Goal: Answer question/provide support: Share knowledge or assist other users

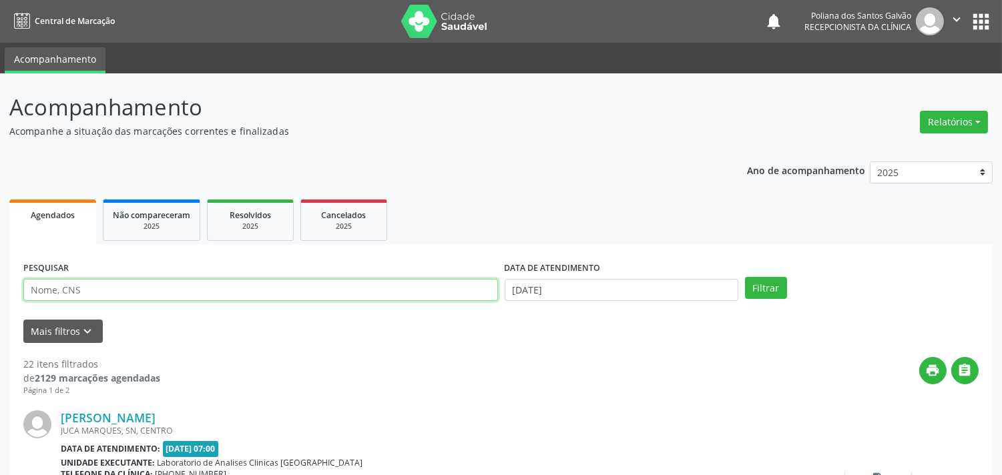
click at [235, 289] on input "text" at bounding box center [260, 290] width 475 height 23
type input "PAULO"
click at [745, 277] on button "Filtrar" at bounding box center [766, 288] width 42 height 23
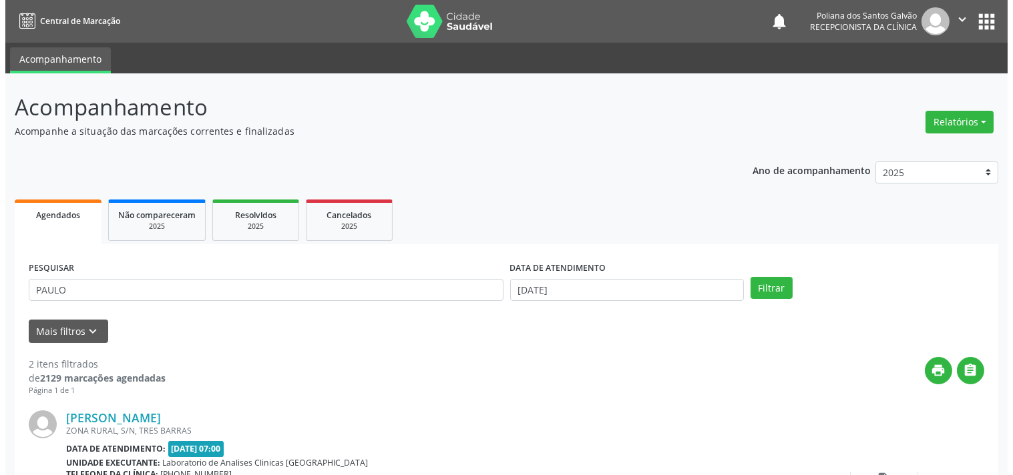
scroll to position [305, 0]
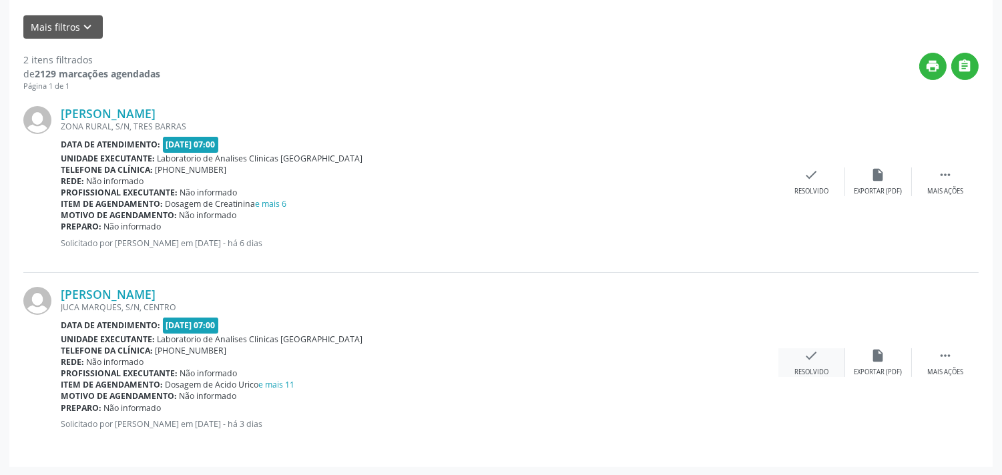
click at [817, 368] on div "Resolvido" at bounding box center [812, 372] width 34 height 9
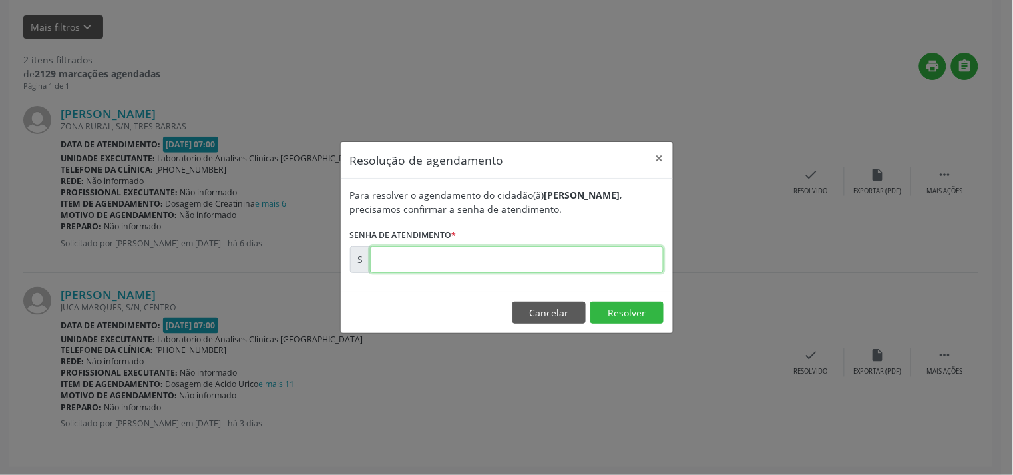
click at [644, 256] on input "text" at bounding box center [517, 259] width 294 height 27
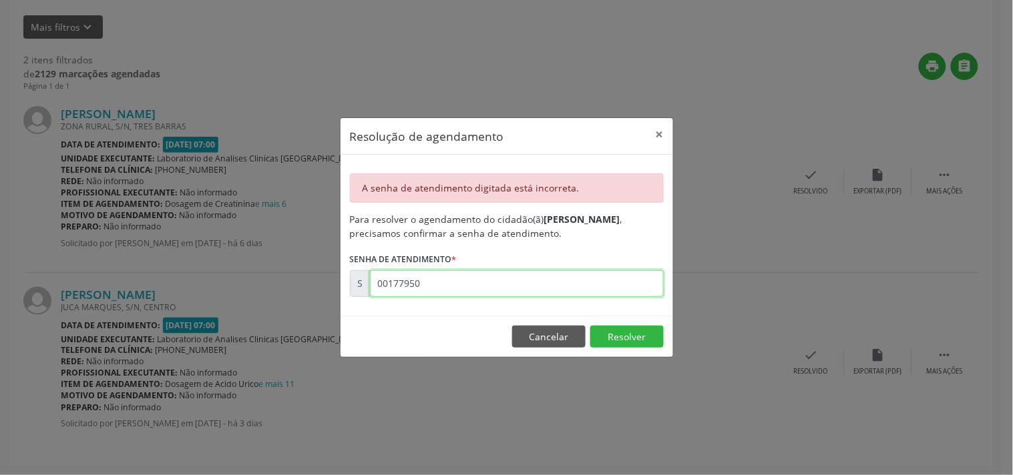
click at [626, 279] on input "00177950" at bounding box center [517, 283] width 294 height 27
type input "00177956"
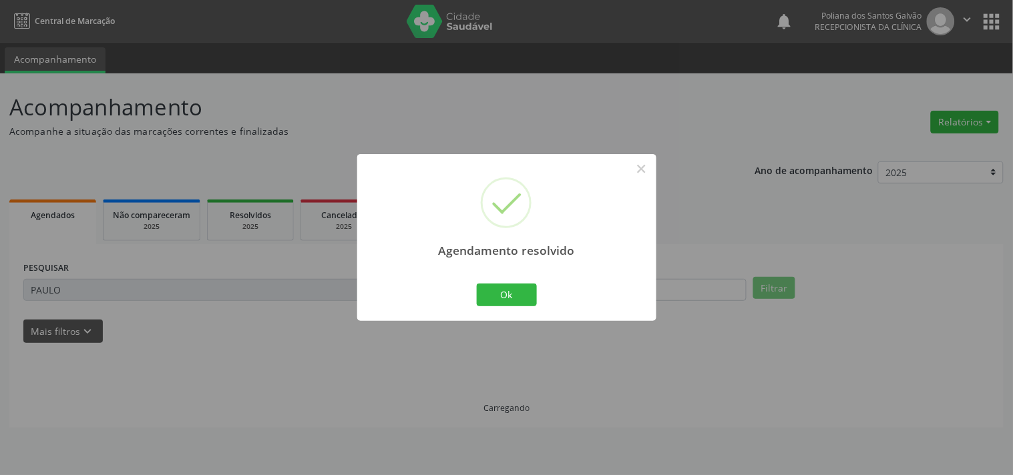
scroll to position [0, 0]
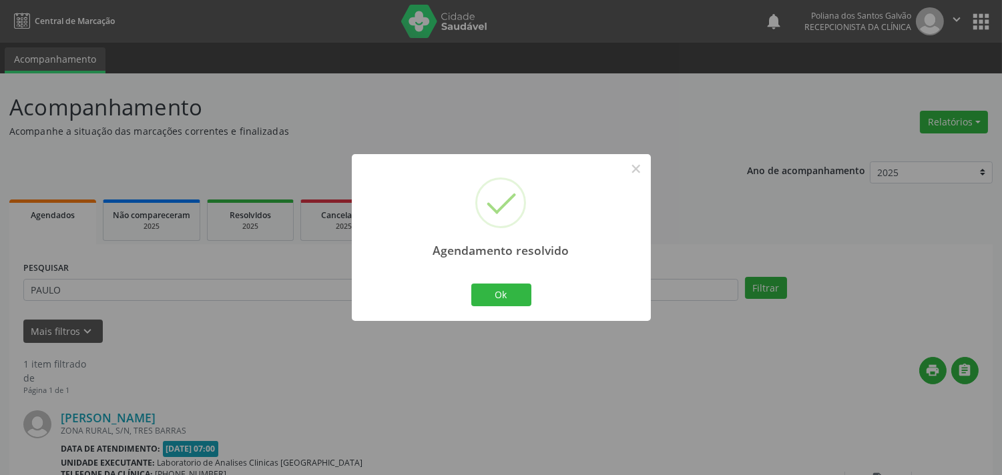
click at [536, 294] on div "Agendamento resolvido × Ok Cancel" at bounding box center [501, 237] width 299 height 166
drag, startPoint x: 524, startPoint y: 294, endPoint x: 433, endPoint y: 284, distance: 92.0
click at [521, 292] on button "Ok" at bounding box center [501, 295] width 60 height 23
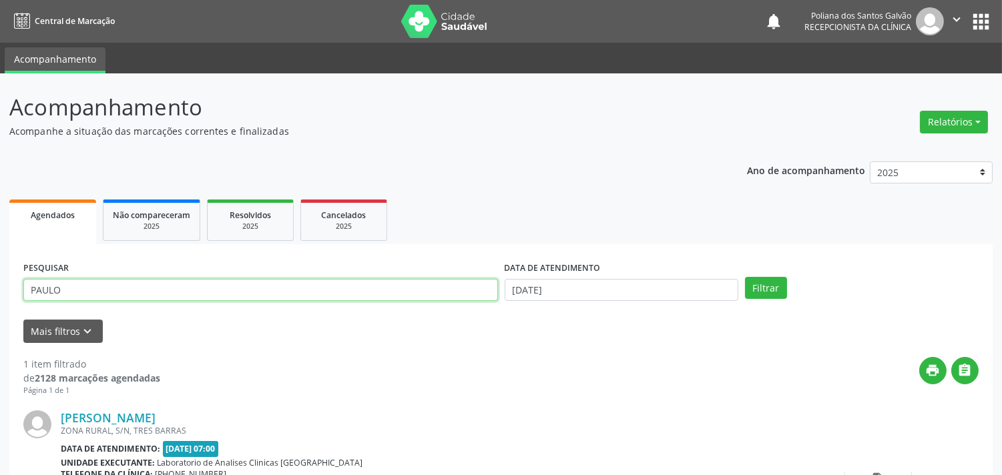
click at [0, 254] on div "Acompanhamento Acompanhe a situação das marcações correntes e finalizadas Relat…" at bounding box center [501, 336] width 1002 height 527
type input "[PERSON_NAME]"
click at [745, 277] on button "Filtrar" at bounding box center [766, 288] width 42 height 23
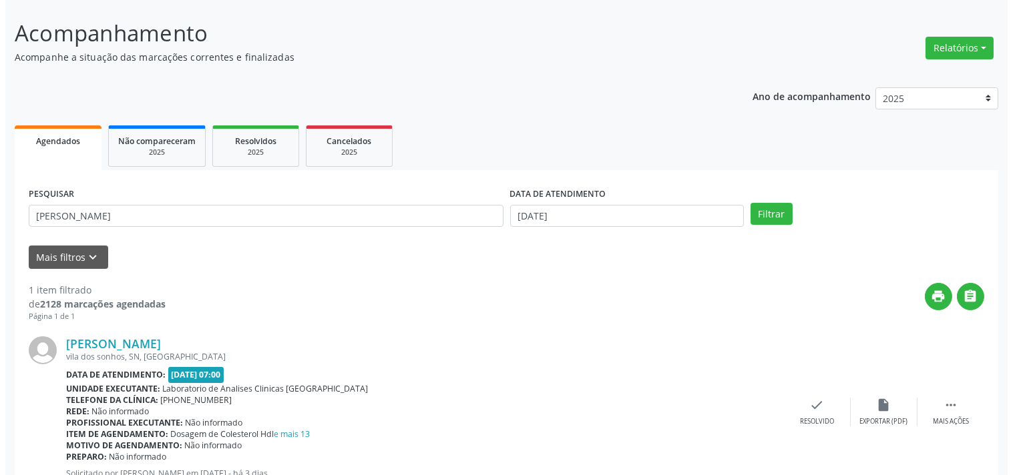
scroll to position [124, 0]
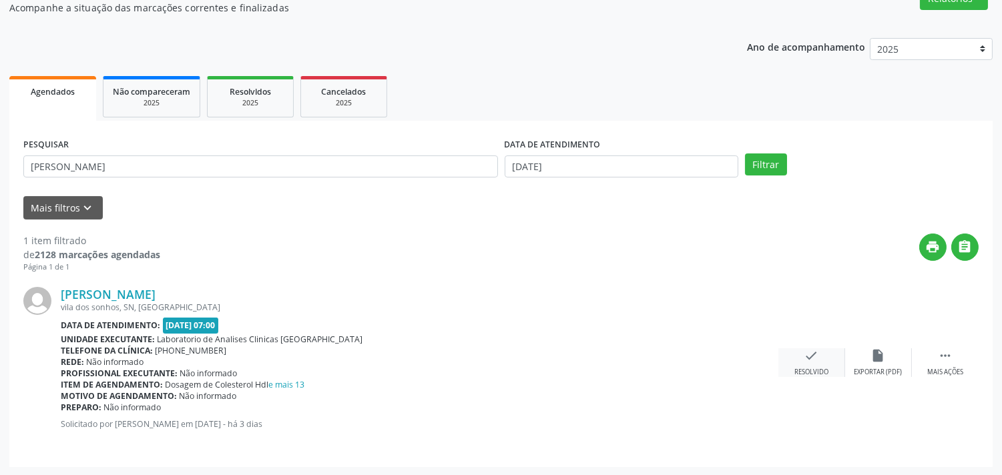
click at [809, 359] on icon "check" at bounding box center [812, 356] width 15 height 15
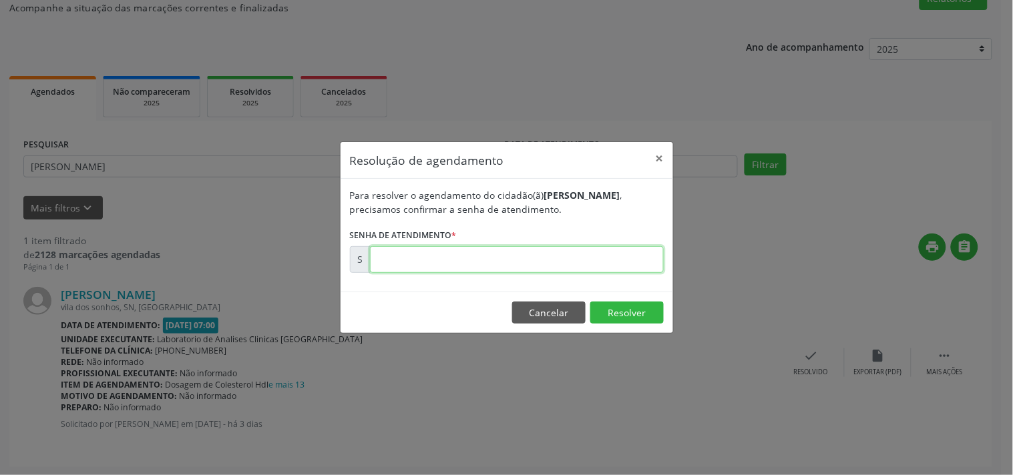
click at [604, 262] on input "text" at bounding box center [517, 259] width 294 height 27
type input "00177941"
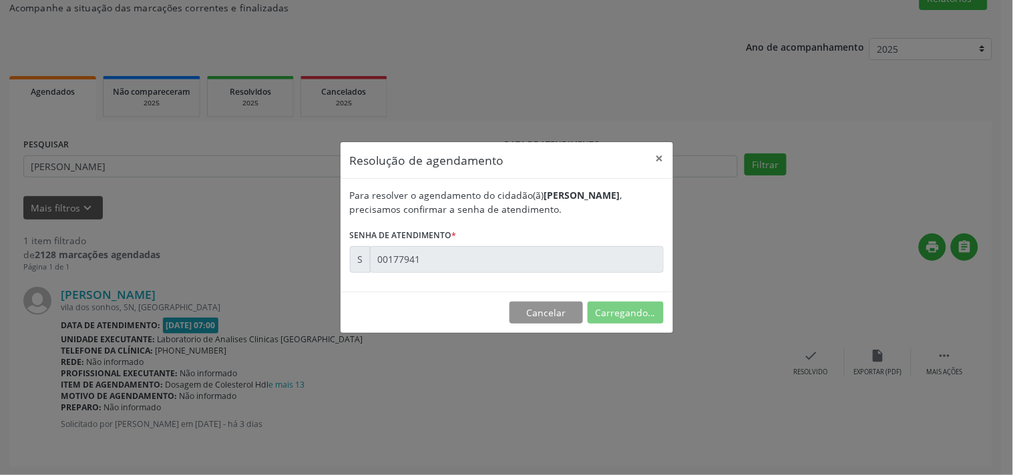
scroll to position [0, 0]
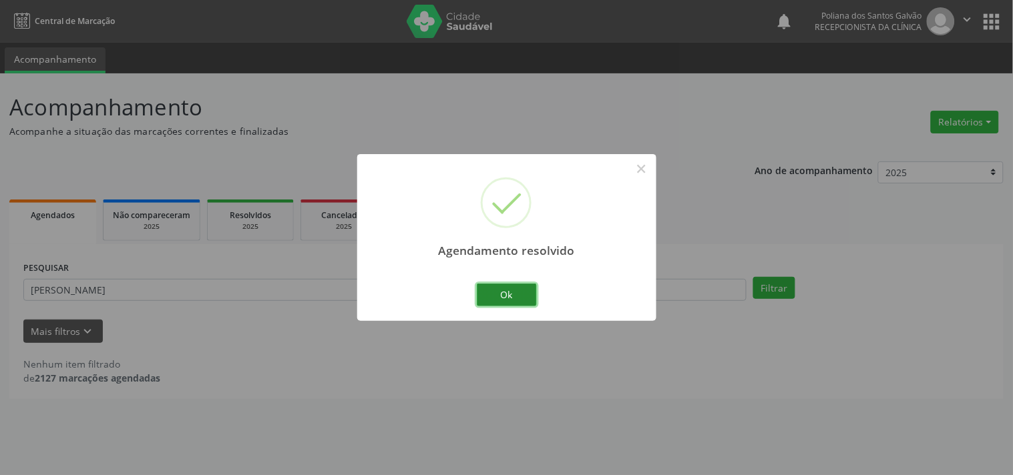
click at [508, 297] on button "Ok" at bounding box center [507, 295] width 60 height 23
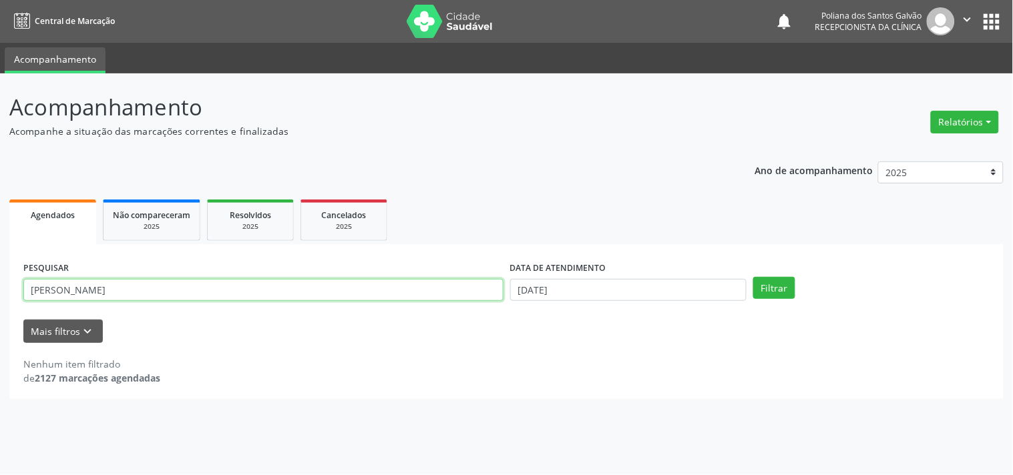
drag, startPoint x: 447, startPoint y: 284, endPoint x: 0, endPoint y: 23, distance: 517.7
click at [0, 23] on div "Central de Marcação notifications Poliana dos Santos Galvão Recepcionista da cl…" at bounding box center [506, 237] width 1013 height 475
type input "SELMA"
click at [753, 277] on button "Filtrar" at bounding box center [774, 288] width 42 height 23
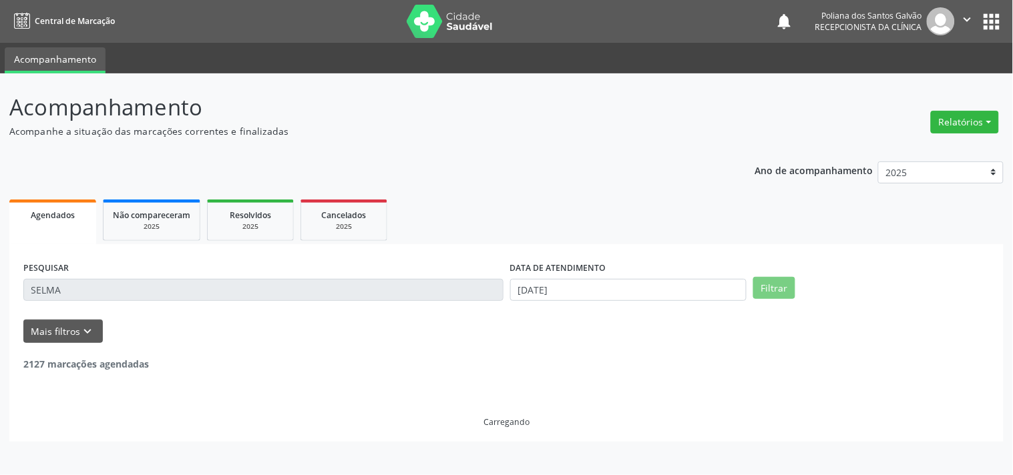
scroll to position [124, 0]
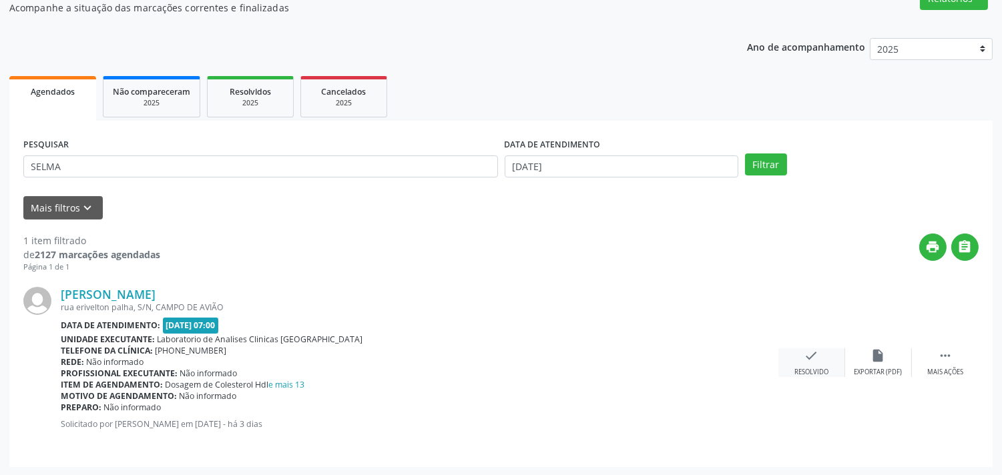
click at [811, 361] on icon "check" at bounding box center [812, 356] width 15 height 15
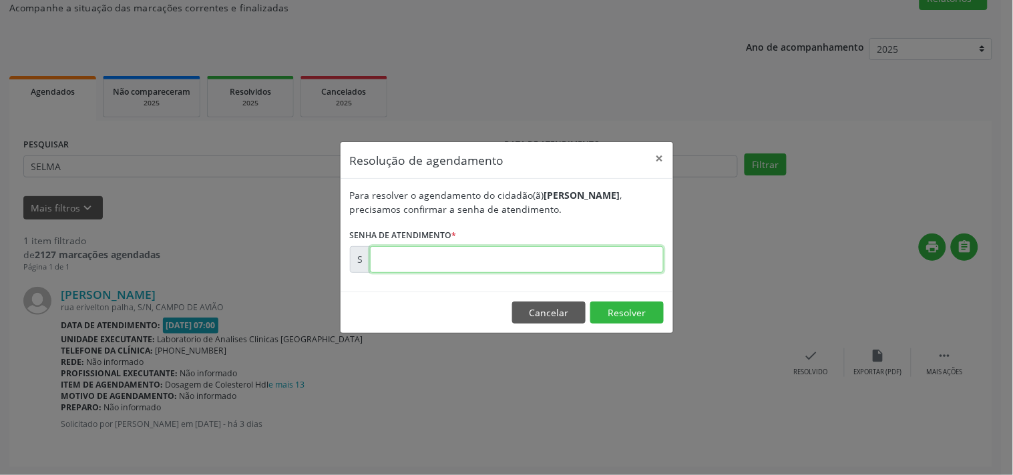
click at [623, 263] on input "text" at bounding box center [517, 259] width 294 height 27
type input "00177964"
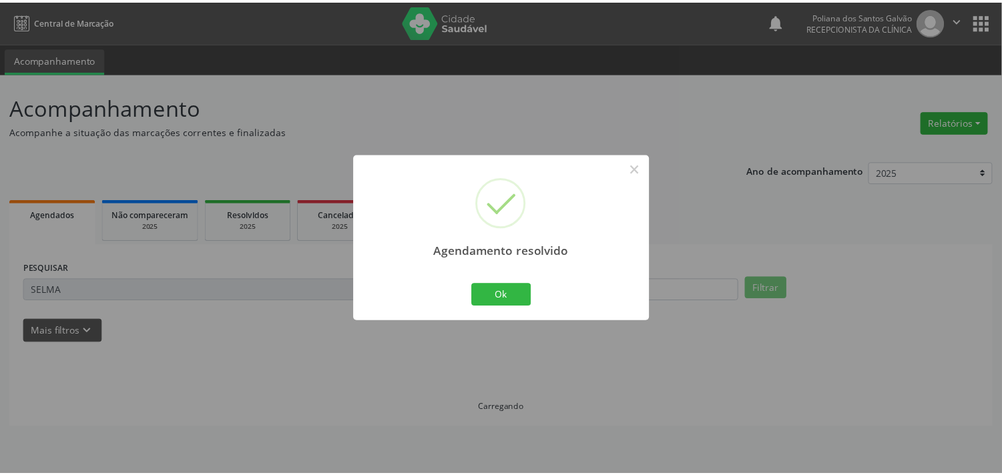
scroll to position [0, 0]
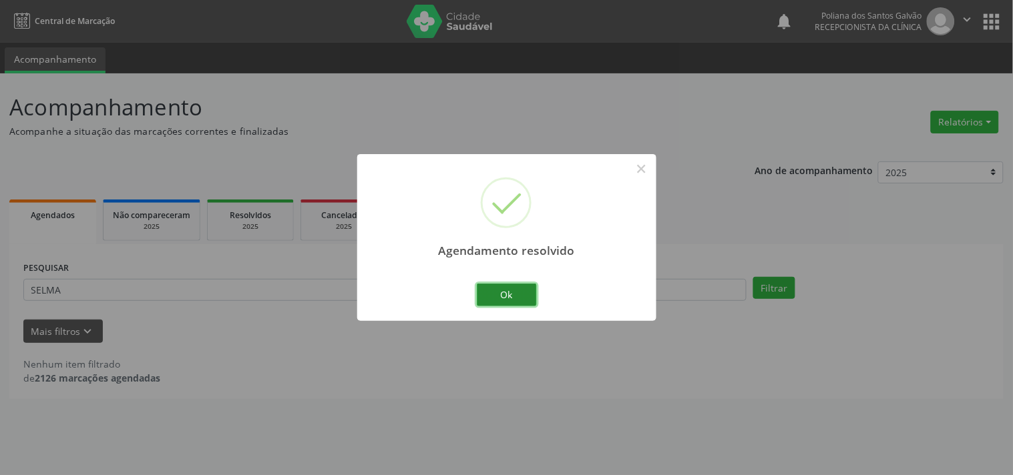
click at [522, 295] on button "Ok" at bounding box center [507, 295] width 60 height 23
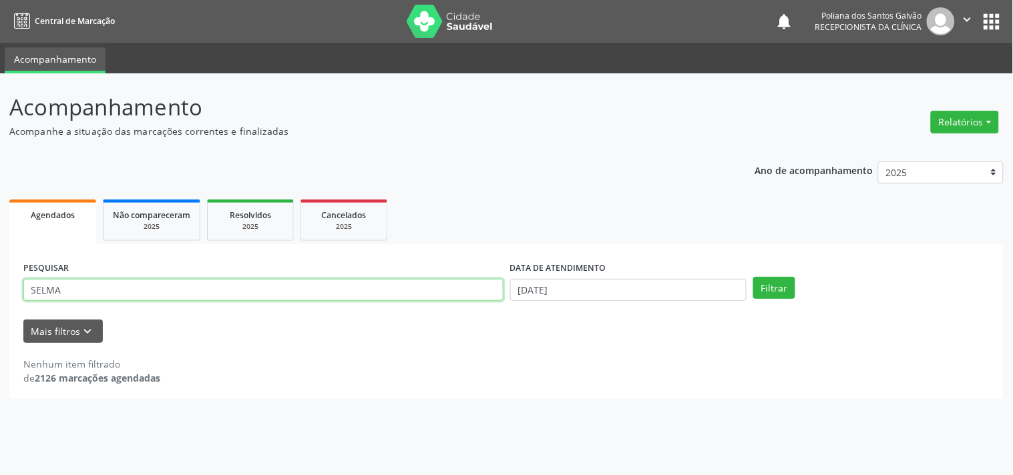
drag, startPoint x: 351, startPoint y: 268, endPoint x: 0, endPoint y: 13, distance: 434.1
click at [0, 96] on div "Acompanhamento Acompanhe a situação das marcações correntes e finalizadas Relat…" at bounding box center [506, 274] width 1013 height 402
type input "[PERSON_NAME]"
click at [753, 277] on button "Filtrar" at bounding box center [774, 288] width 42 height 23
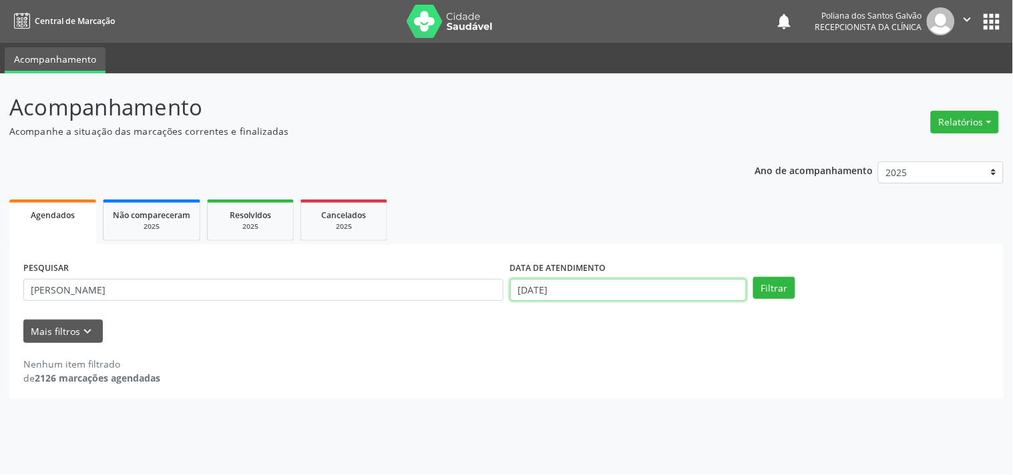
click at [652, 285] on input "[DATE]" at bounding box center [628, 290] width 236 height 23
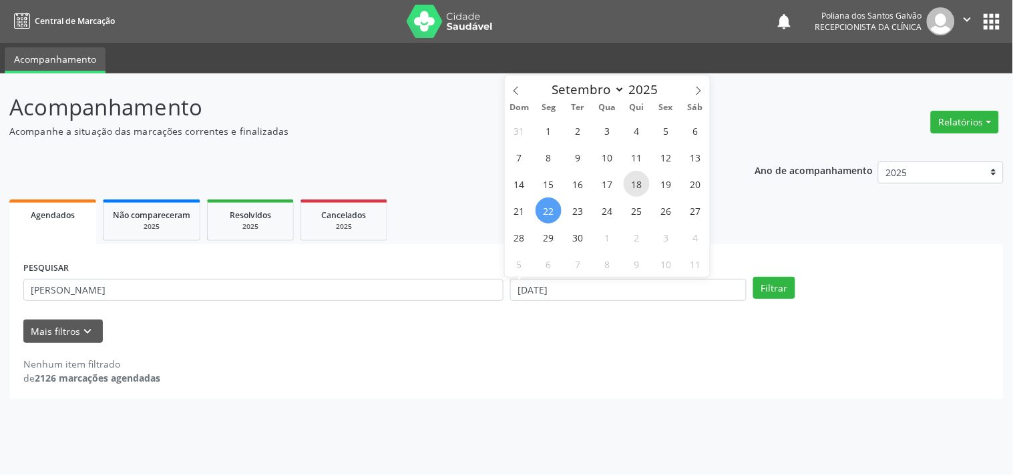
click at [643, 183] on span "18" at bounding box center [637, 184] width 26 height 26
type input "[DATE]"
click at [552, 212] on span "22" at bounding box center [549, 211] width 26 height 26
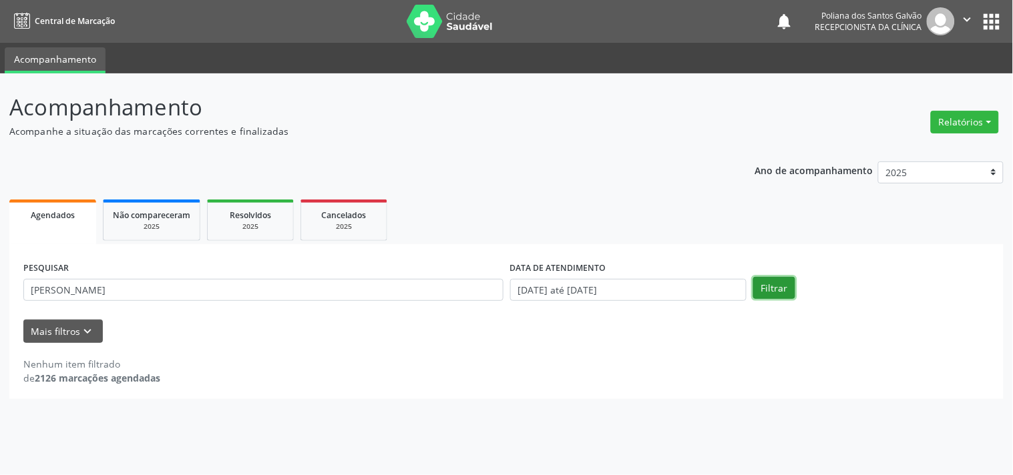
click at [775, 284] on button "Filtrar" at bounding box center [774, 288] width 42 height 23
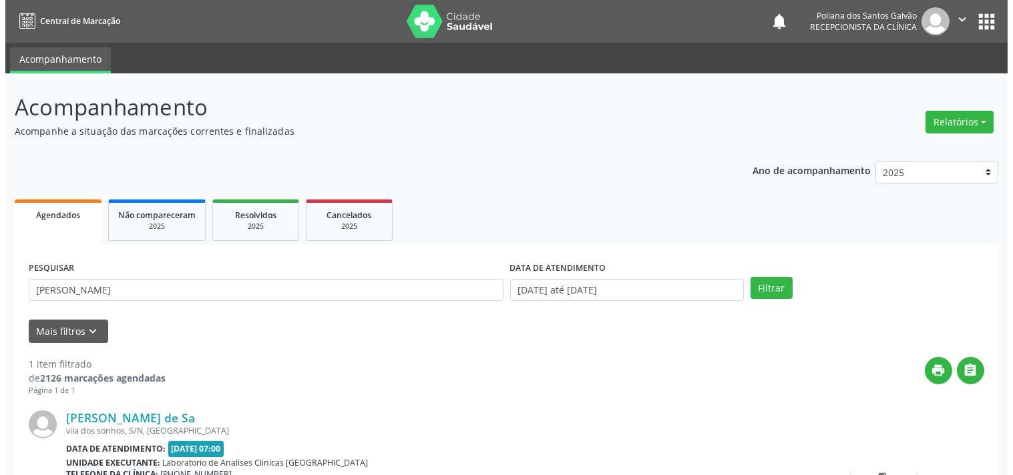
scroll to position [124, 0]
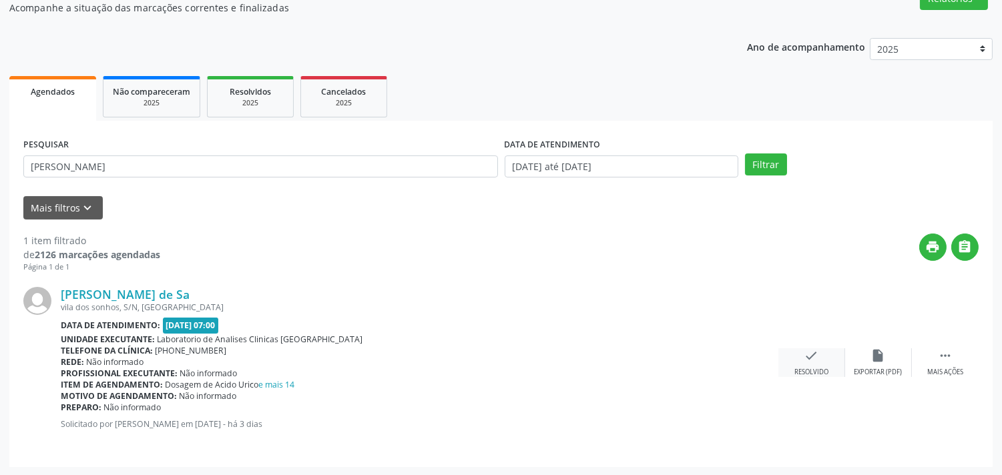
click at [809, 355] on icon "check" at bounding box center [812, 356] width 15 height 15
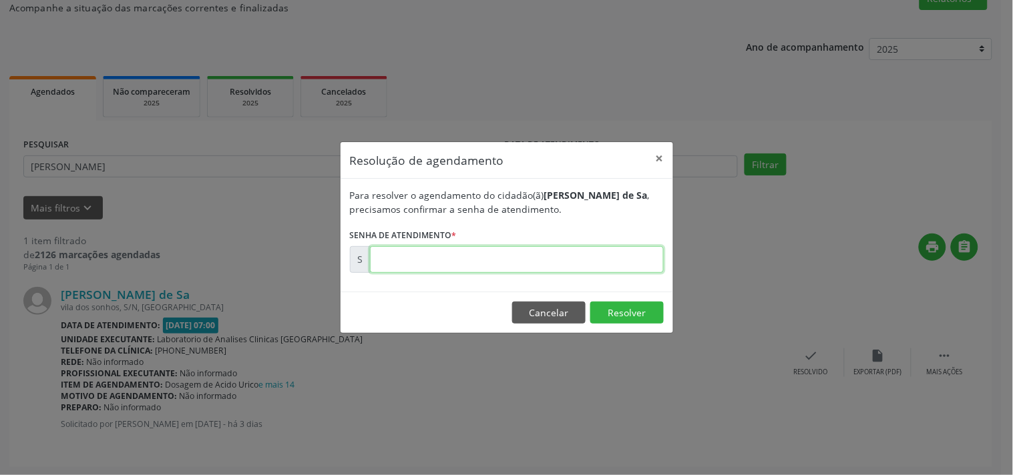
click at [642, 268] on input "text" at bounding box center [517, 259] width 294 height 27
type input "00177946"
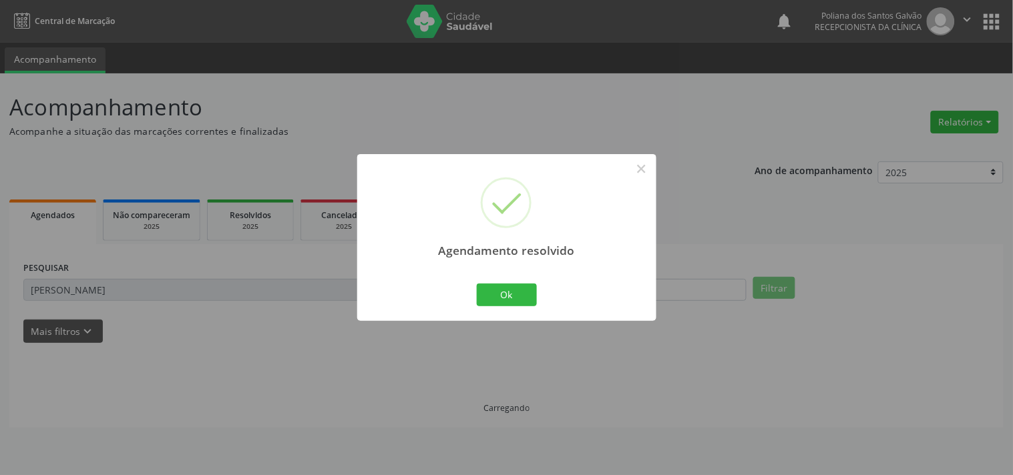
scroll to position [0, 0]
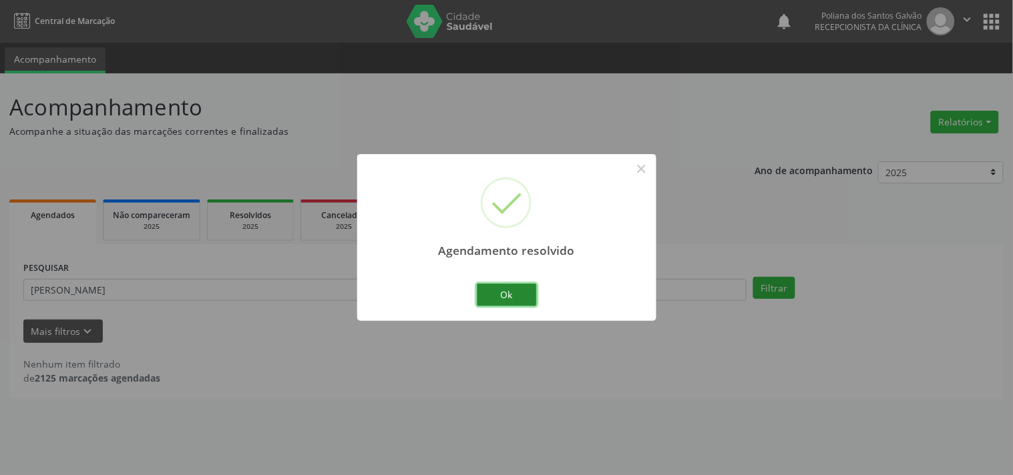
click at [522, 296] on button "Ok" at bounding box center [507, 295] width 60 height 23
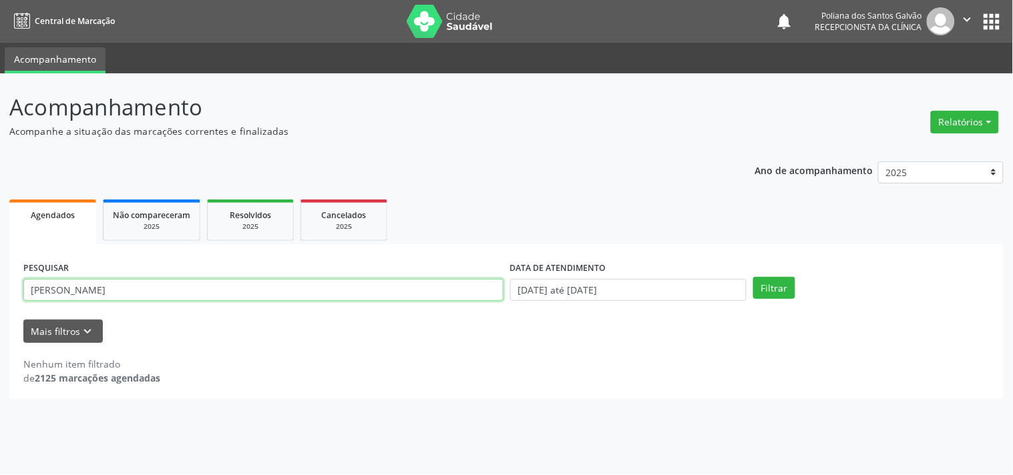
drag, startPoint x: 0, startPoint y: 119, endPoint x: 0, endPoint y: 11, distance: 107.5
click at [0, 57] on div "Central de Marcação notifications Poliana dos Santos Galvão Recepcionista da cl…" at bounding box center [506, 237] width 1013 height 475
type input "ERI"
click at [753, 277] on button "Filtrar" at bounding box center [774, 288] width 42 height 23
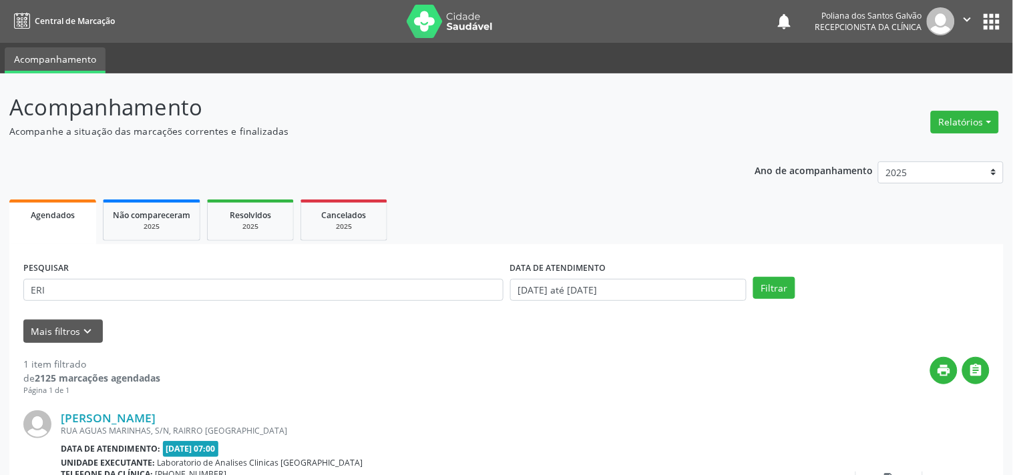
scroll to position [124, 0]
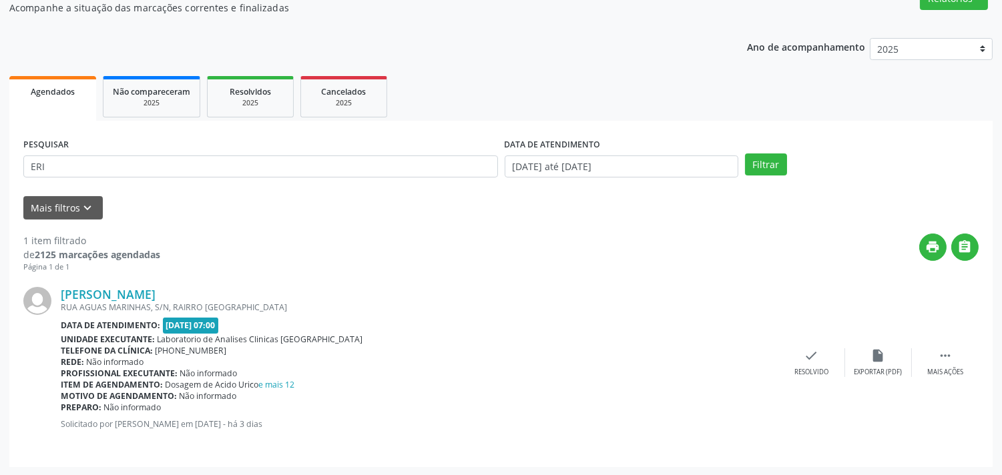
click at [813, 346] on div "[PERSON_NAME] [GEOGRAPHIC_DATA], S/N, RAIRRO [GEOGRAPHIC_DATA] Data de atendime…" at bounding box center [501, 363] width 956 height 180
click at [813, 355] on icon "check" at bounding box center [812, 356] width 15 height 15
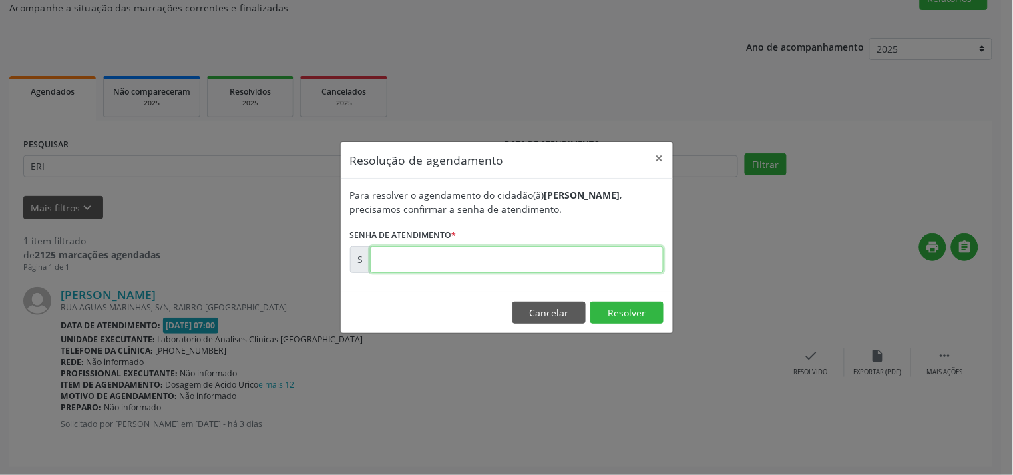
click at [622, 264] on input "text" at bounding box center [517, 259] width 294 height 27
type input "00177947"
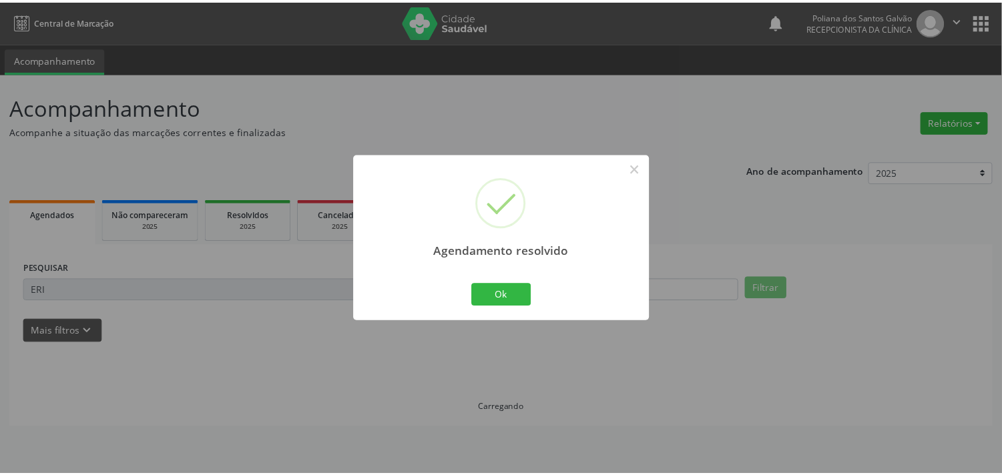
scroll to position [0, 0]
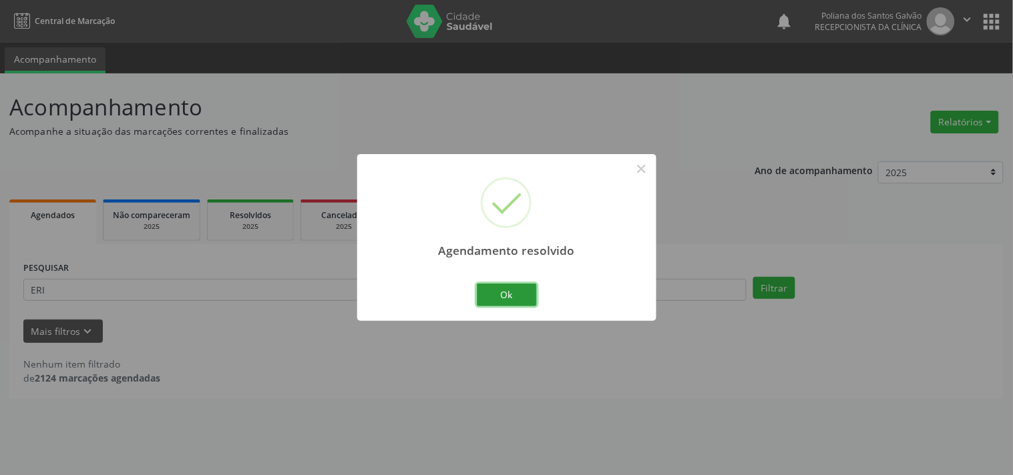
click at [512, 298] on button "Ok" at bounding box center [507, 295] width 60 height 23
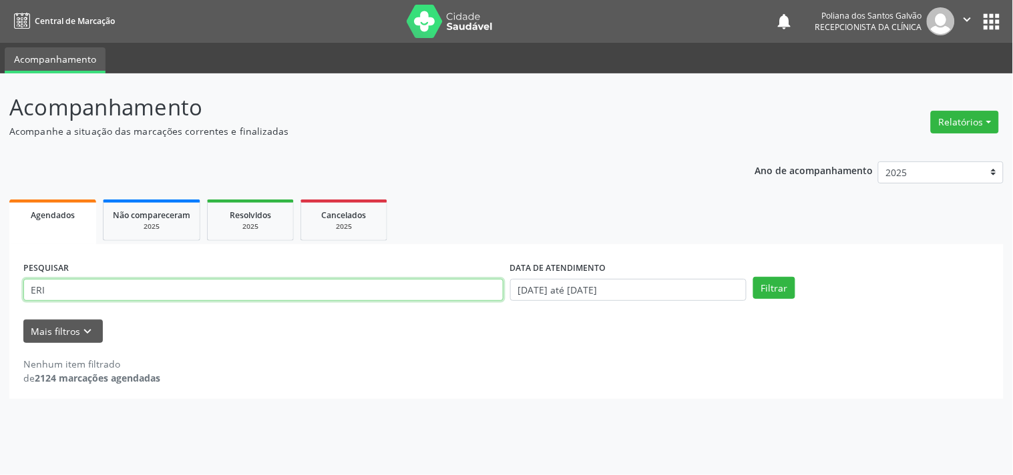
drag, startPoint x: 372, startPoint y: 294, endPoint x: 0, endPoint y: 140, distance: 402.4
click at [0, 165] on div "Acompanhamento Acompanhe a situação das marcações correntes e finalizadas Relat…" at bounding box center [506, 274] width 1013 height 402
type input "SERN"
click at [753, 277] on button "Filtrar" at bounding box center [774, 288] width 42 height 23
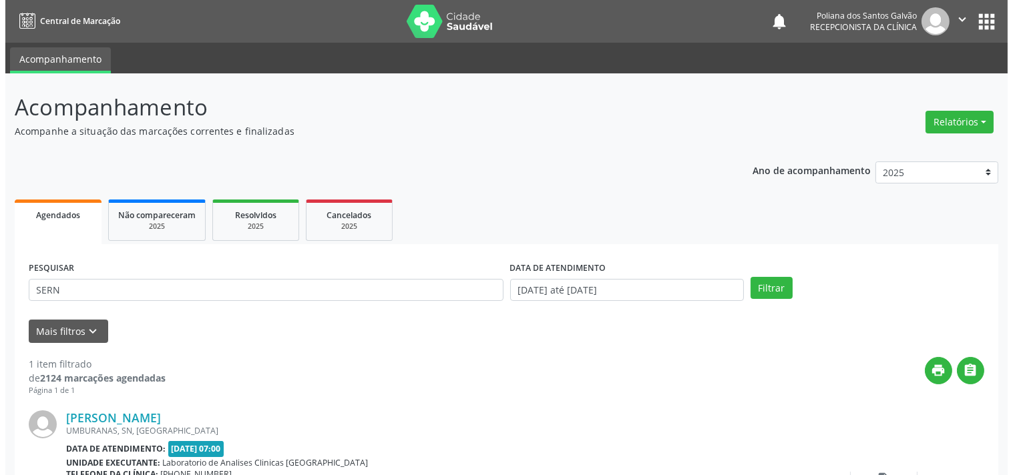
scroll to position [124, 0]
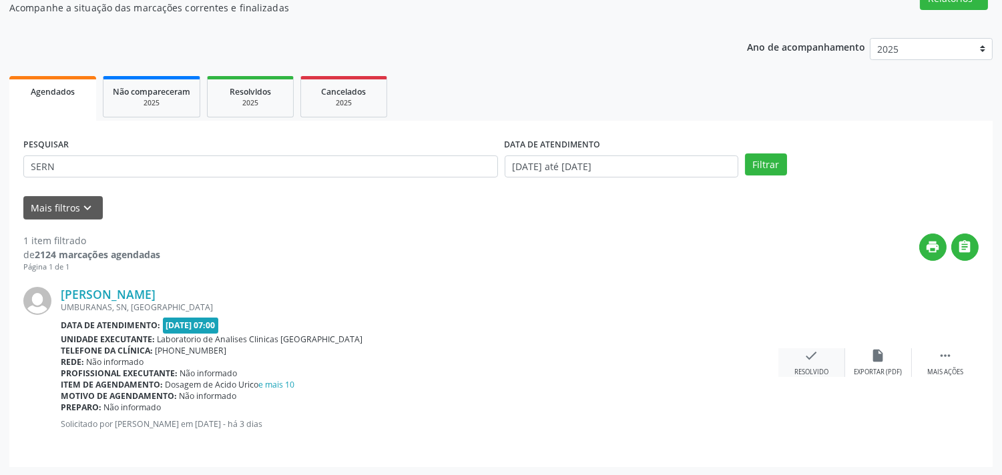
click at [805, 357] on icon "check" at bounding box center [812, 356] width 15 height 15
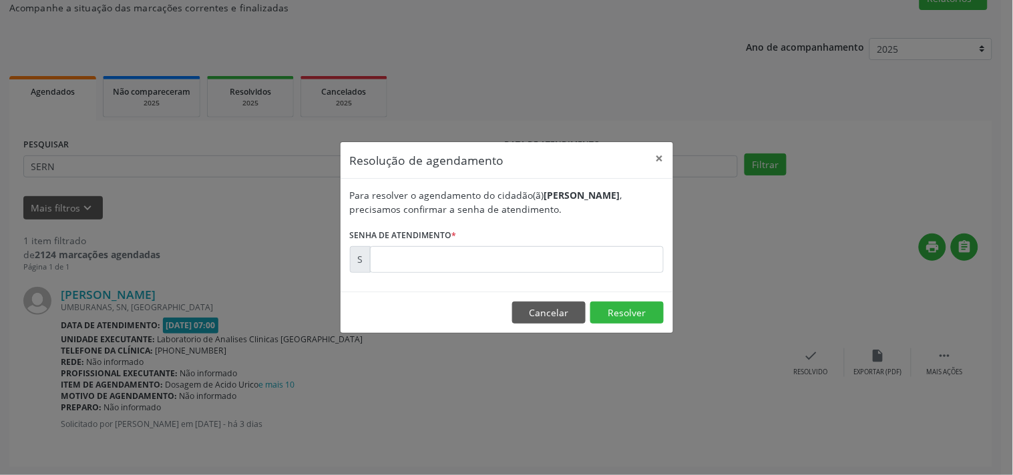
click at [518, 238] on form "Para resolver o agendamento do cidadão(ã) [PERSON_NAME] , precisamos confirmar …" at bounding box center [507, 230] width 314 height 85
click at [522, 258] on input "text" at bounding box center [517, 259] width 294 height 27
type input "00177953"
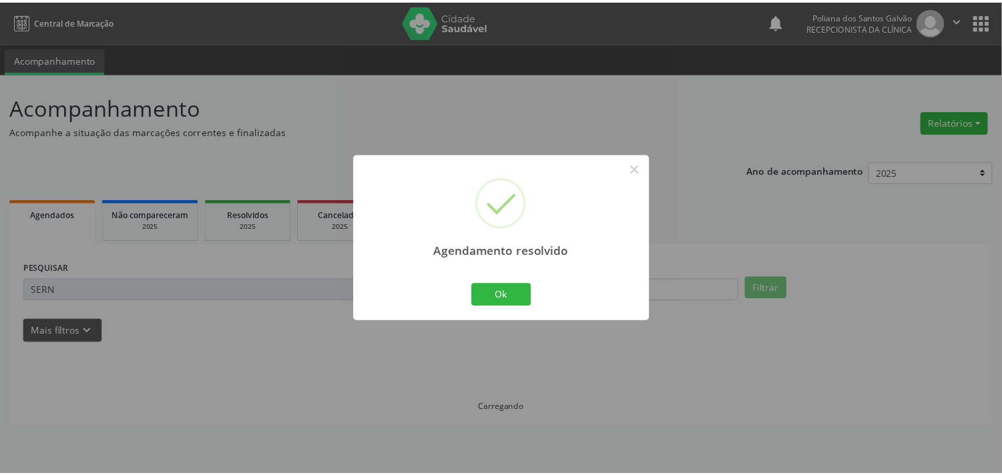
scroll to position [0, 0]
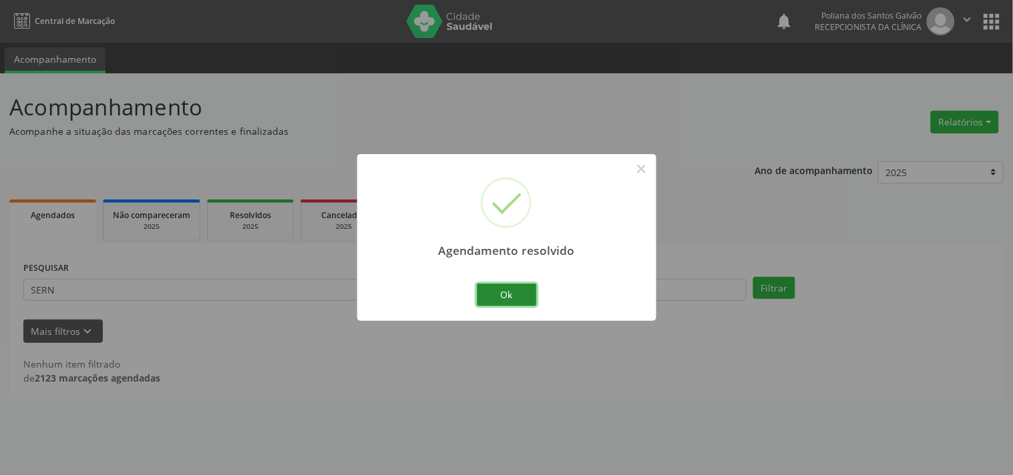
click at [491, 300] on button "Ok" at bounding box center [507, 295] width 60 height 23
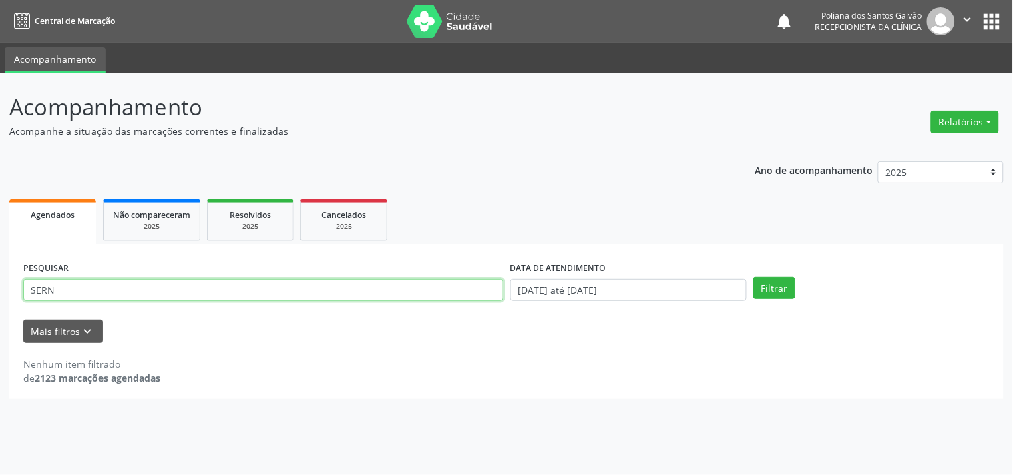
drag, startPoint x: 252, startPoint y: 298, endPoint x: 0, endPoint y: 95, distance: 323.9
click at [0, 108] on div "Acompanhamento Acompanhe a situação das marcações correntes e finalizadas Relat…" at bounding box center [506, 274] width 1013 height 402
type input "vera"
click at [753, 277] on button "Filtrar" at bounding box center [774, 288] width 42 height 23
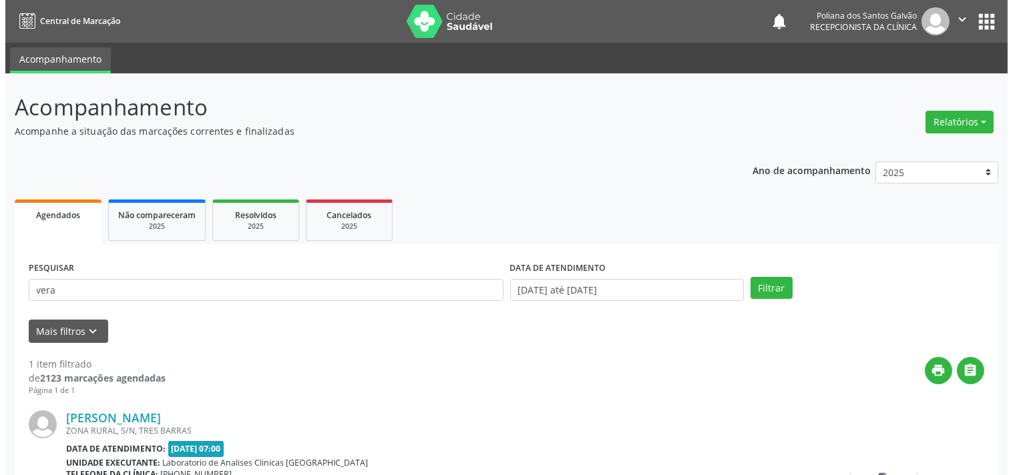
scroll to position [124, 0]
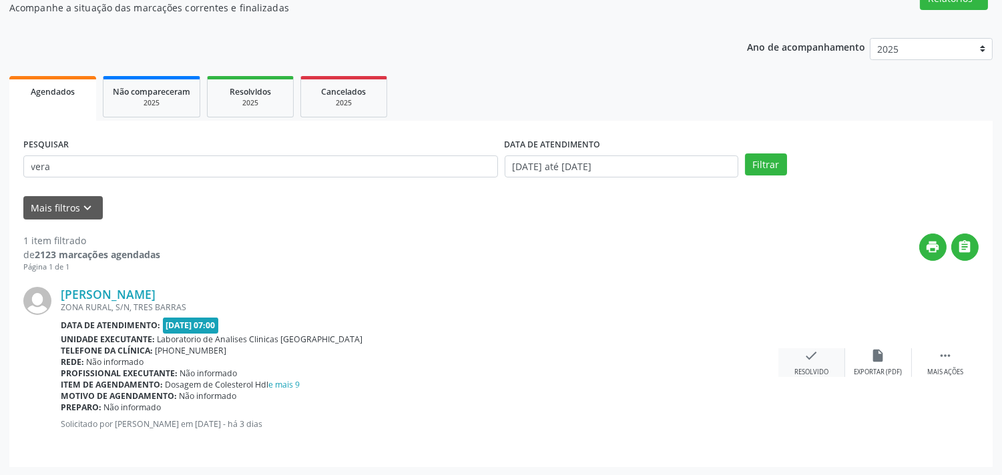
click at [805, 357] on icon "check" at bounding box center [812, 356] width 15 height 15
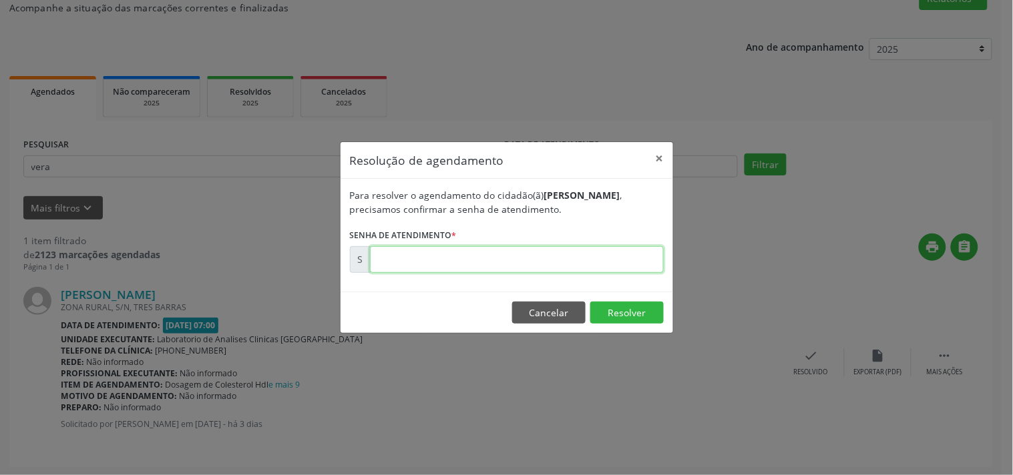
click at [636, 263] on input "text" at bounding box center [517, 259] width 294 height 27
type input "00177948"
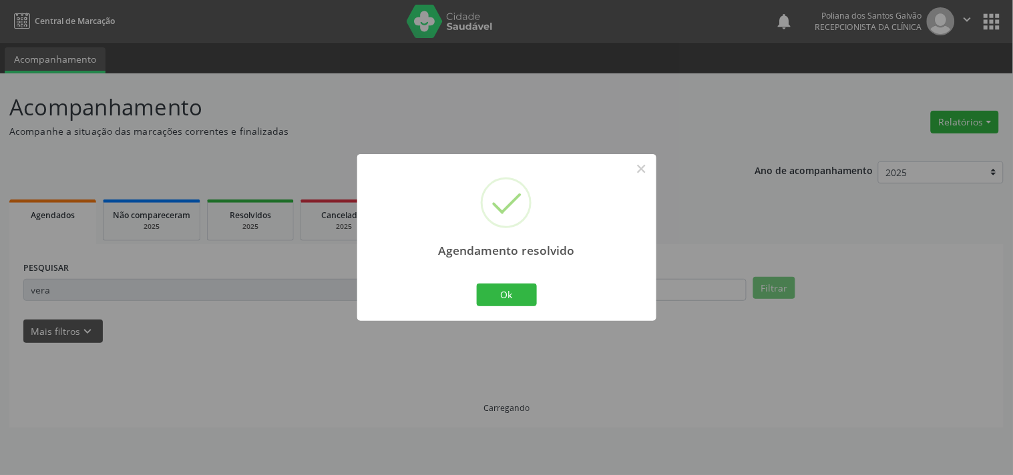
scroll to position [0, 0]
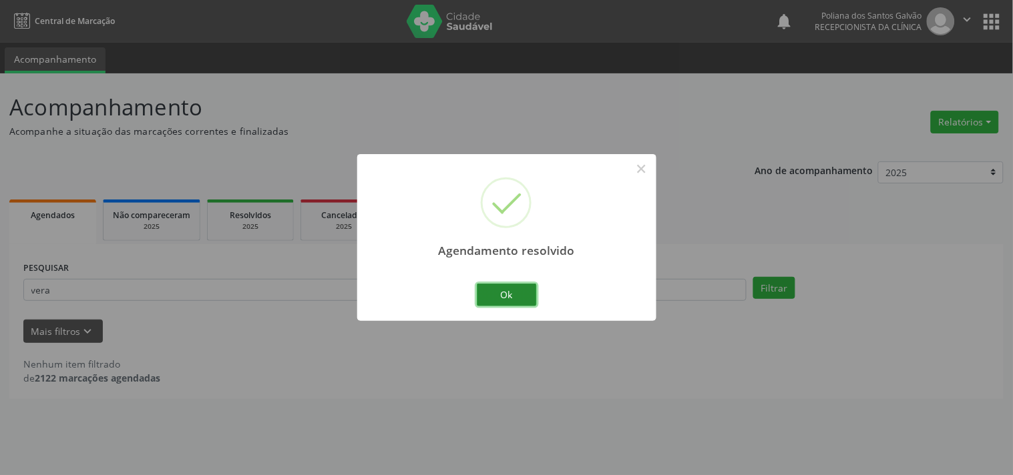
click at [497, 296] on button "Ok" at bounding box center [507, 295] width 60 height 23
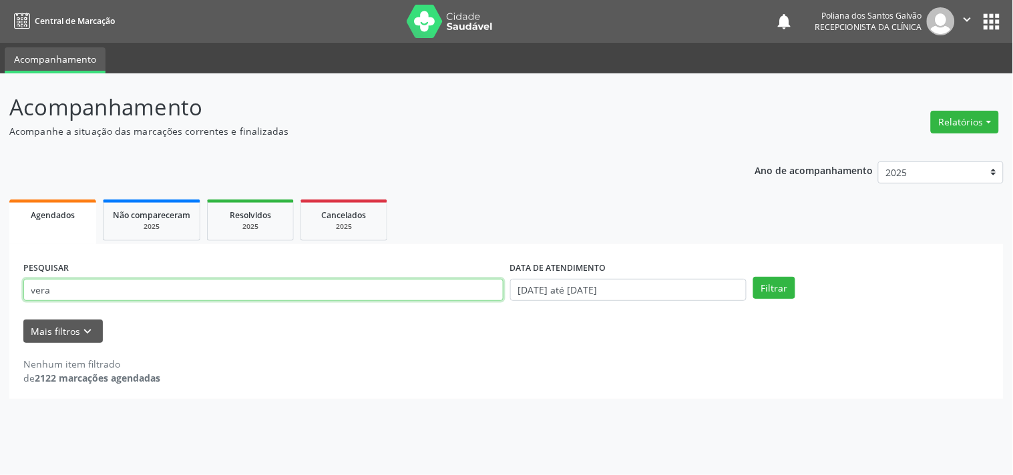
drag, startPoint x: 224, startPoint y: 292, endPoint x: 0, endPoint y: 228, distance: 233.4
click at [0, 237] on div "Acompanhamento Acompanhe a situação das marcações correntes e finalizadas Relat…" at bounding box center [506, 274] width 1013 height 402
type input "ANA CLA"
click at [753, 277] on button "Filtrar" at bounding box center [774, 288] width 42 height 23
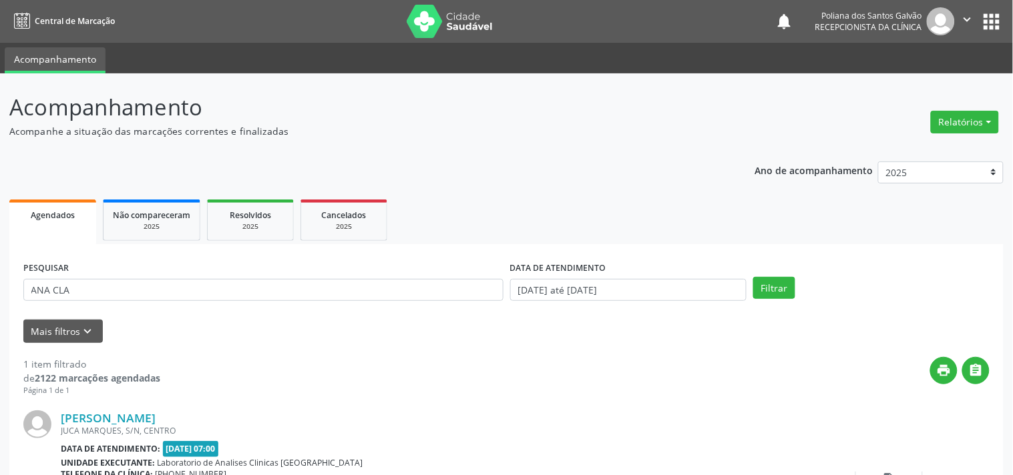
scroll to position [124, 0]
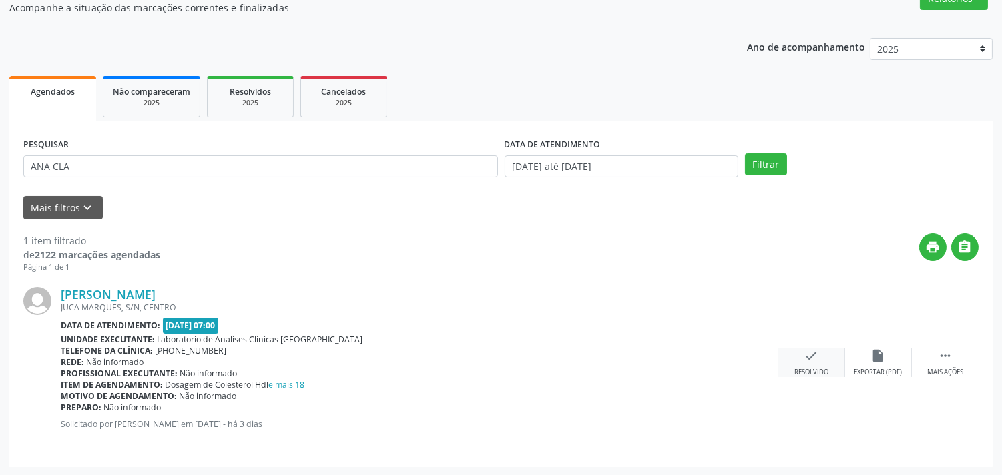
click at [812, 362] on icon "check" at bounding box center [812, 356] width 15 height 15
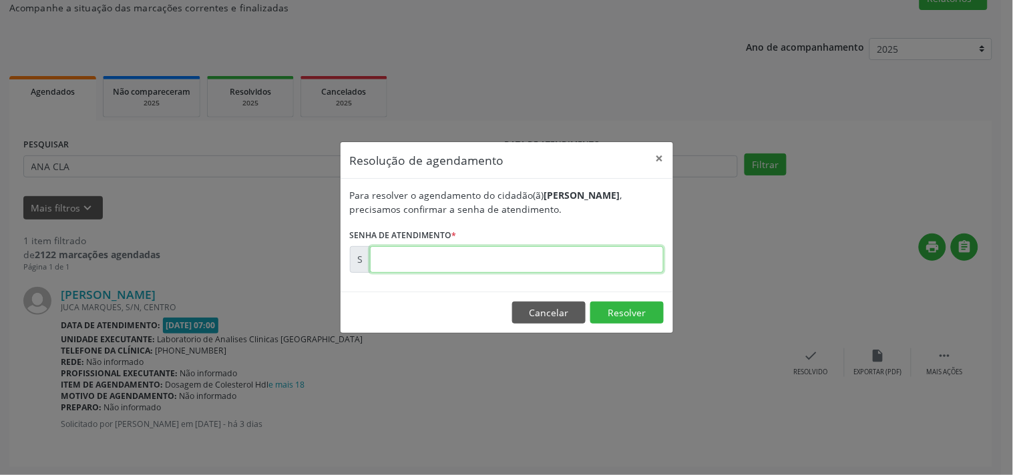
click at [602, 263] on input "text" at bounding box center [517, 259] width 294 height 27
type input "00177929"
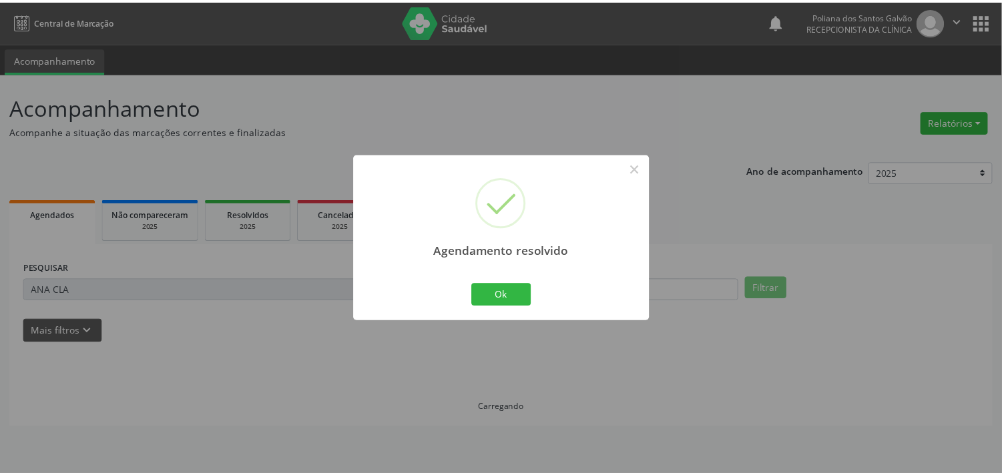
scroll to position [0, 0]
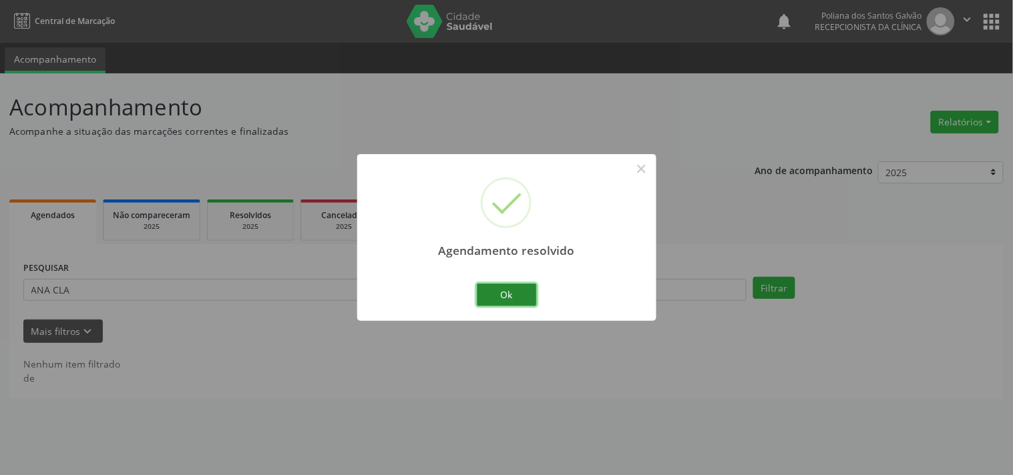
click at [491, 300] on button "Ok" at bounding box center [507, 295] width 60 height 23
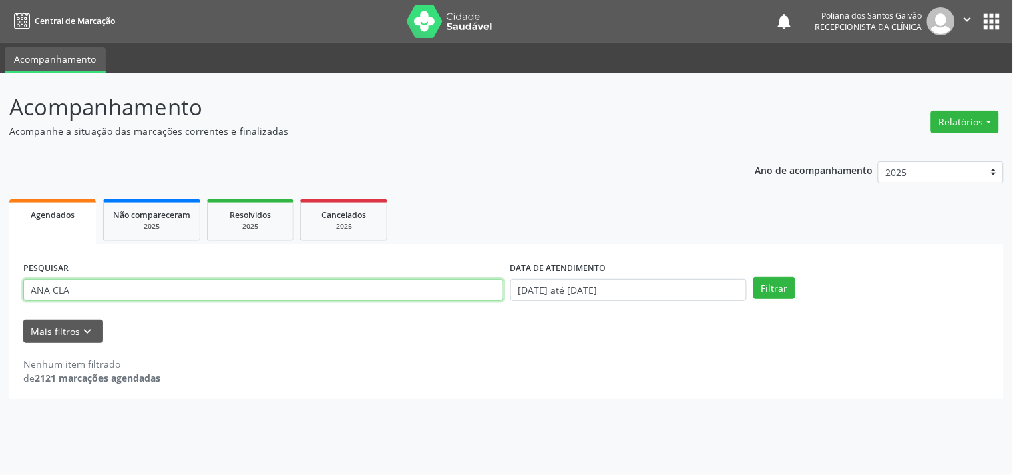
drag, startPoint x: 453, startPoint y: 282, endPoint x: 0, endPoint y: 61, distance: 503.8
click at [0, 69] on div "Central de Marcação notifications Poliana dos Santos Galvão Recepcionista da cl…" at bounding box center [506, 237] width 1013 height 475
type input "[PERSON_NAME]"
click at [753, 277] on button "Filtrar" at bounding box center [774, 288] width 42 height 23
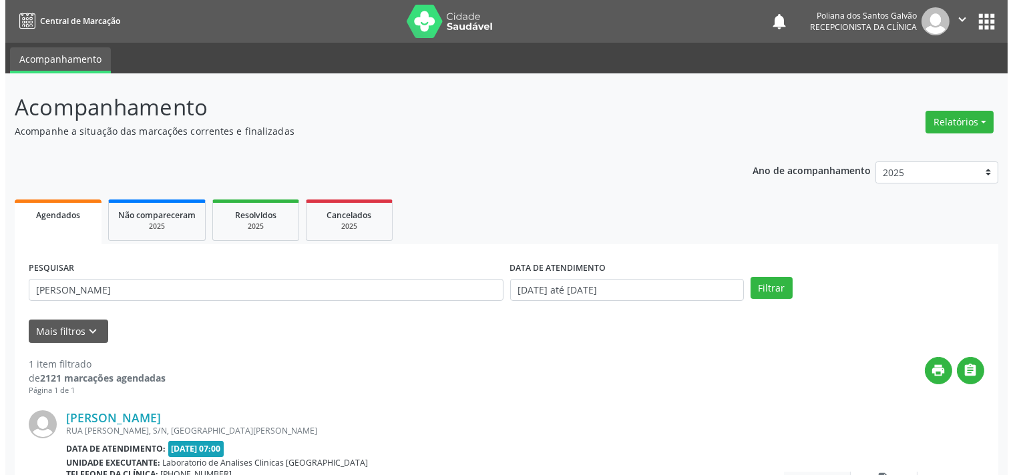
scroll to position [124, 0]
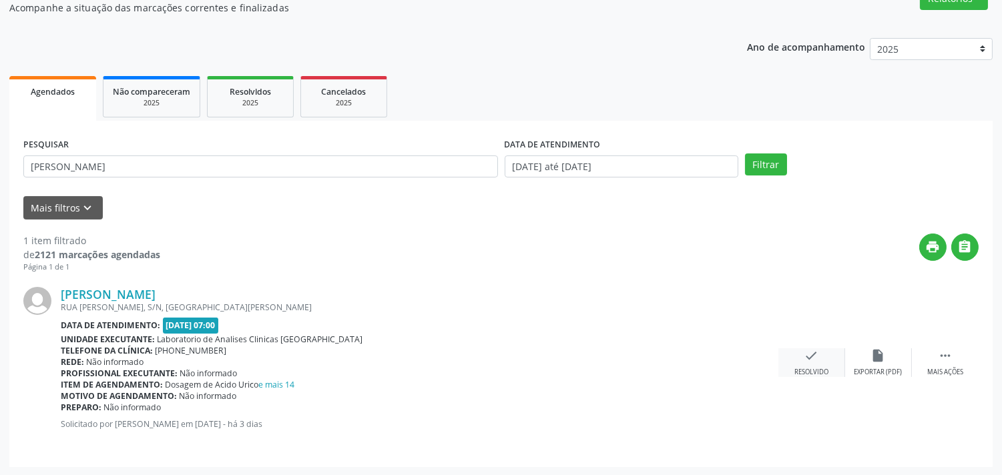
click at [815, 356] on icon "check" at bounding box center [812, 356] width 15 height 15
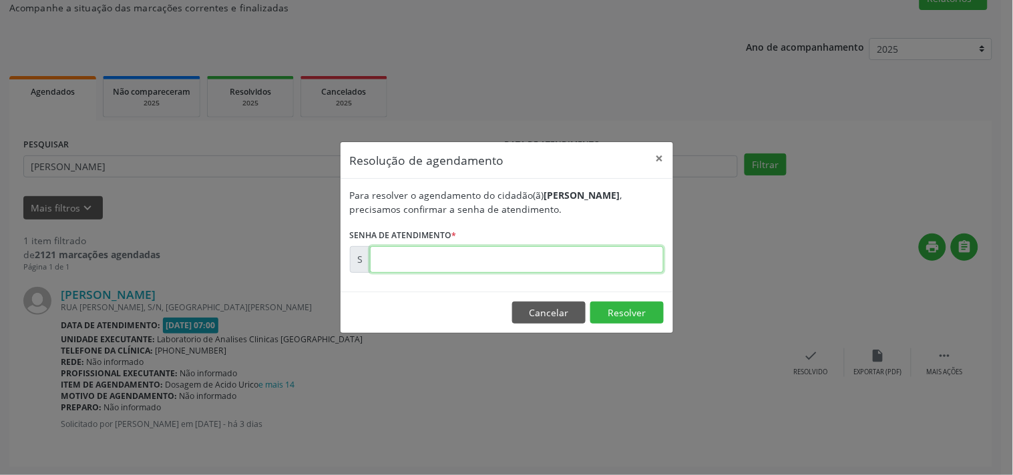
click at [628, 258] on input "text" at bounding box center [517, 259] width 294 height 27
type input "00177938"
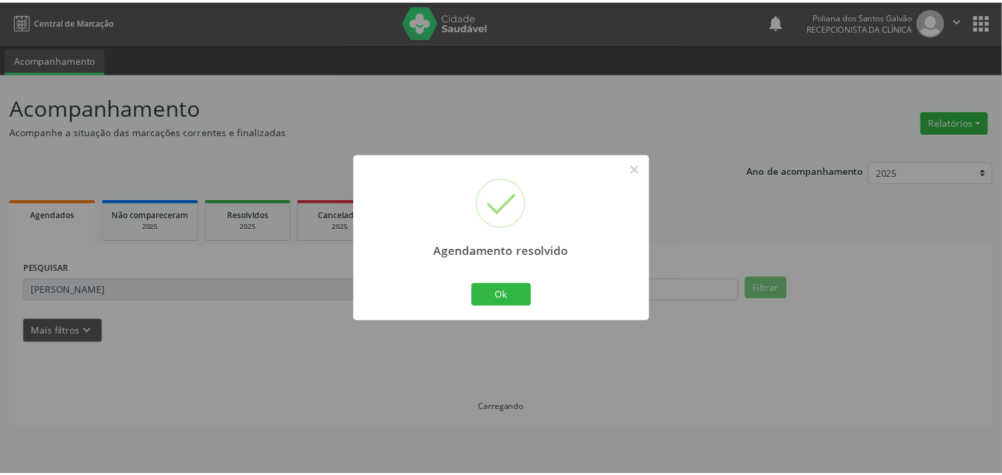
scroll to position [0, 0]
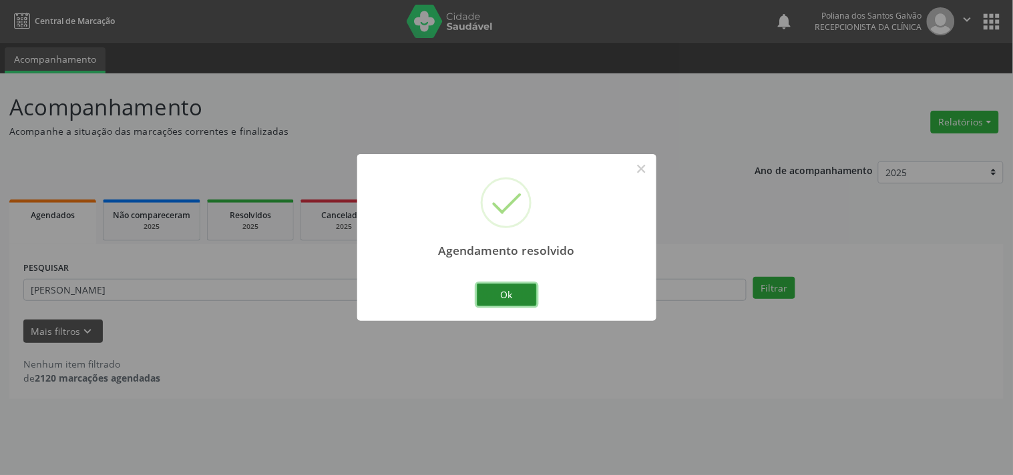
click at [516, 291] on button "Ok" at bounding box center [507, 295] width 60 height 23
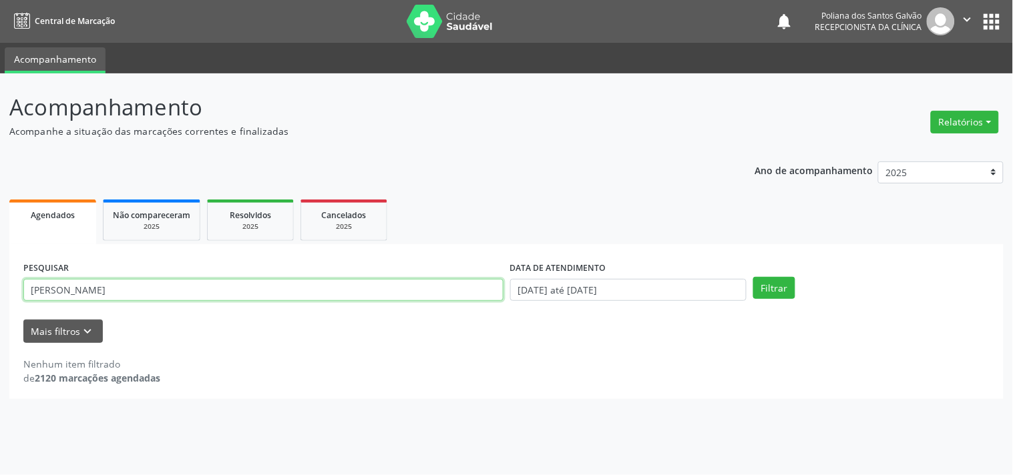
drag, startPoint x: 455, startPoint y: 290, endPoint x: 0, endPoint y: 33, distance: 522.7
click at [0, 96] on div "Acompanhamento Acompanhe a situação das marcações correntes e finalizadas Relat…" at bounding box center [506, 274] width 1013 height 402
type input "[PERSON_NAME]"
click at [753, 277] on button "Filtrar" at bounding box center [774, 288] width 42 height 23
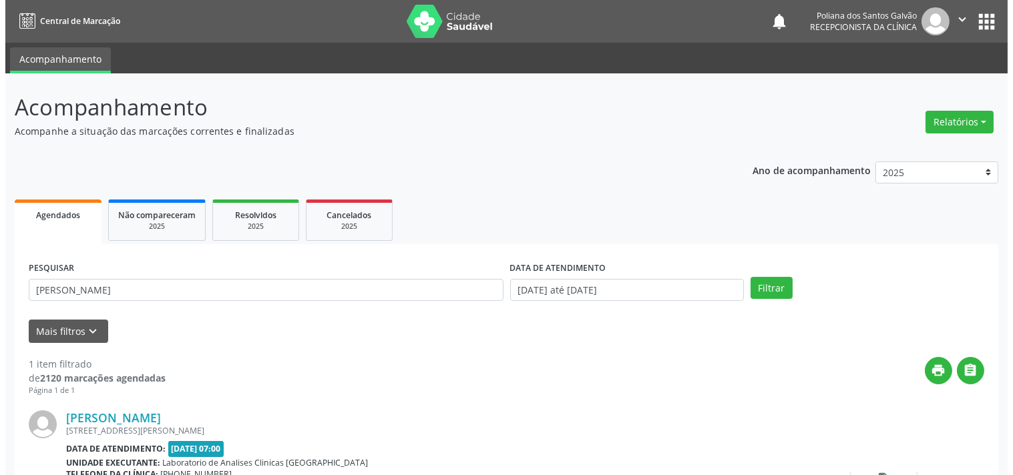
scroll to position [124, 0]
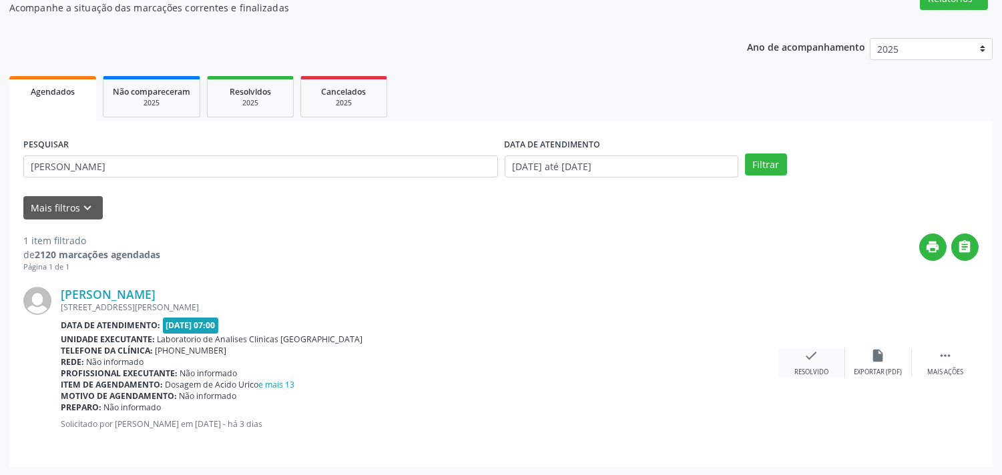
click at [815, 365] on div "check Resolvido" at bounding box center [812, 363] width 67 height 29
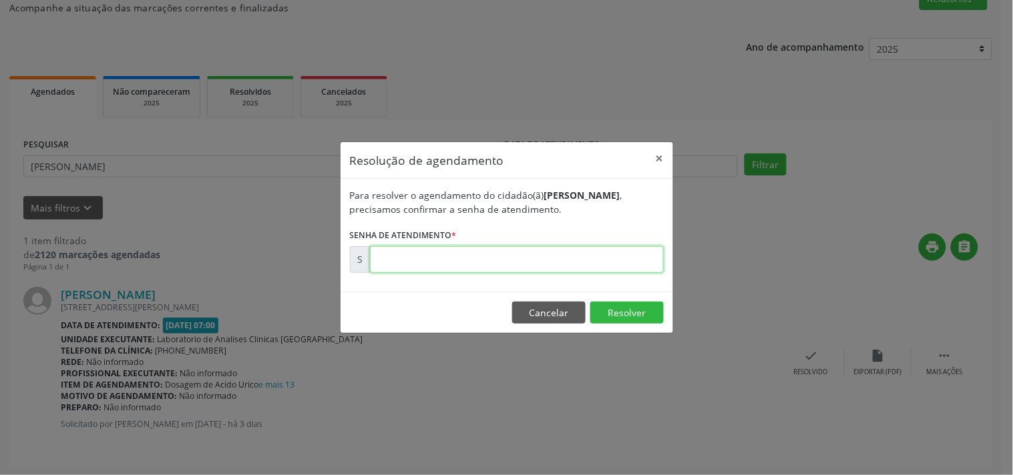
click at [591, 257] on input "text" at bounding box center [517, 259] width 294 height 27
type input "00177949"
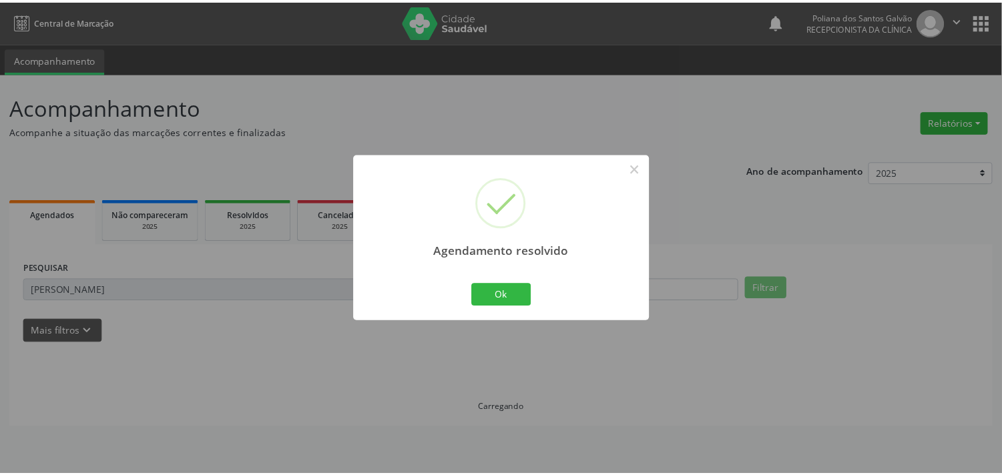
scroll to position [0, 0]
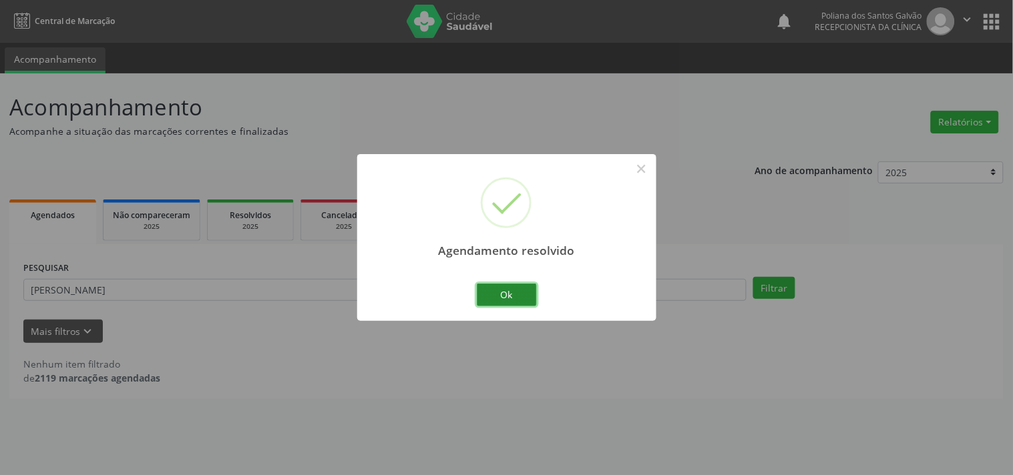
click at [510, 300] on button "Ok" at bounding box center [507, 295] width 60 height 23
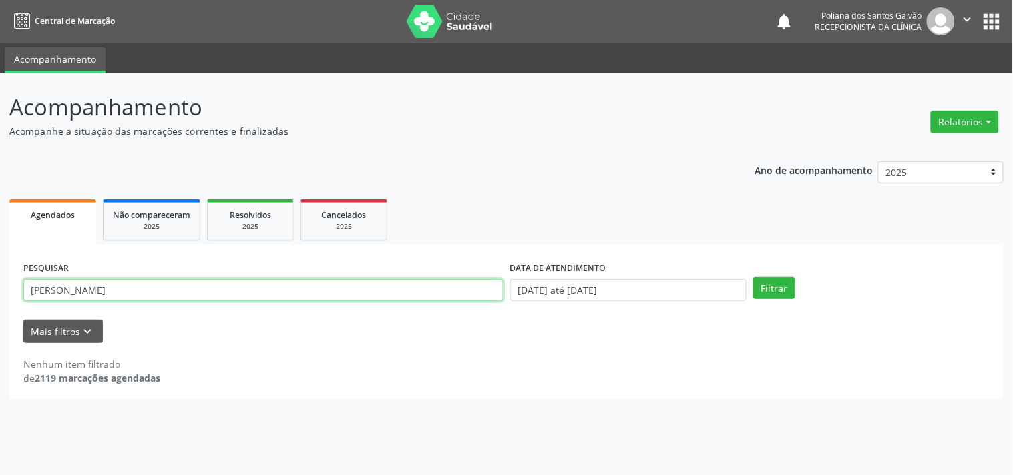
drag, startPoint x: 404, startPoint y: 298, endPoint x: 0, endPoint y: 155, distance: 428.8
click at [0, 171] on div "Acompanhamento Acompanhe a situação das marcações correntes e finalizadas Relat…" at bounding box center [506, 274] width 1013 height 402
type input "IVONI"
click at [753, 277] on button "Filtrar" at bounding box center [774, 288] width 42 height 23
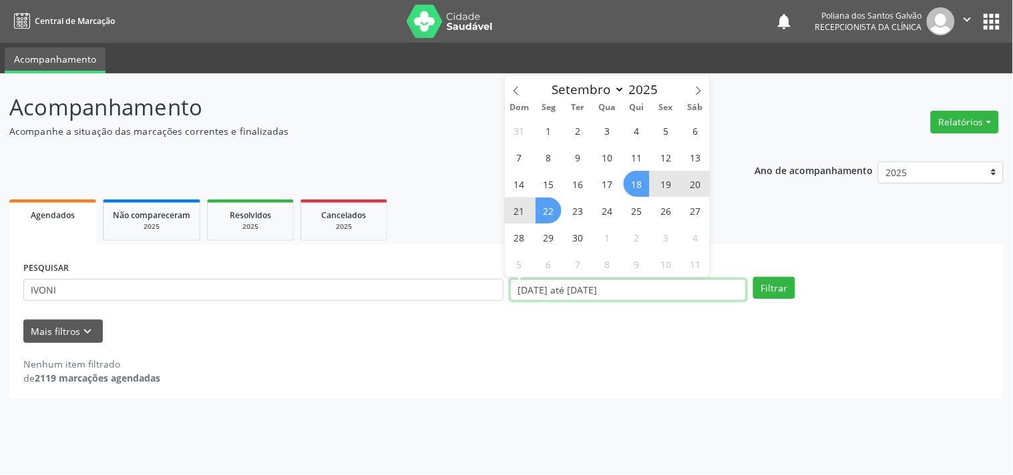
click at [662, 280] on input "[DATE] até [DATE]" at bounding box center [628, 290] width 236 height 23
click at [636, 178] on span "18" at bounding box center [637, 184] width 26 height 26
type input "[DATE]"
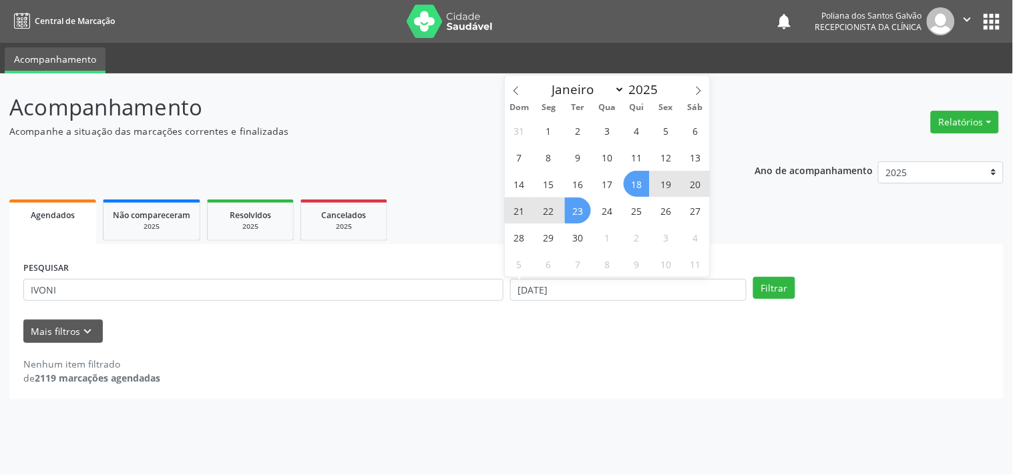
click at [574, 208] on span "23" at bounding box center [578, 211] width 26 height 26
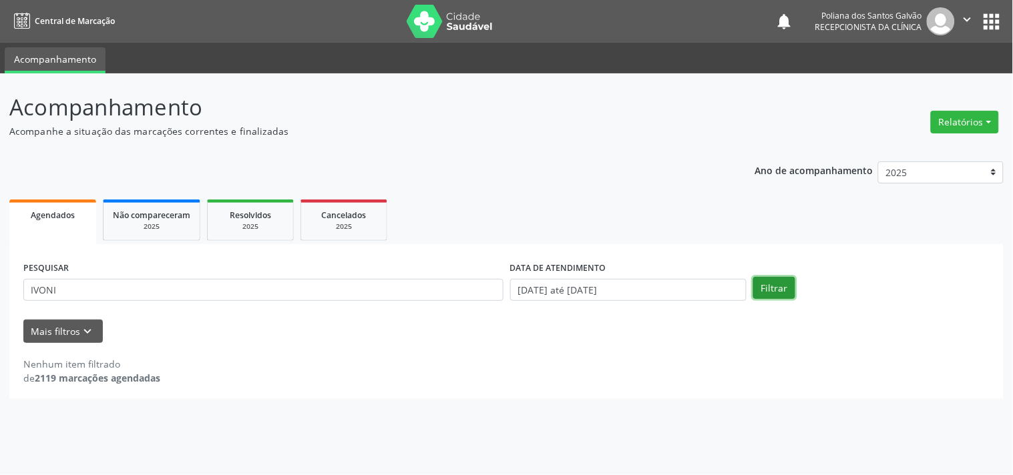
click at [785, 291] on button "Filtrar" at bounding box center [774, 288] width 42 height 23
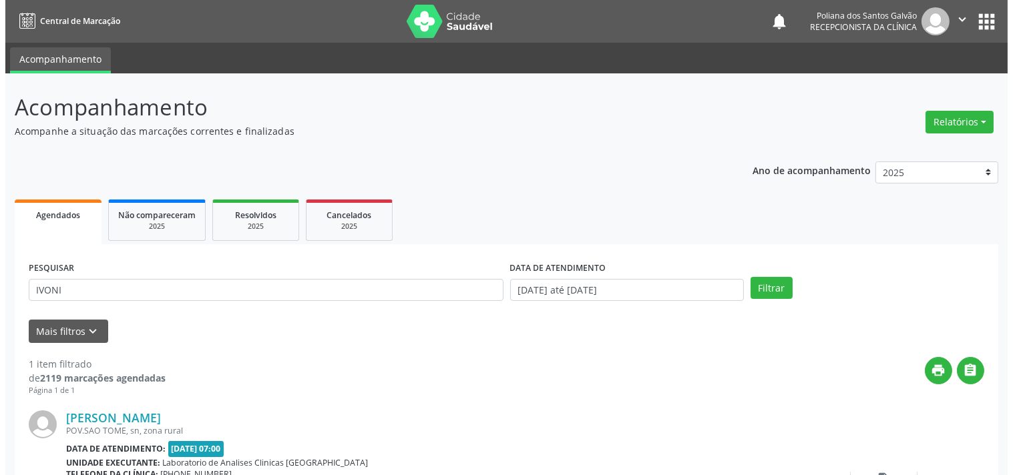
scroll to position [124, 0]
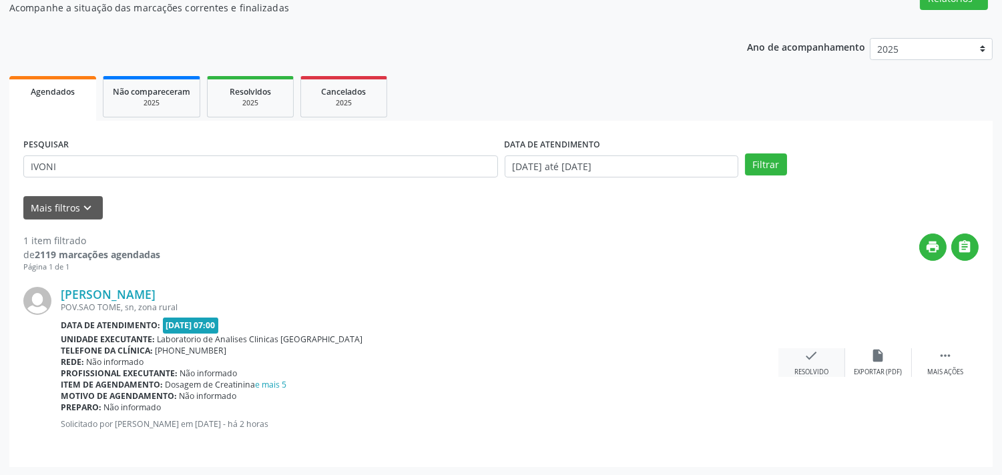
click at [813, 373] on div "Resolvido" at bounding box center [812, 372] width 34 height 9
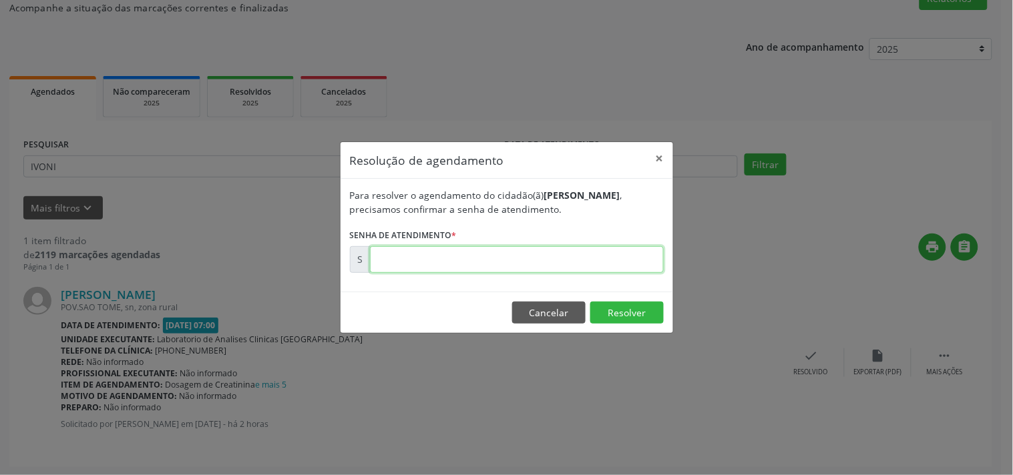
click at [623, 254] on input "text" at bounding box center [517, 259] width 294 height 27
click at [505, 262] on input "text" at bounding box center [517, 259] width 294 height 27
type input "00178143"
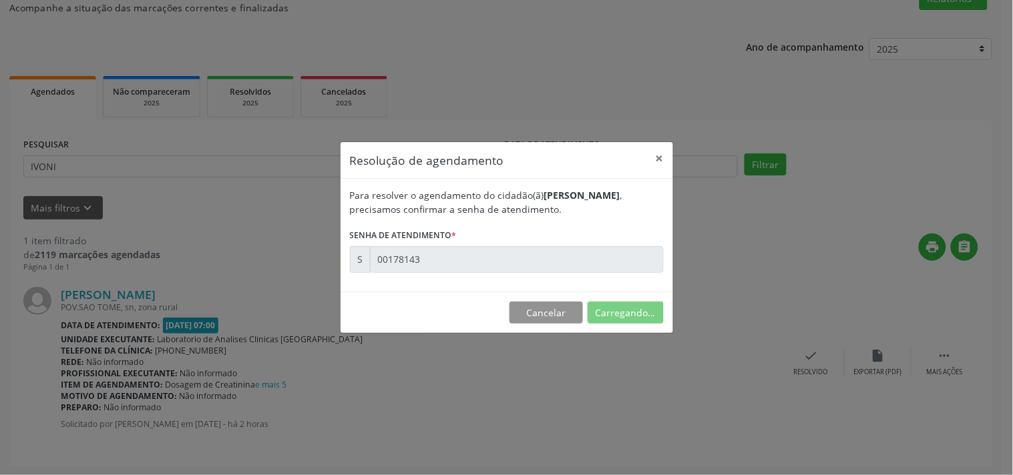
scroll to position [0, 0]
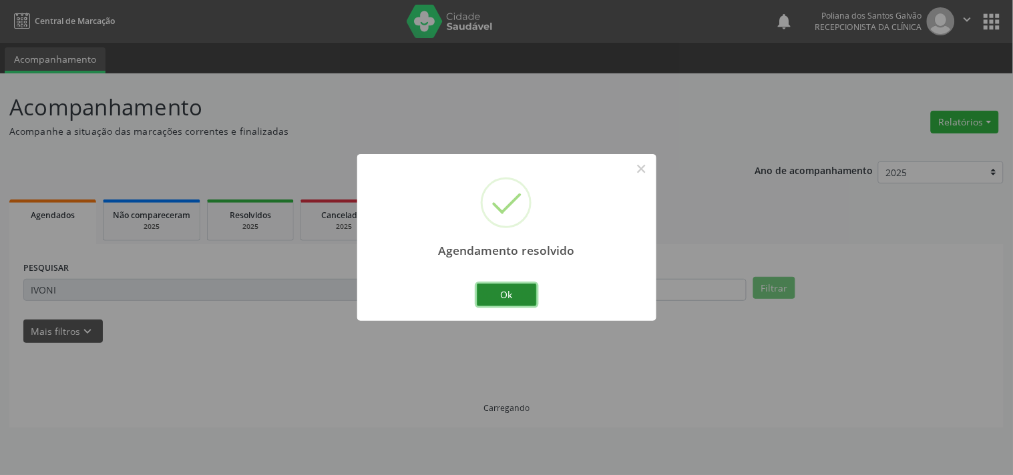
click at [513, 301] on button "Ok" at bounding box center [507, 295] width 60 height 23
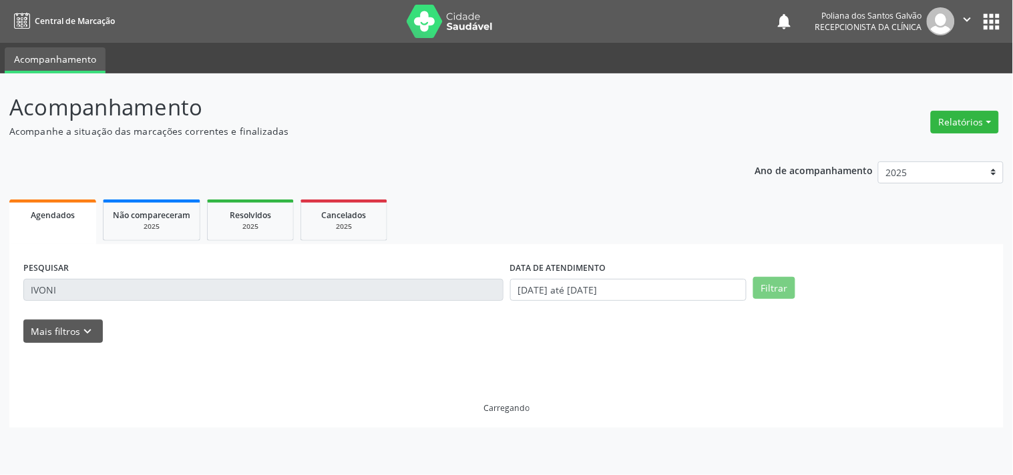
click at [0, 23] on div "Central de Marcação notifications Poliana dos Santos Galvão Recepcionista da cl…" at bounding box center [506, 237] width 1013 height 475
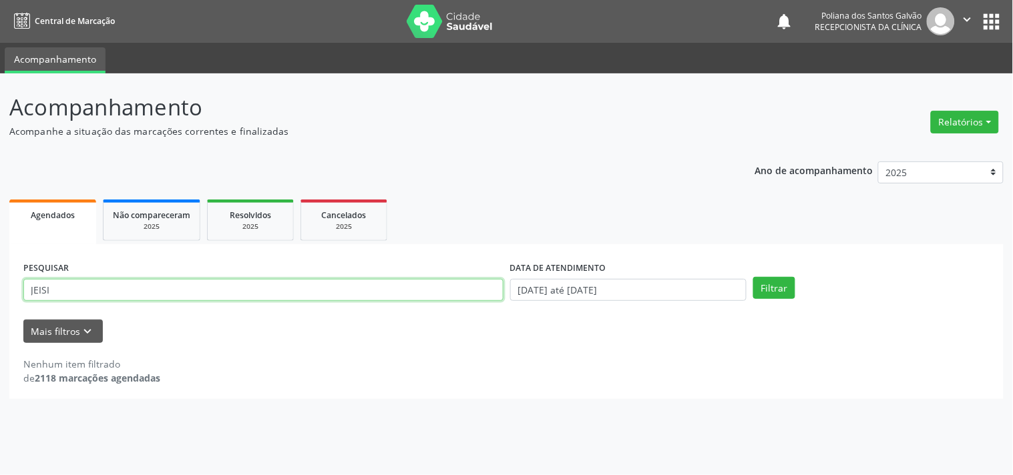
type input "JEISI"
click at [753, 277] on button "Filtrar" at bounding box center [774, 288] width 42 height 23
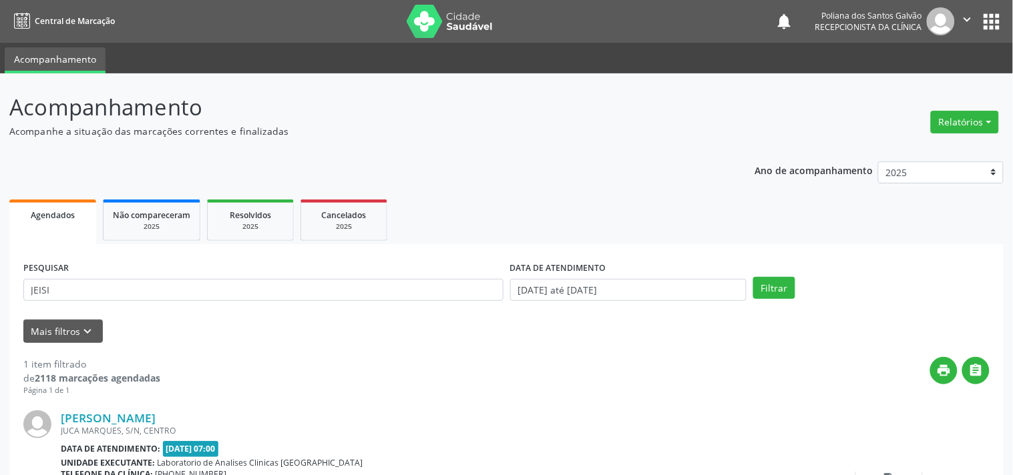
scroll to position [124, 0]
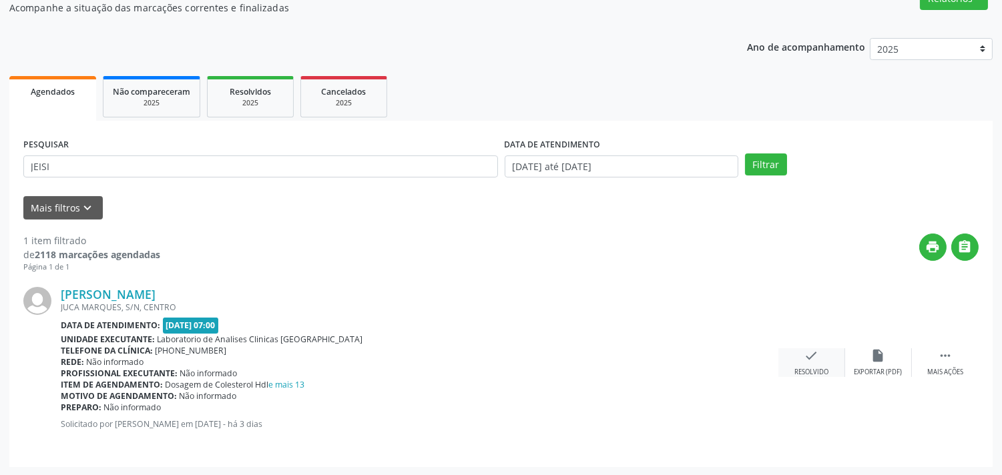
click at [779, 352] on div "check Resolvido" at bounding box center [812, 363] width 67 height 29
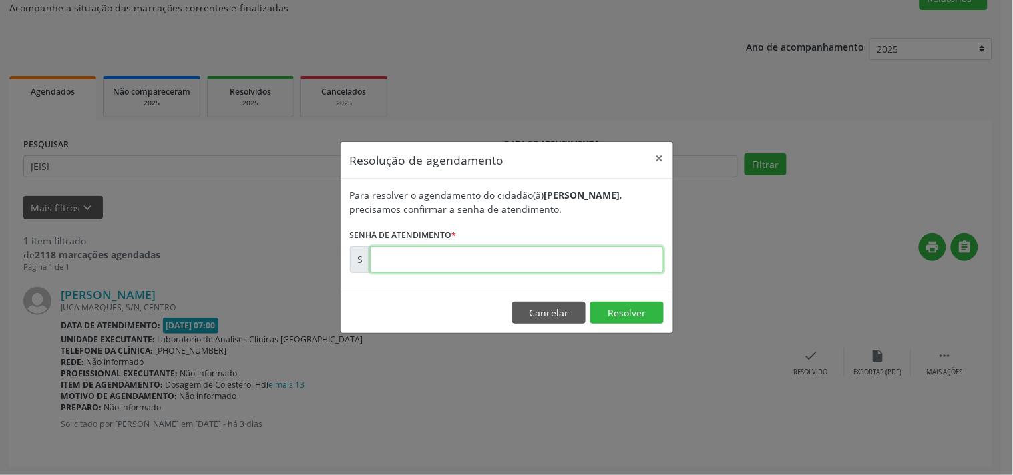
click at [624, 267] on input "text" at bounding box center [517, 259] width 294 height 27
type input "00177935"
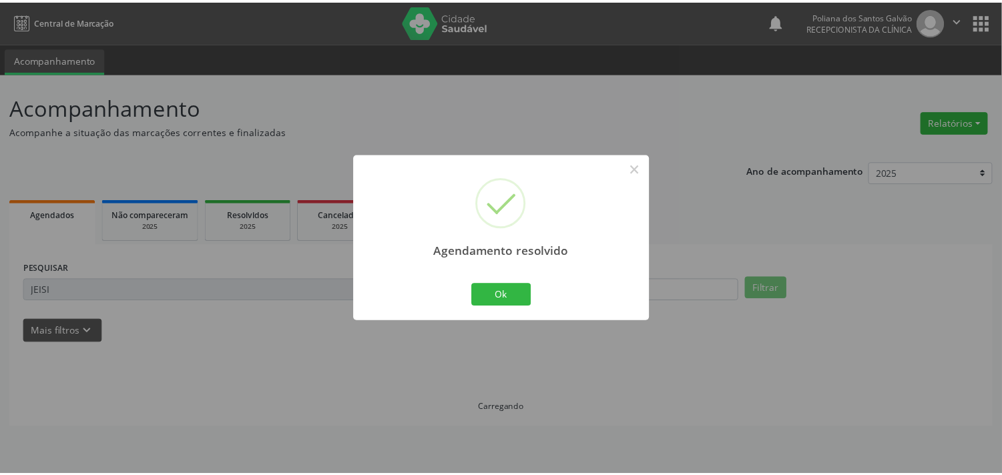
scroll to position [0, 0]
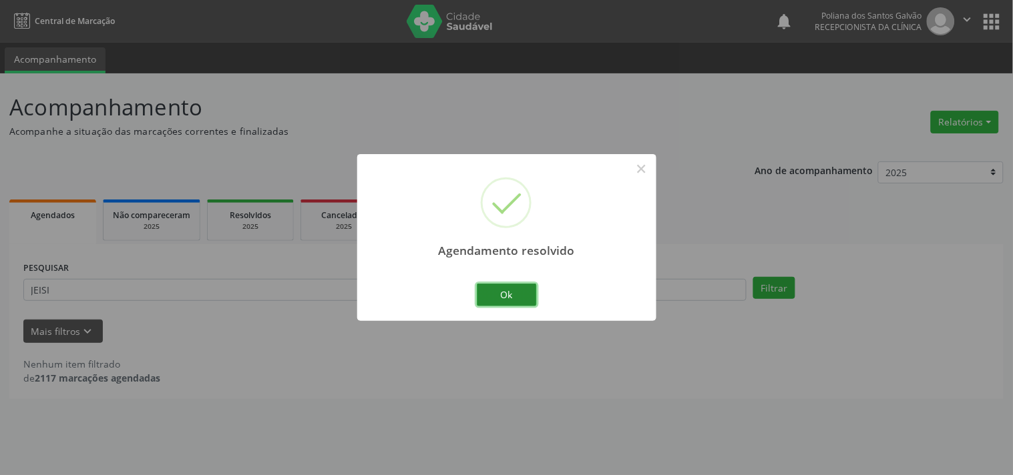
click at [515, 292] on button "Ok" at bounding box center [507, 295] width 60 height 23
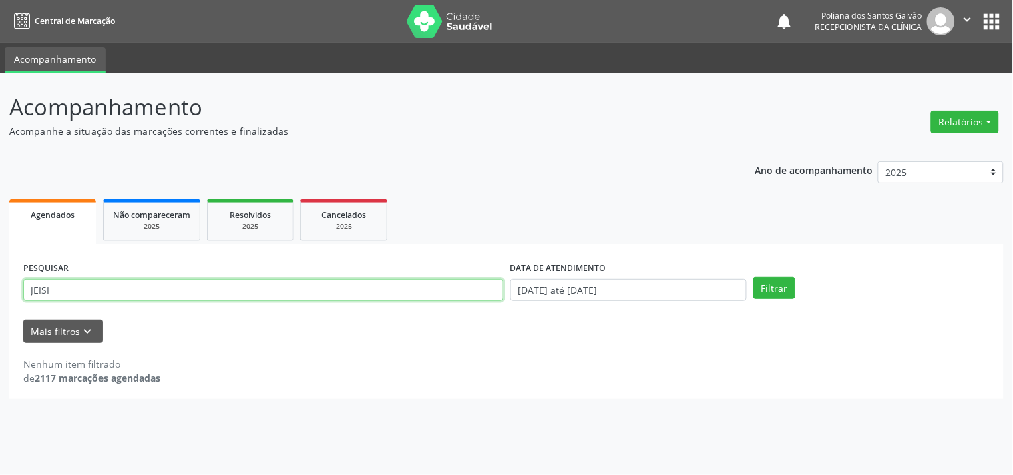
drag, startPoint x: 419, startPoint y: 292, endPoint x: 0, endPoint y: 134, distance: 448.2
click at [0, 163] on div "Acompanhamento Acompanhe a situação das marcações correntes e finalizadas Relat…" at bounding box center [506, 274] width 1013 height 402
type input "AUZI"
click at [753, 277] on button "Filtrar" at bounding box center [774, 288] width 42 height 23
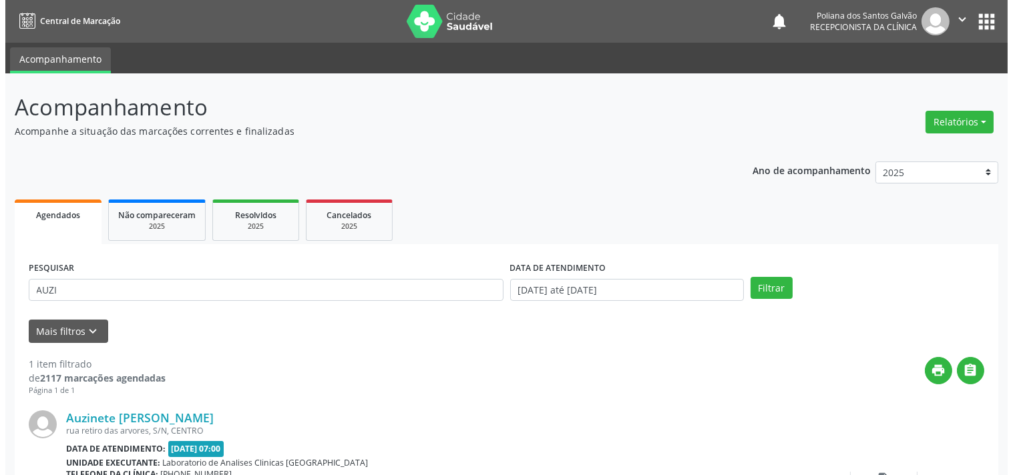
scroll to position [124, 0]
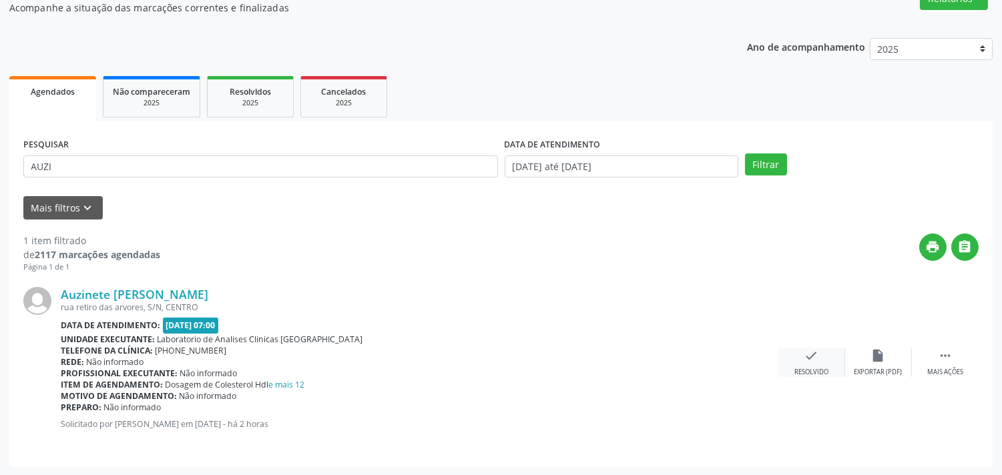
click at [806, 351] on icon "check" at bounding box center [812, 356] width 15 height 15
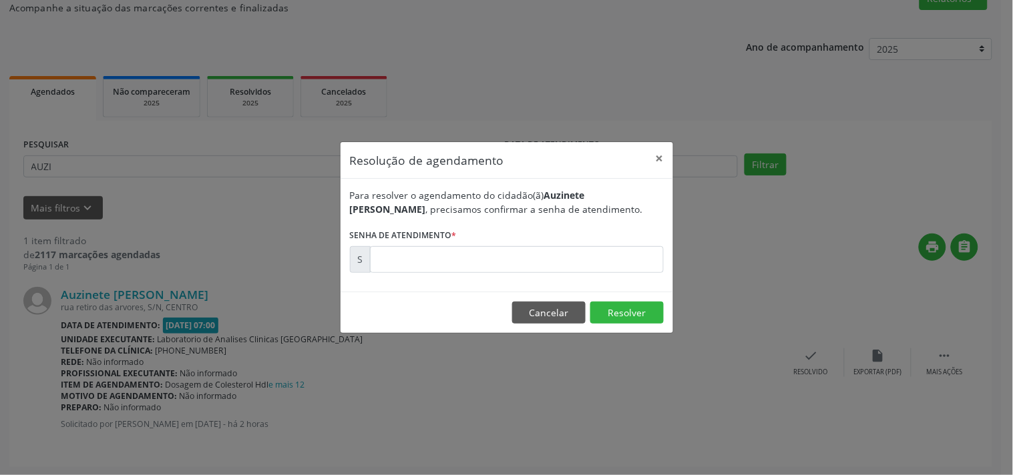
click at [809, 365] on div "Resolução de agendamento × Para resolver o agendamento do cidadão(ã) Auzinete […" at bounding box center [506, 237] width 1013 height 475
click at [605, 252] on input "text" at bounding box center [517, 259] width 294 height 27
type input "00178147"
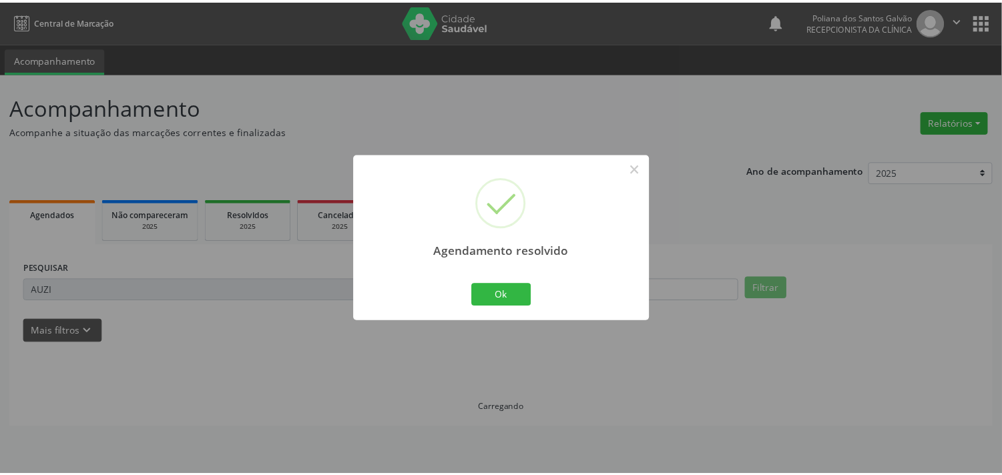
scroll to position [0, 0]
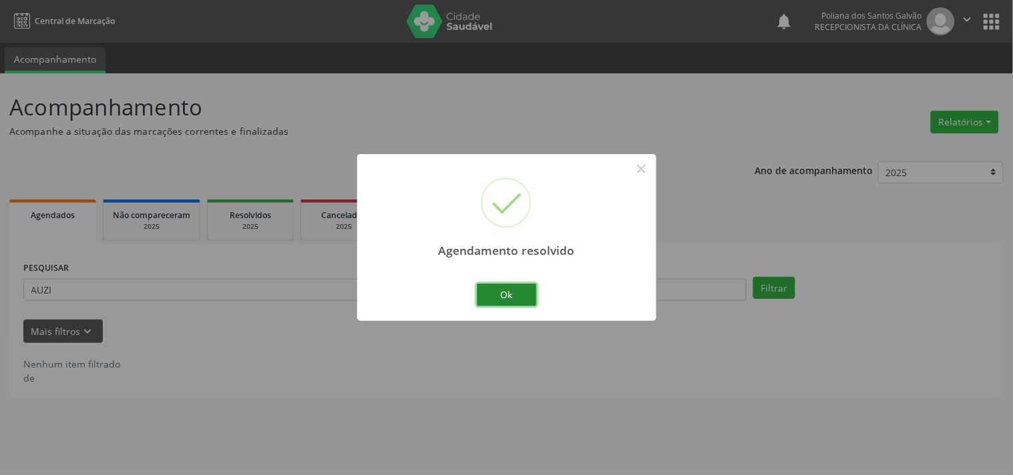
click at [518, 296] on button "Ok" at bounding box center [507, 295] width 60 height 23
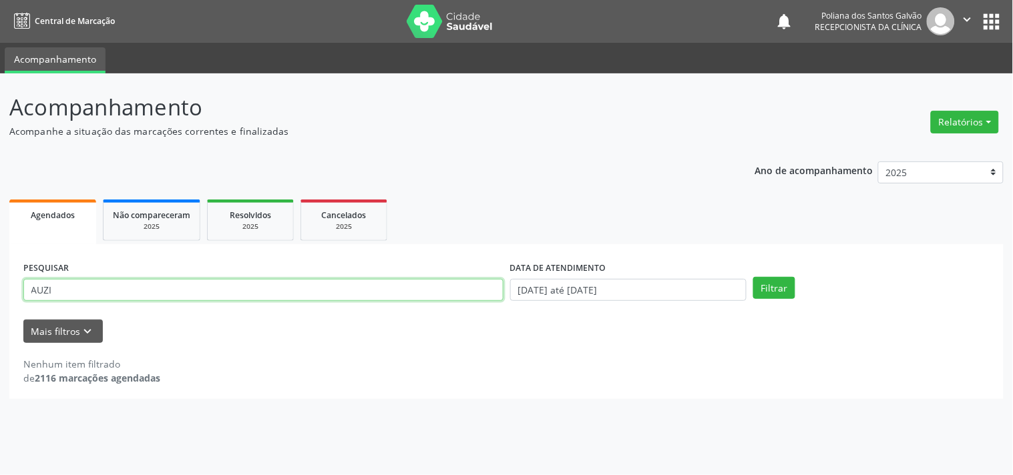
drag, startPoint x: 467, startPoint y: 295, endPoint x: 0, endPoint y: 194, distance: 478.3
click at [0, 223] on div "Acompanhamento Acompanhe a situação das marcações correntes e finalizadas Relat…" at bounding box center [506, 274] width 1013 height 402
type input "[PERSON_NAME]"
click at [753, 277] on button "Filtrar" at bounding box center [774, 288] width 42 height 23
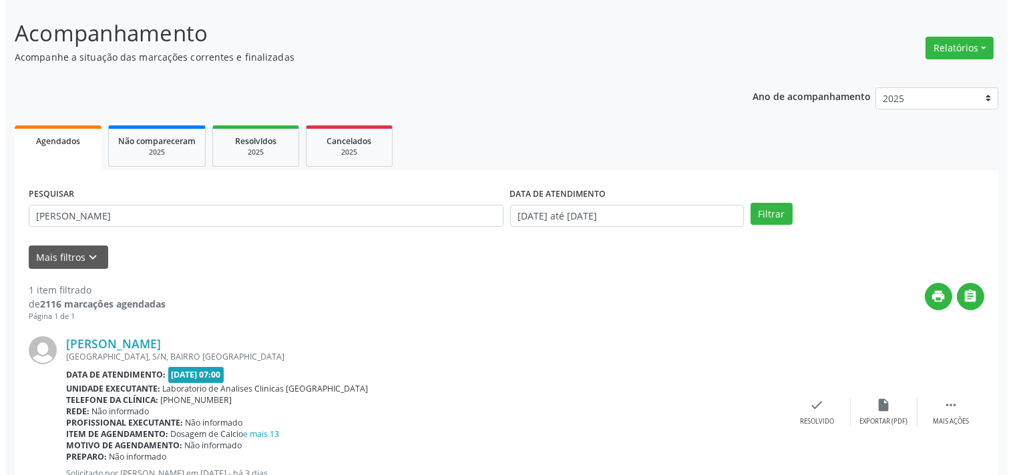
scroll to position [124, 0]
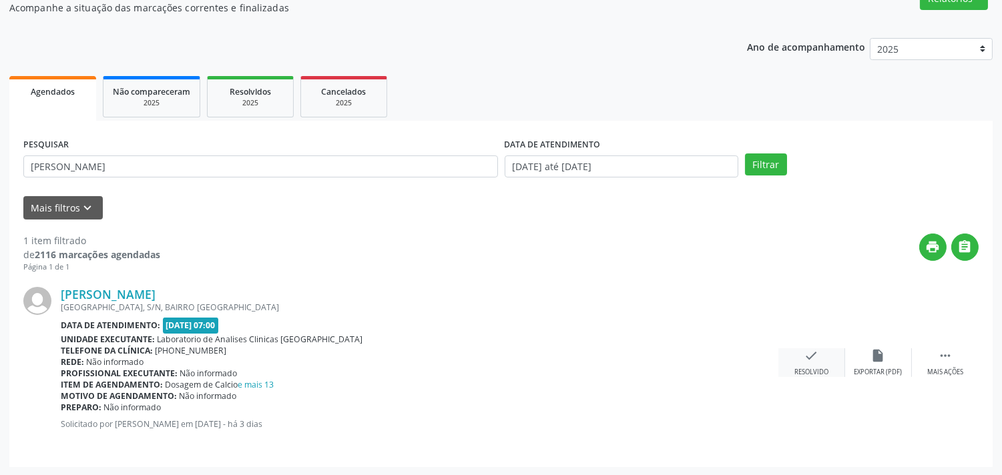
click at [805, 358] on icon "check" at bounding box center [812, 356] width 15 height 15
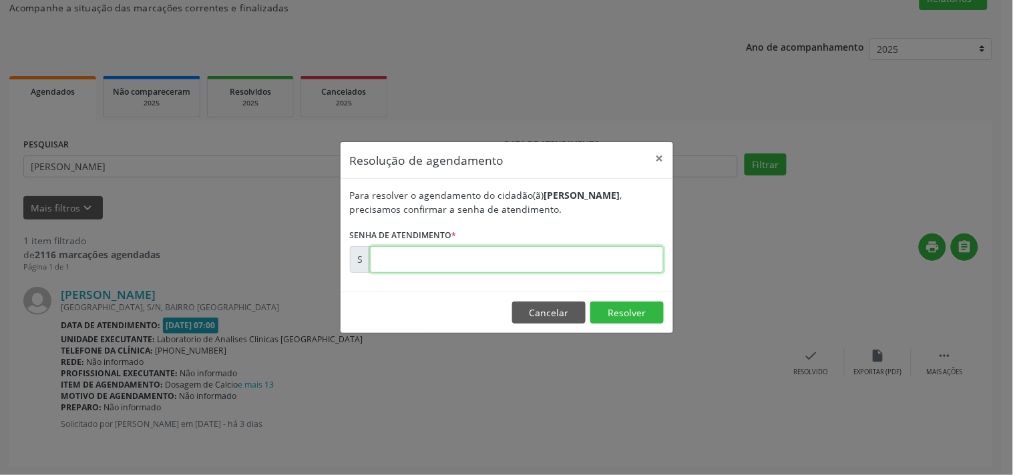
click at [612, 263] on input "text" at bounding box center [517, 259] width 294 height 27
type input "00177936"
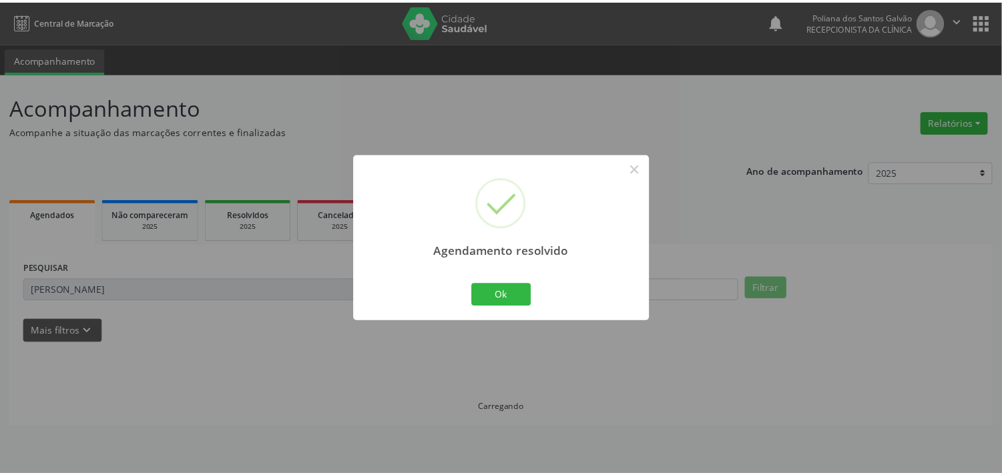
scroll to position [0, 0]
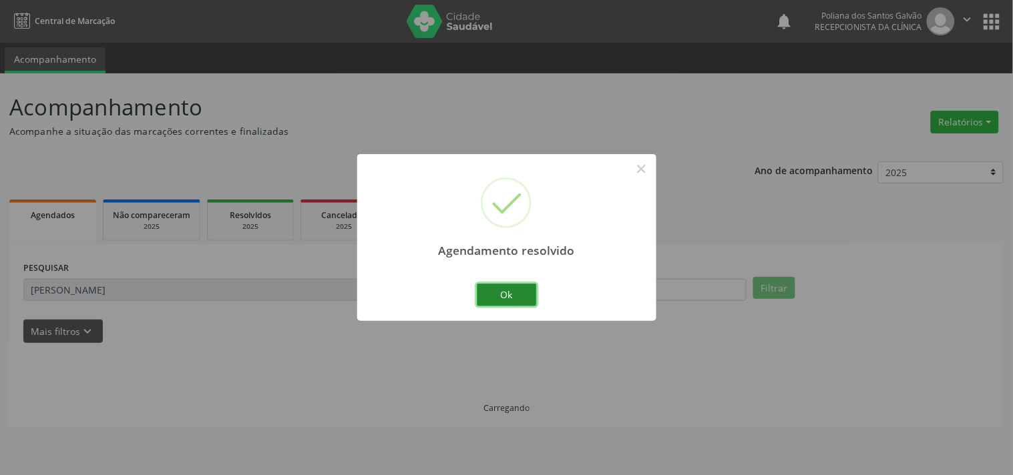
click at [502, 294] on button "Ok" at bounding box center [507, 295] width 60 height 23
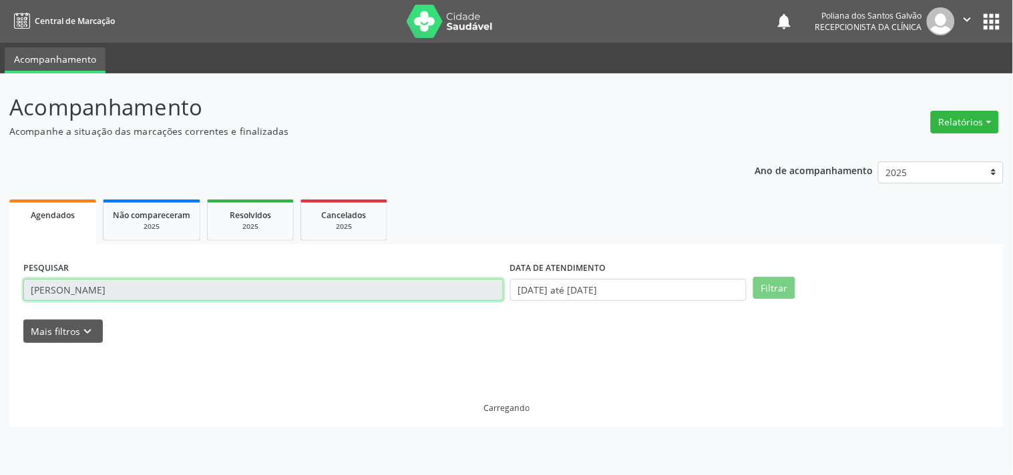
drag, startPoint x: 43, startPoint y: 222, endPoint x: 0, endPoint y: 202, distance: 47.8
click at [0, 206] on div "Acompanhamento Acompanhe a situação das marcações correntes e finalizadas Relat…" at bounding box center [506, 274] width 1013 height 402
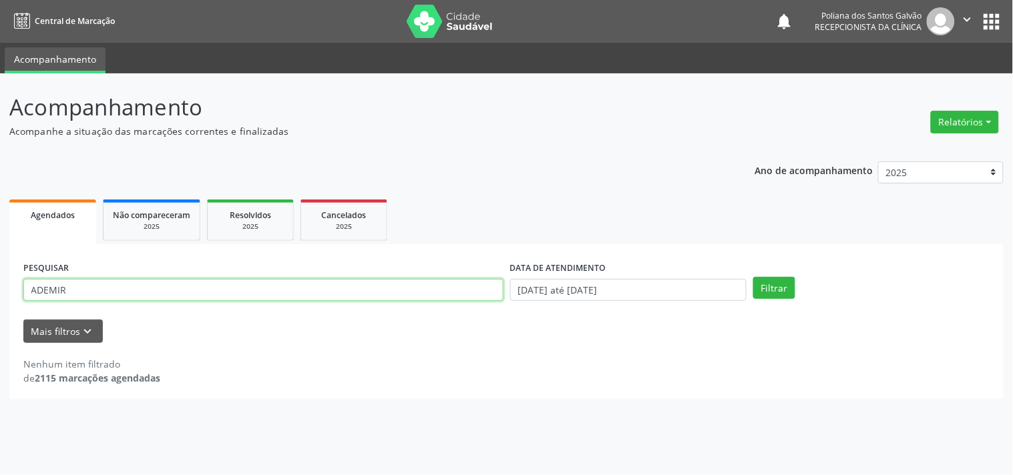
type input "ADEMIR"
click at [753, 277] on button "Filtrar" at bounding box center [774, 288] width 42 height 23
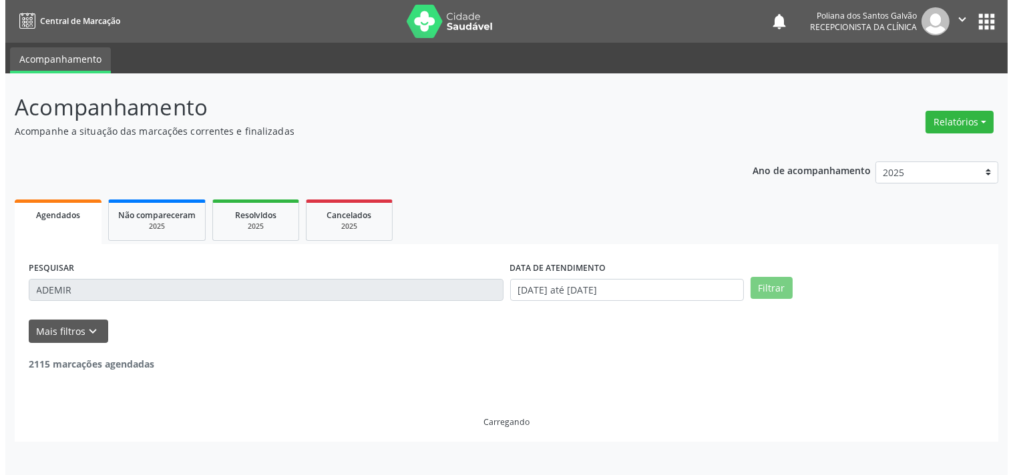
scroll to position [124, 0]
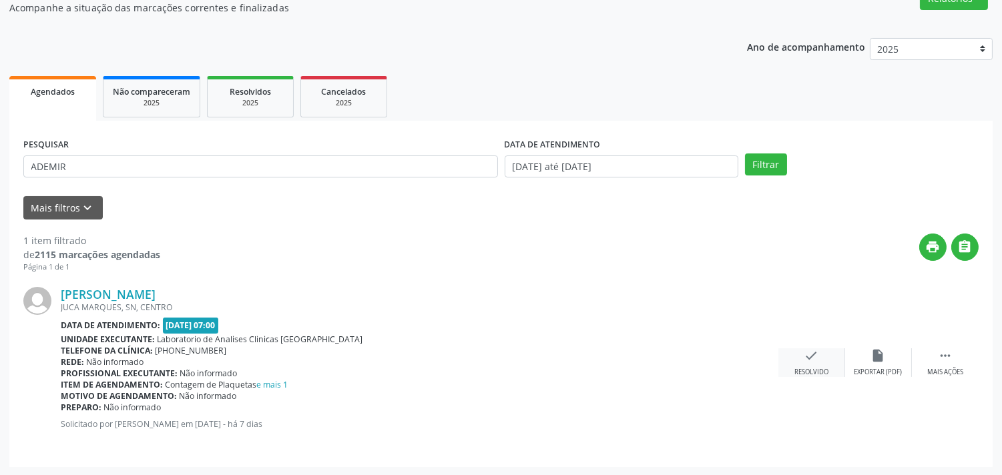
click at [809, 359] on icon "check" at bounding box center [812, 356] width 15 height 15
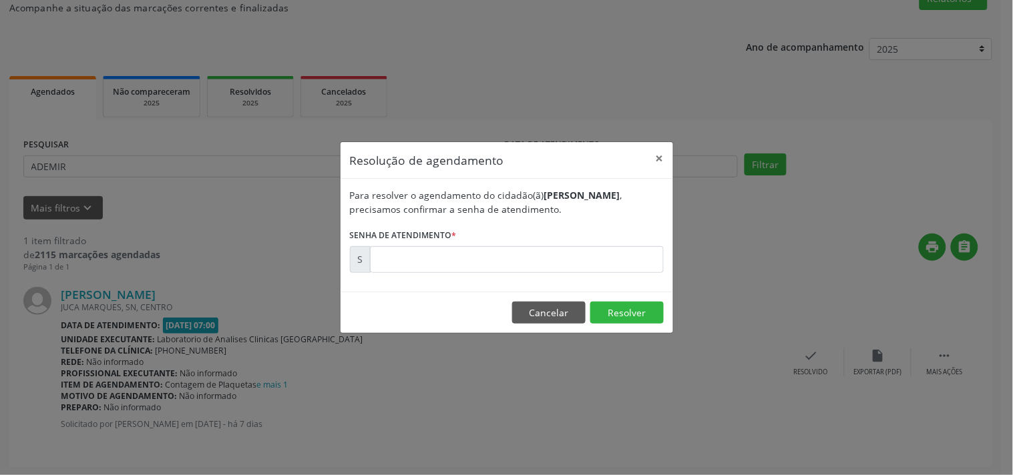
click at [558, 244] on form "Para resolver o agendamento do cidadão(ã) Ademir de [PERSON_NAME] , precisamos …" at bounding box center [507, 230] width 314 height 85
click at [562, 266] on input "text" at bounding box center [517, 259] width 294 height 27
type input "00176959"
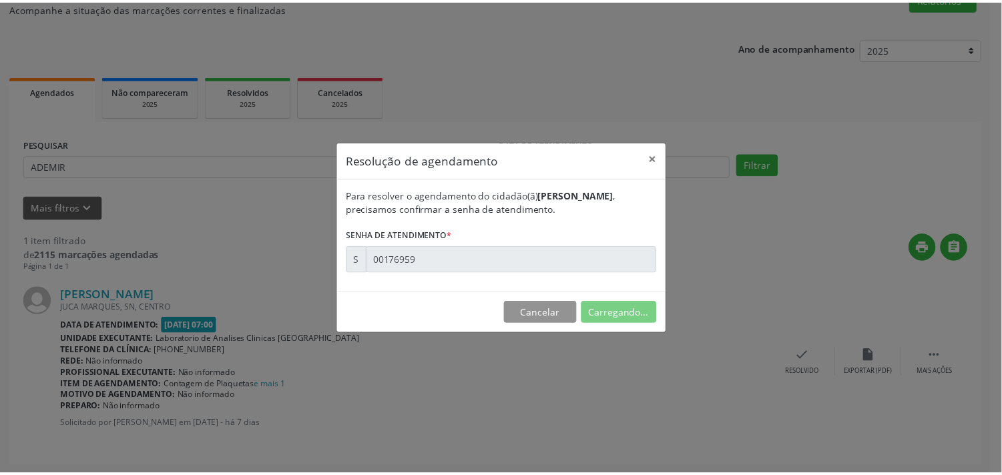
scroll to position [0, 0]
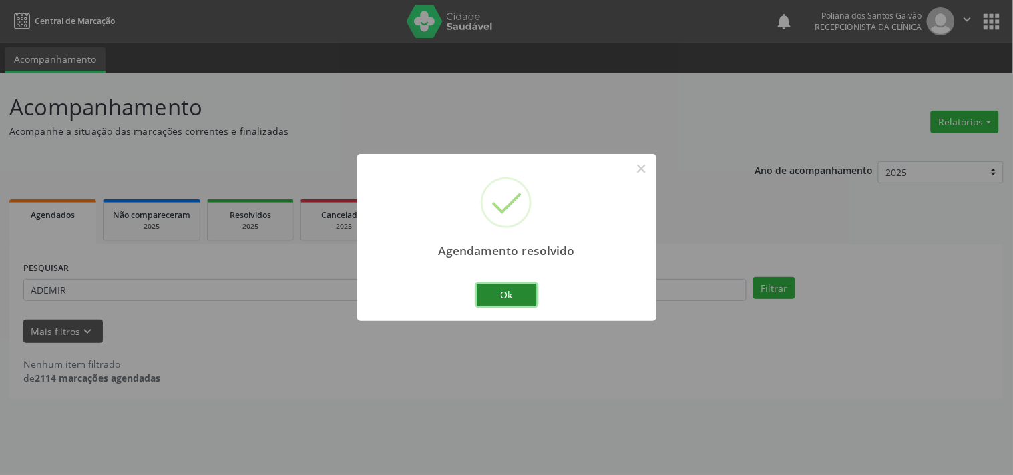
click at [499, 296] on button "Ok" at bounding box center [507, 295] width 60 height 23
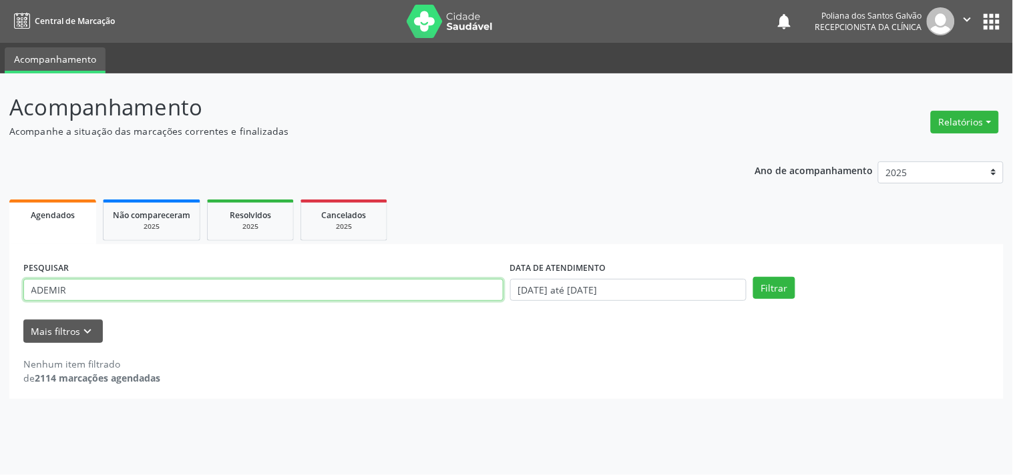
drag, startPoint x: 424, startPoint y: 296, endPoint x: 0, endPoint y: 165, distance: 444.0
click at [12, 202] on div "Agendados Não compareceram 2025 Resolvidos 2025 Cancelados 2025 PESQUISAR ADEMI…" at bounding box center [506, 297] width 994 height 203
type input "EDILSO"
click at [753, 277] on button "Filtrar" at bounding box center [774, 288] width 42 height 23
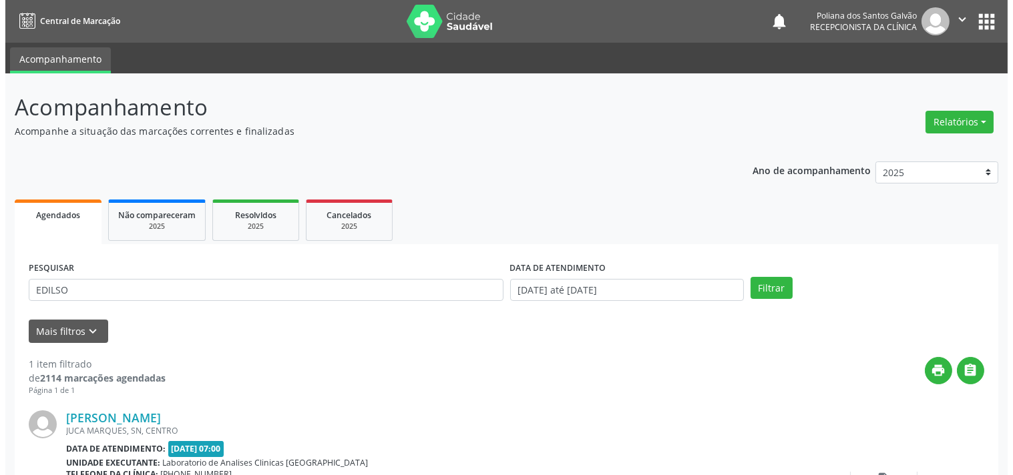
scroll to position [124, 0]
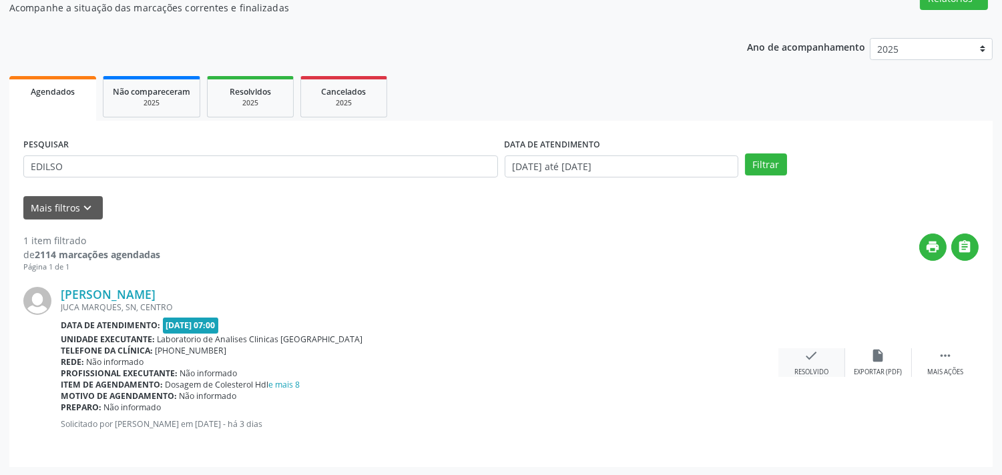
click at [812, 351] on icon "check" at bounding box center [812, 356] width 15 height 15
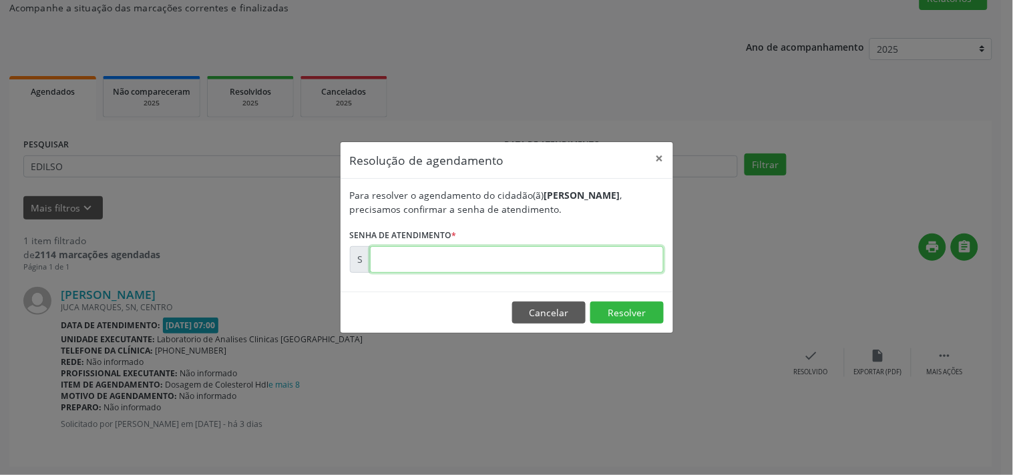
click at [608, 257] on input "text" at bounding box center [517, 259] width 294 height 27
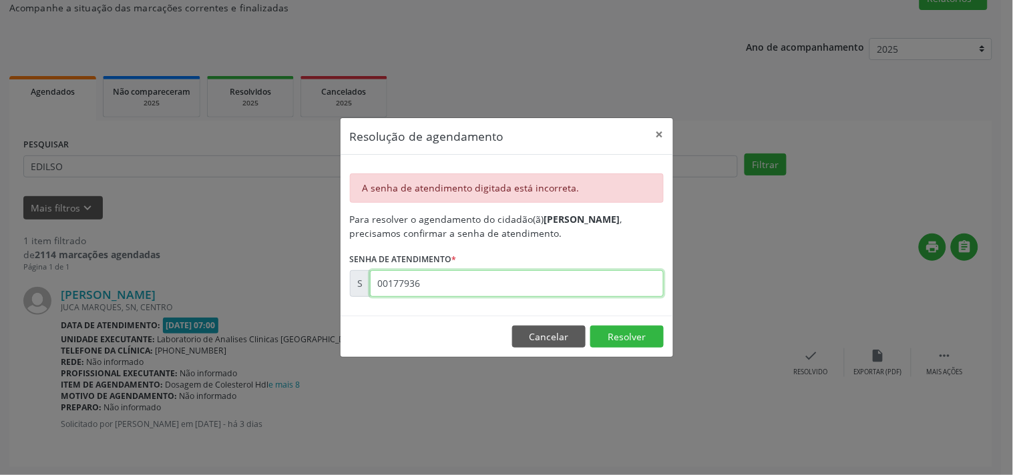
click at [513, 278] on input "00177936" at bounding box center [517, 283] width 294 height 27
click at [512, 288] on input "00177936" at bounding box center [517, 283] width 294 height 27
type input "00177939"
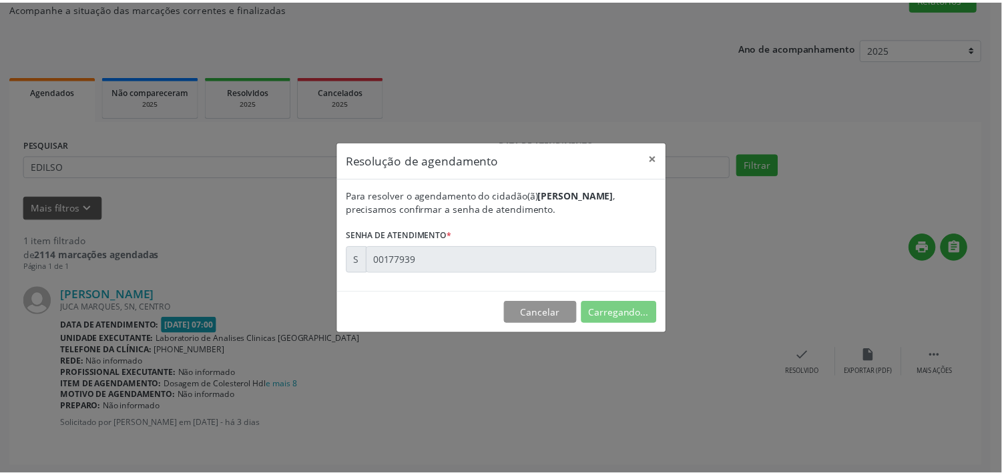
scroll to position [0, 0]
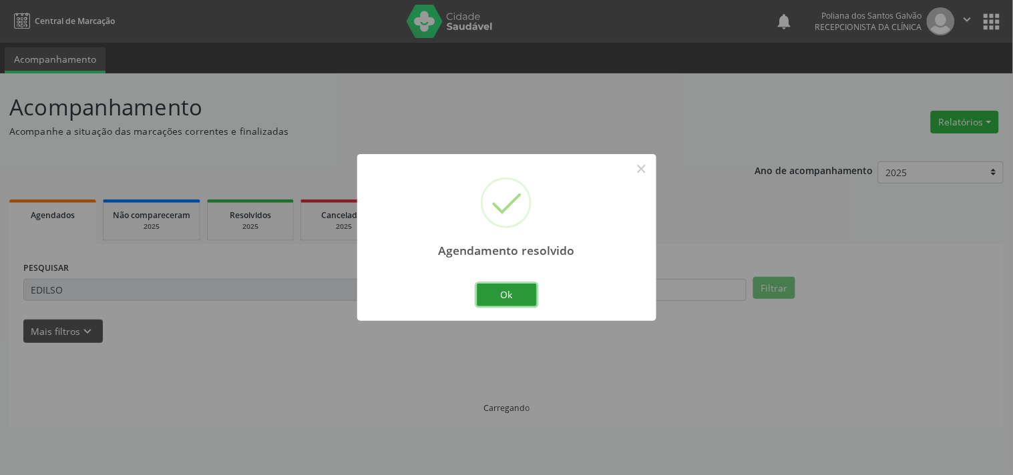
drag, startPoint x: 511, startPoint y: 290, endPoint x: 457, endPoint y: 282, distance: 53.9
click at [512, 290] on button "Ok" at bounding box center [507, 295] width 60 height 23
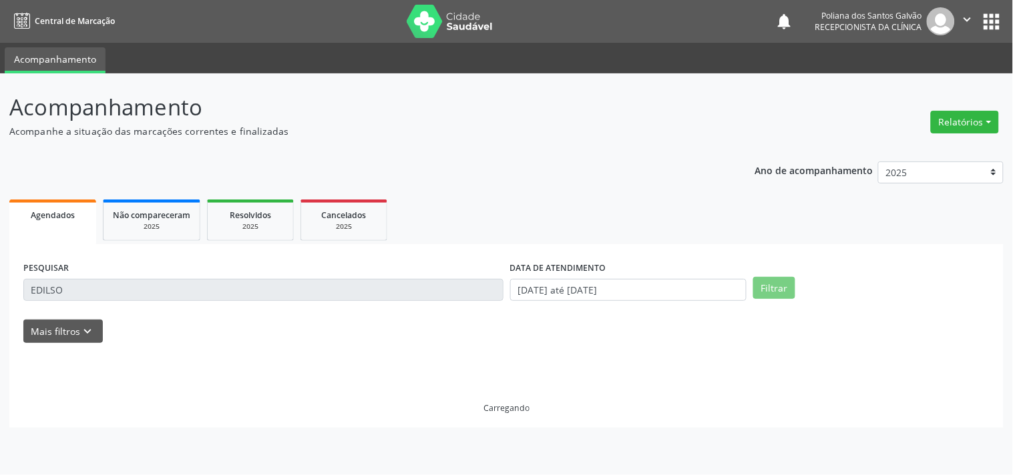
click at [0, 156] on div "Acompanhamento Acompanhe a situação das marcações correntes e finalizadas Relat…" at bounding box center [506, 274] width 1013 height 402
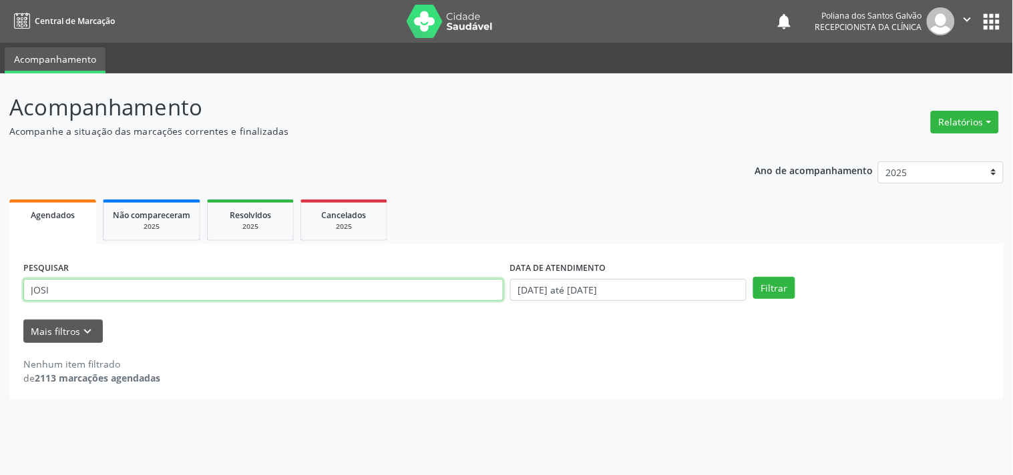
click at [753, 277] on button "Filtrar" at bounding box center [774, 288] width 42 height 23
click at [311, 281] on input "JOSI" at bounding box center [263, 290] width 480 height 23
type input "JOSENA"
click at [753, 277] on button "Filtrar" at bounding box center [774, 288] width 42 height 23
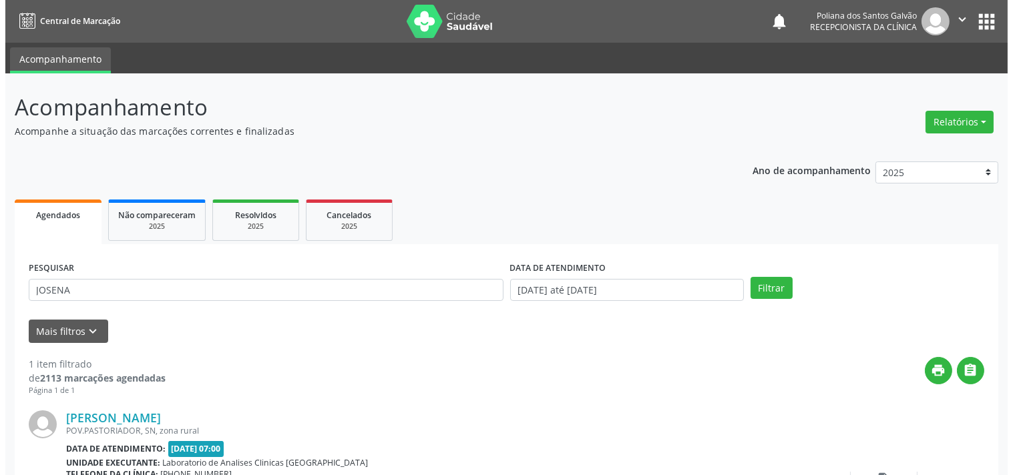
scroll to position [124, 0]
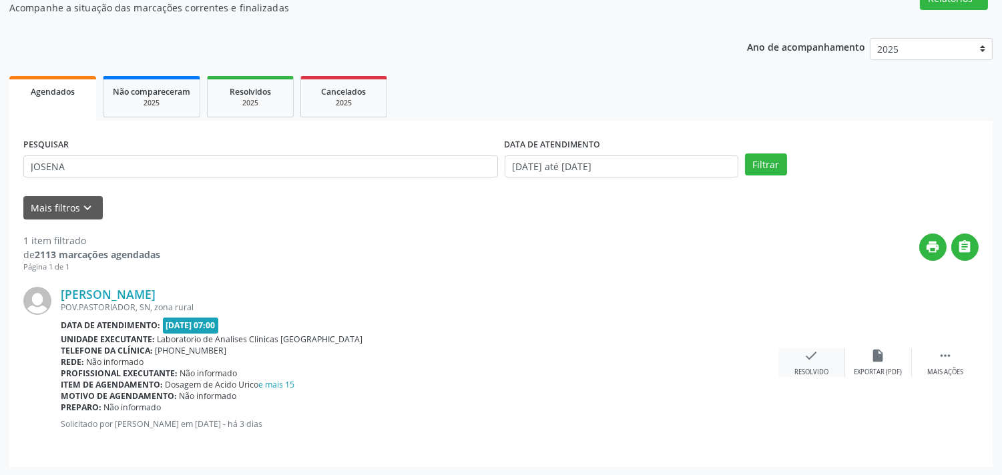
click at [816, 362] on div "check Resolvido" at bounding box center [812, 363] width 67 height 29
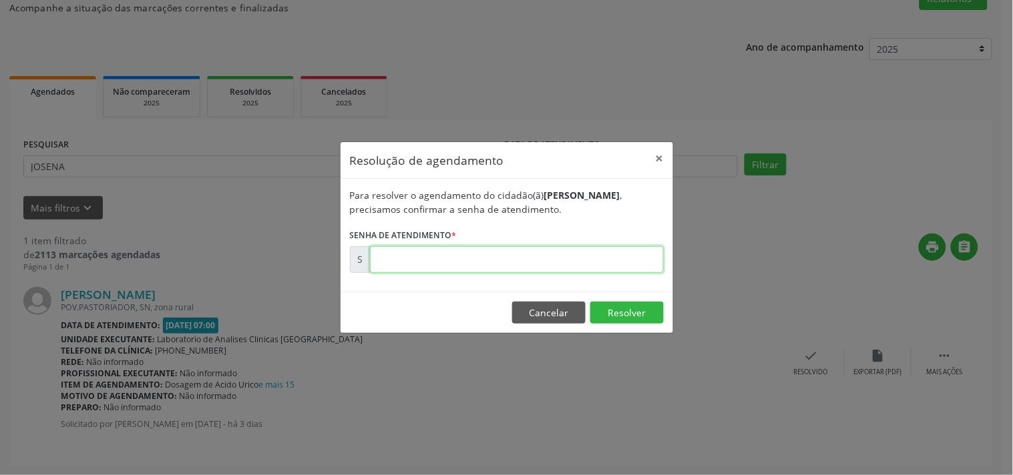
click at [589, 254] on input "text" at bounding box center [517, 259] width 294 height 27
type input "00177951"
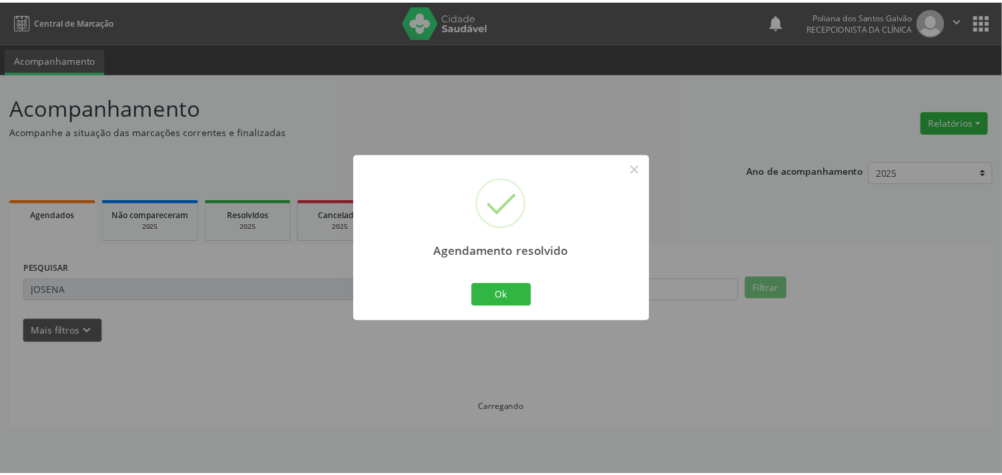
scroll to position [0, 0]
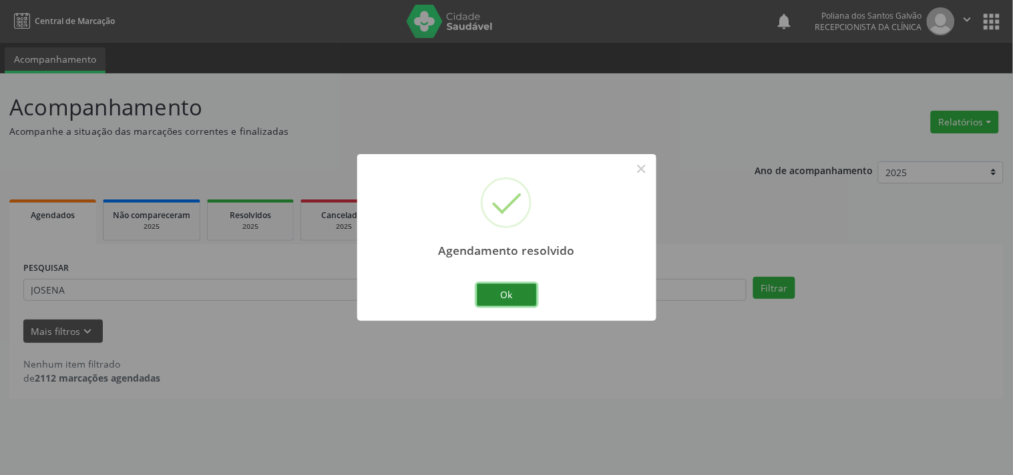
click at [488, 294] on button "Ok" at bounding box center [507, 295] width 60 height 23
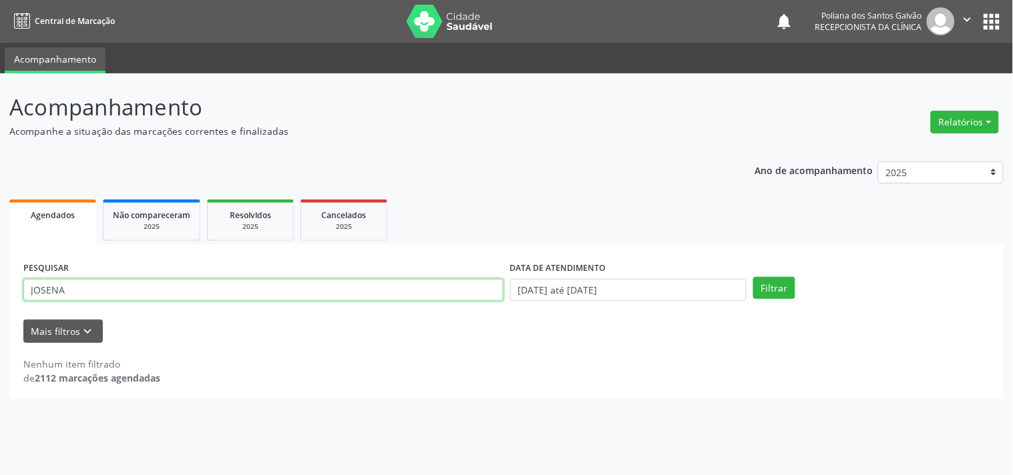
drag, startPoint x: 483, startPoint y: 294, endPoint x: 0, endPoint y: 174, distance: 497.7
click at [0, 191] on div "Acompanhamento Acompanhe a situação das marcações correntes e finalizadas Relat…" at bounding box center [506, 274] width 1013 height 402
type input "[PERSON_NAME]"
click at [753, 277] on button "Filtrar" at bounding box center [774, 288] width 42 height 23
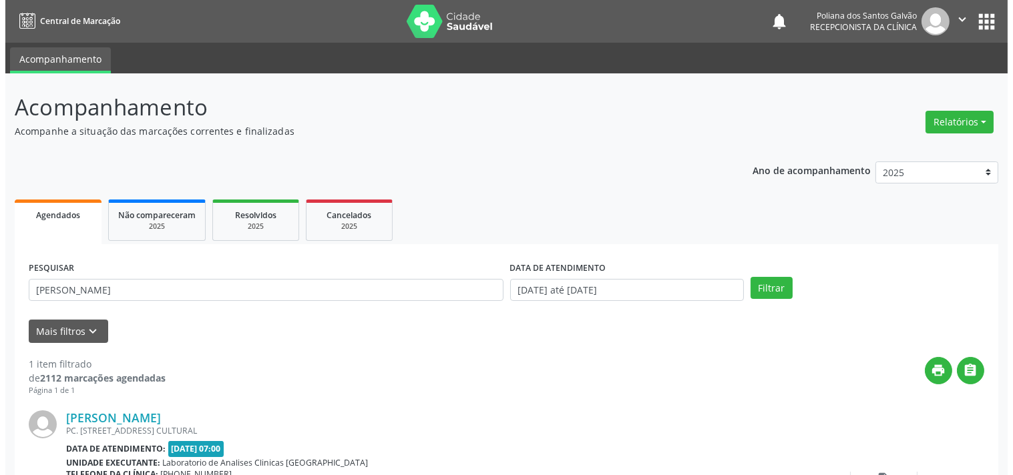
scroll to position [124, 0]
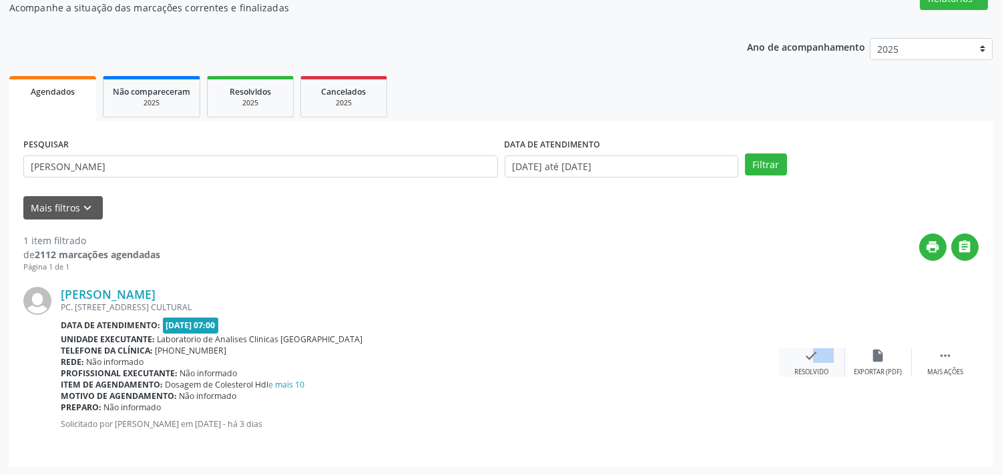
click at [792, 353] on div "check Resolvido" at bounding box center [812, 363] width 67 height 29
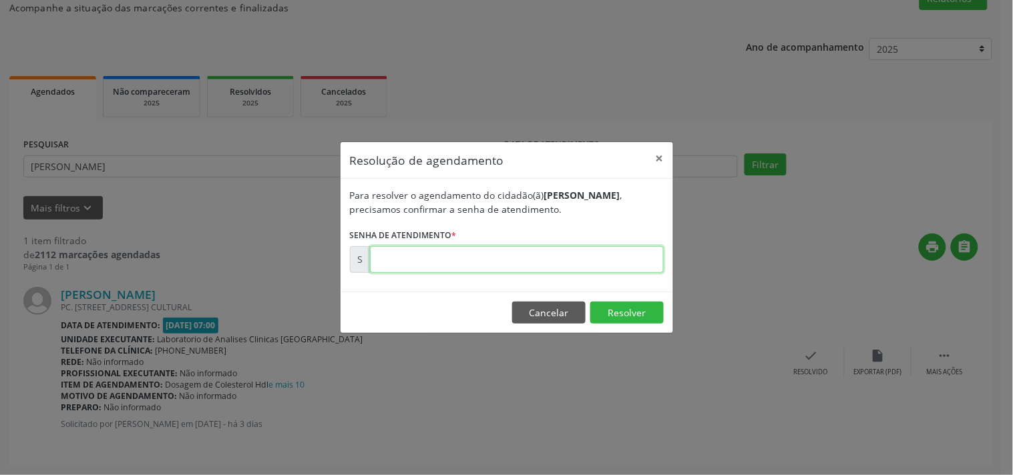
click at [622, 257] on input "text" at bounding box center [517, 259] width 294 height 27
type input "00177955"
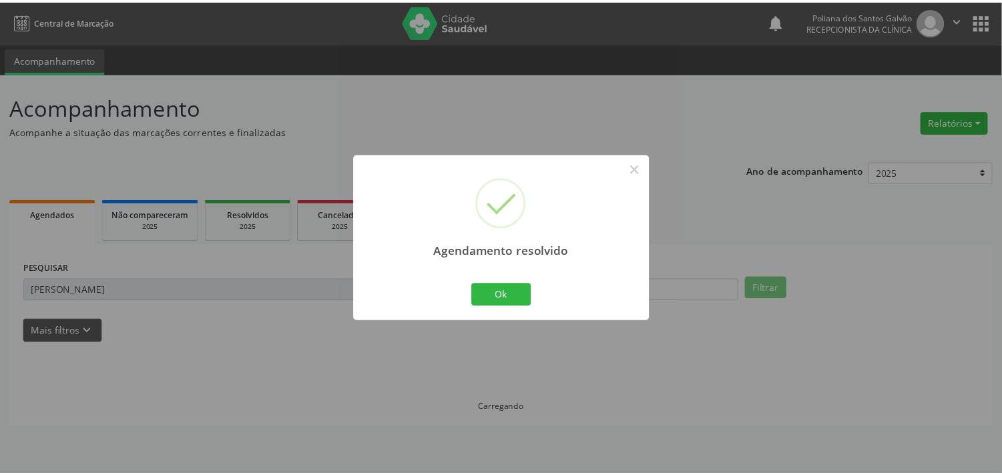
scroll to position [0, 0]
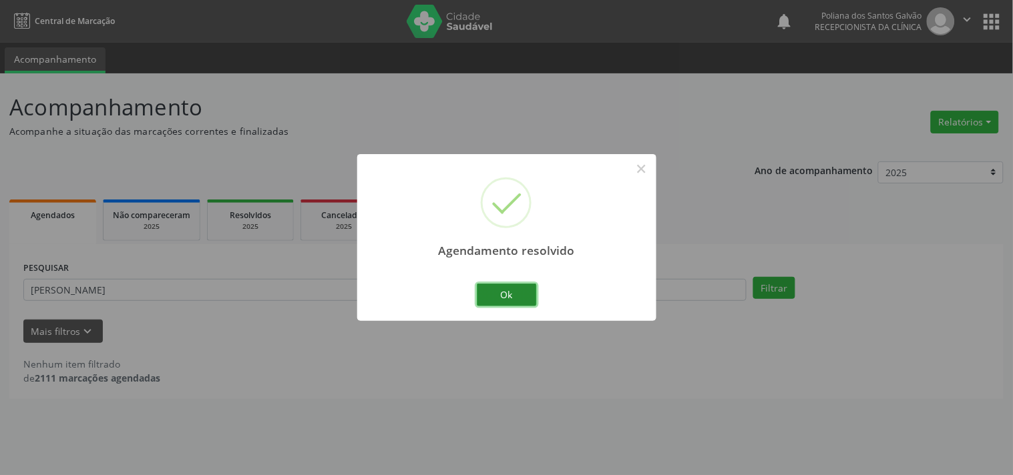
click at [516, 290] on button "Ok" at bounding box center [507, 295] width 60 height 23
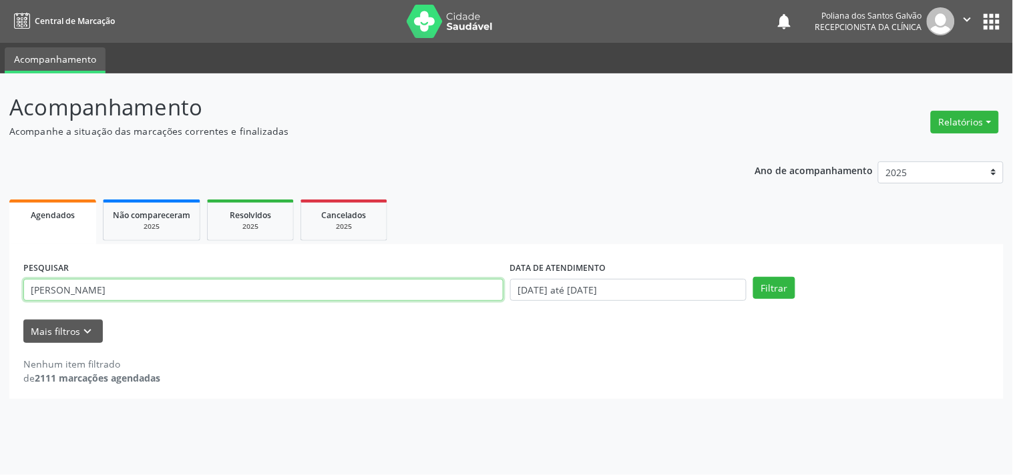
drag, startPoint x: 476, startPoint y: 288, endPoint x: 0, endPoint y: 226, distance: 480.2
click at [40, 258] on div "PESQUISAR [PERSON_NAME]" at bounding box center [263, 284] width 487 height 52
type input "R"
type input "Á"
type input "PAULO"
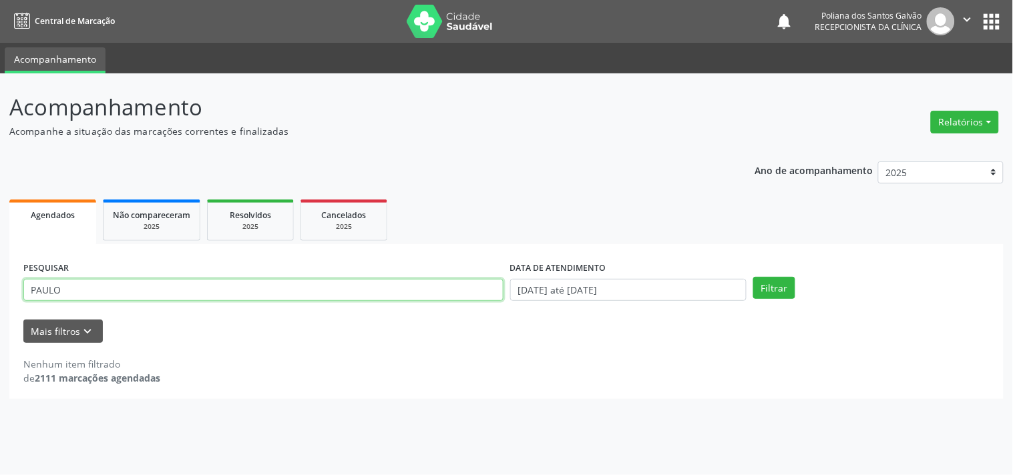
click at [753, 277] on button "Filtrar" at bounding box center [774, 288] width 42 height 23
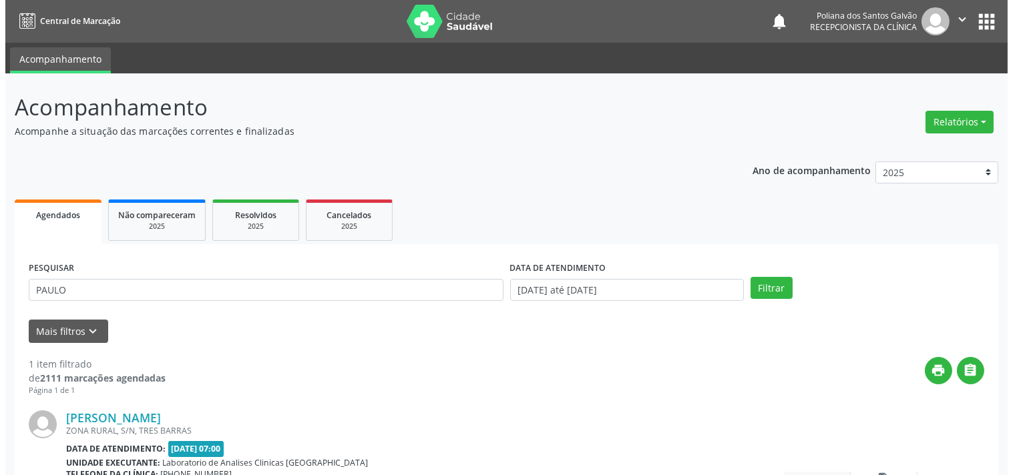
scroll to position [124, 0]
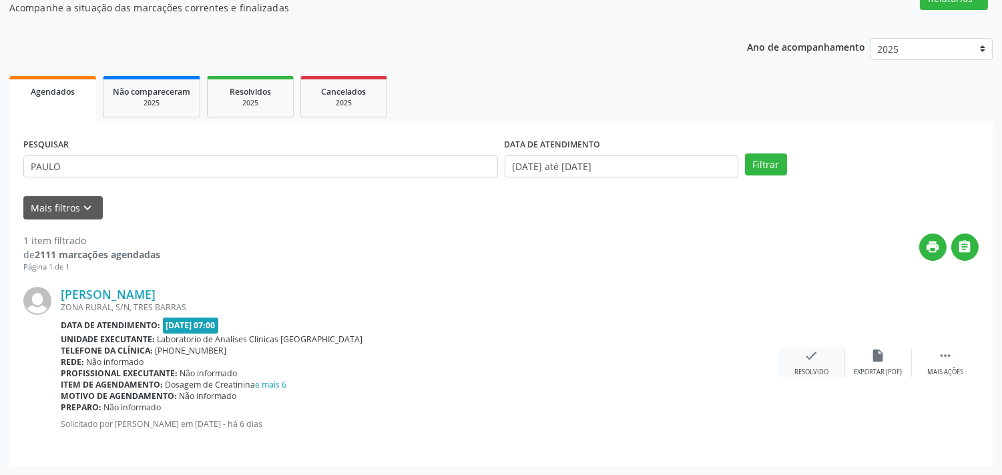
click at [819, 361] on div "check Resolvido" at bounding box center [812, 363] width 67 height 29
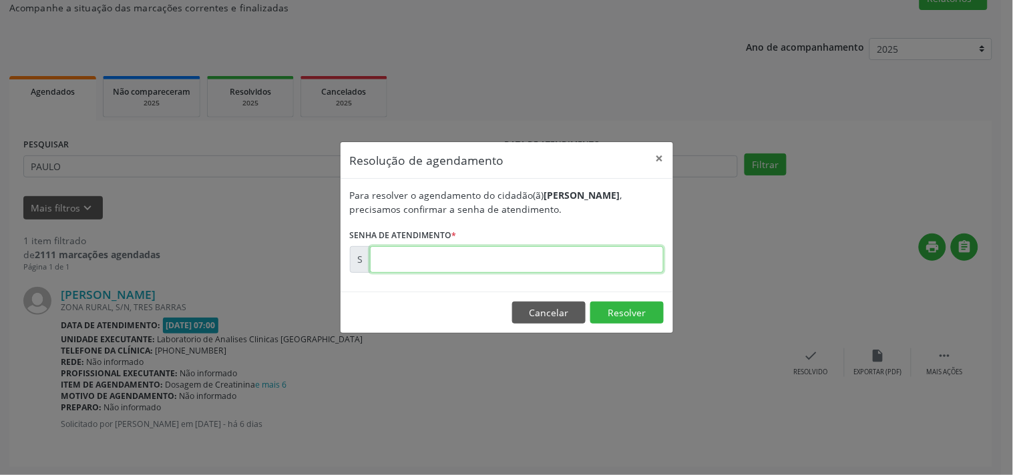
click at [608, 268] on input "text" at bounding box center [517, 259] width 294 height 27
type input "00177134"
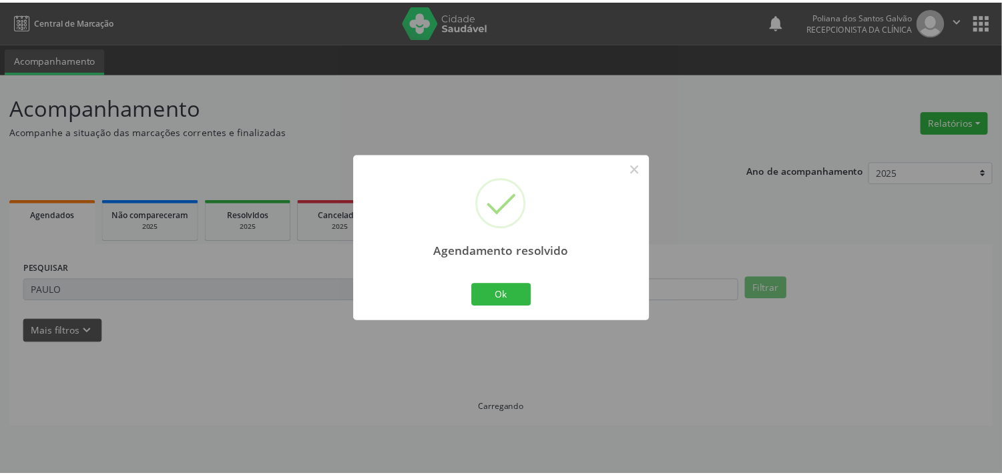
scroll to position [0, 0]
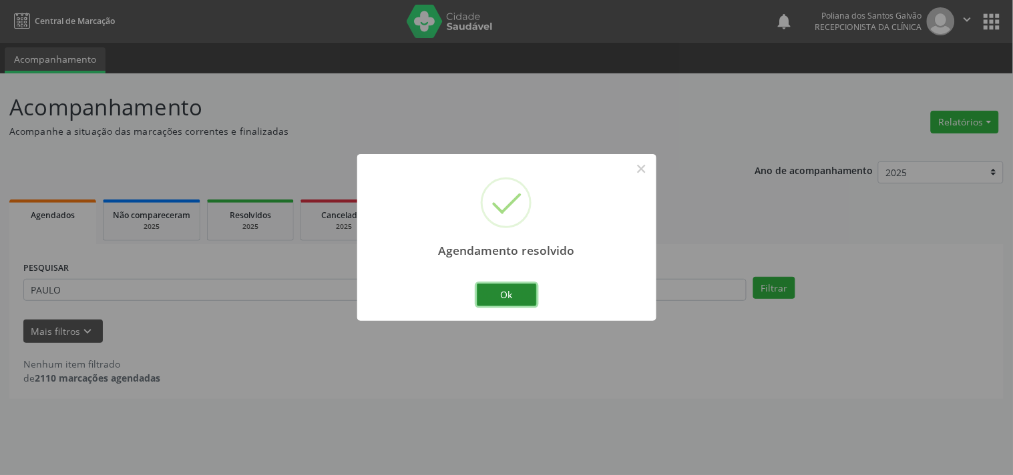
click at [477, 288] on button "Ok" at bounding box center [507, 295] width 60 height 23
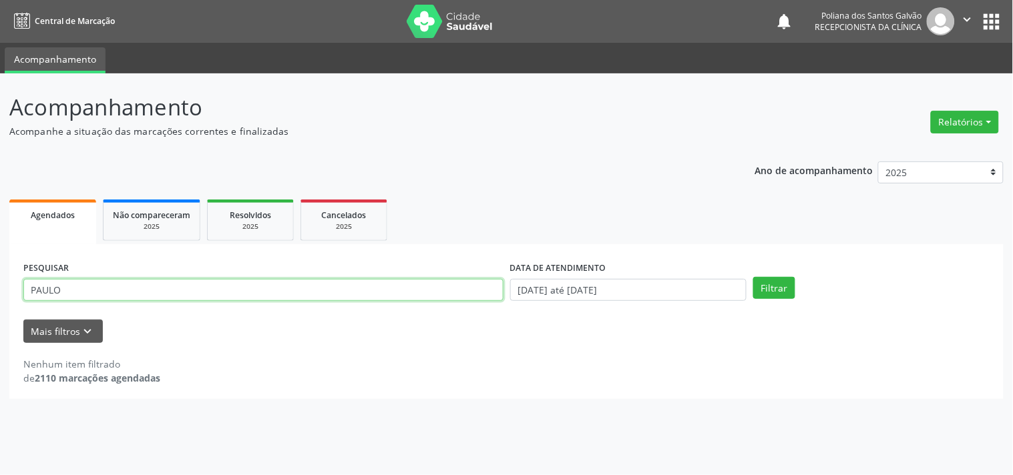
drag, startPoint x: 451, startPoint y: 290, endPoint x: 0, endPoint y: 191, distance: 462.3
click at [0, 199] on div "Acompanhamento Acompanhe a situação das marcações correntes e finalizadas Relat…" at bounding box center [506, 274] width 1013 height 402
type input "DELA"
click at [753, 277] on button "Filtrar" at bounding box center [774, 288] width 42 height 23
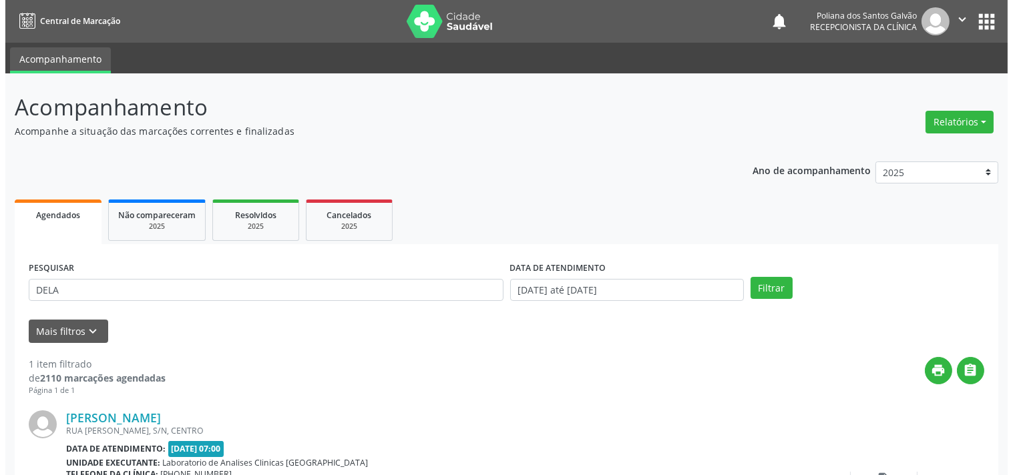
scroll to position [124, 0]
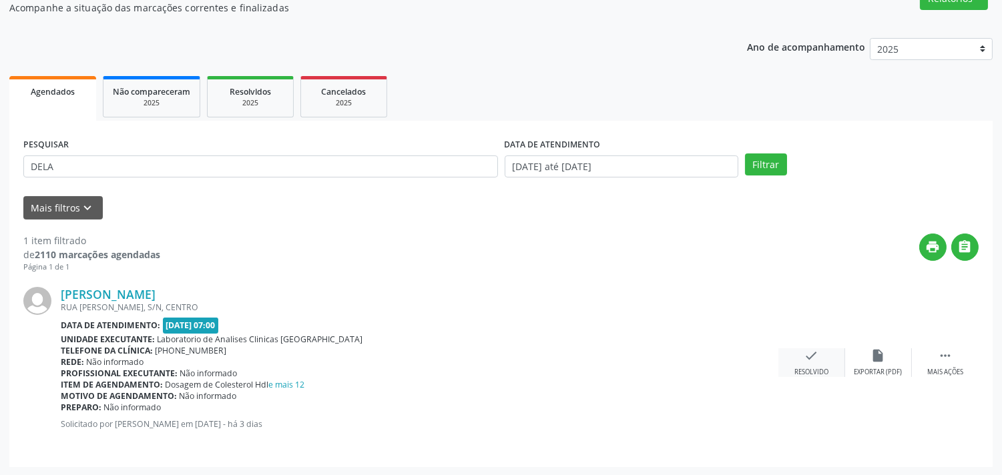
click at [816, 356] on icon "check" at bounding box center [812, 356] width 15 height 15
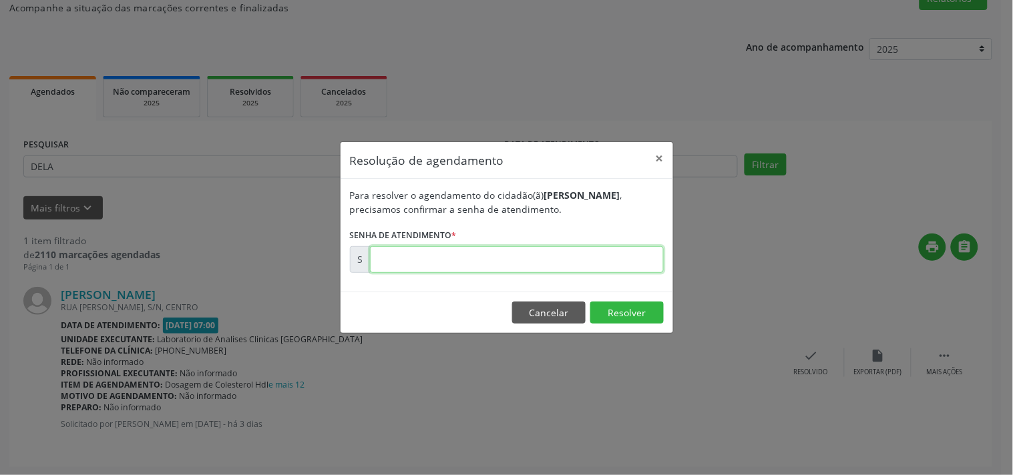
click at [628, 264] on input "text" at bounding box center [517, 259] width 294 height 27
type input "00177950"
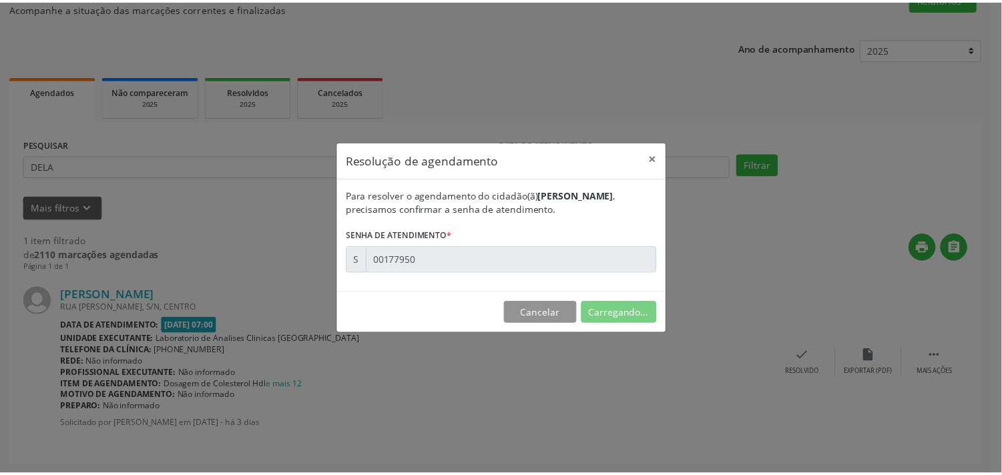
scroll to position [0, 0]
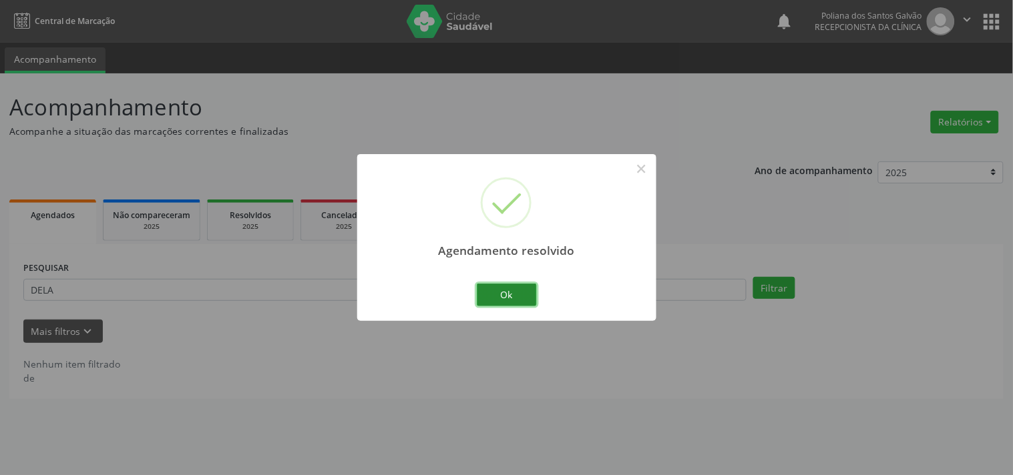
click at [508, 284] on button "Ok" at bounding box center [507, 295] width 60 height 23
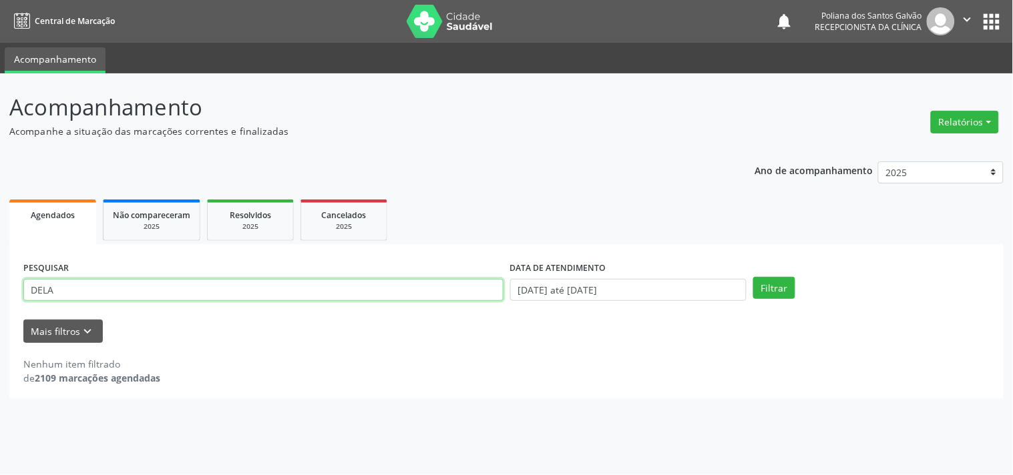
drag, startPoint x: 463, startPoint y: 288, endPoint x: 0, endPoint y: 158, distance: 481.2
click at [0, 201] on div "Acompanhamento Acompanhe a situação das marcações correntes e finalizadas Relat…" at bounding box center [506, 274] width 1013 height 402
click at [753, 277] on button "Filtrar" at bounding box center [774, 288] width 42 height 23
click at [208, 290] on input "[PERSON_NAME]" at bounding box center [263, 290] width 480 height 23
type input "[PERSON_NAME]"
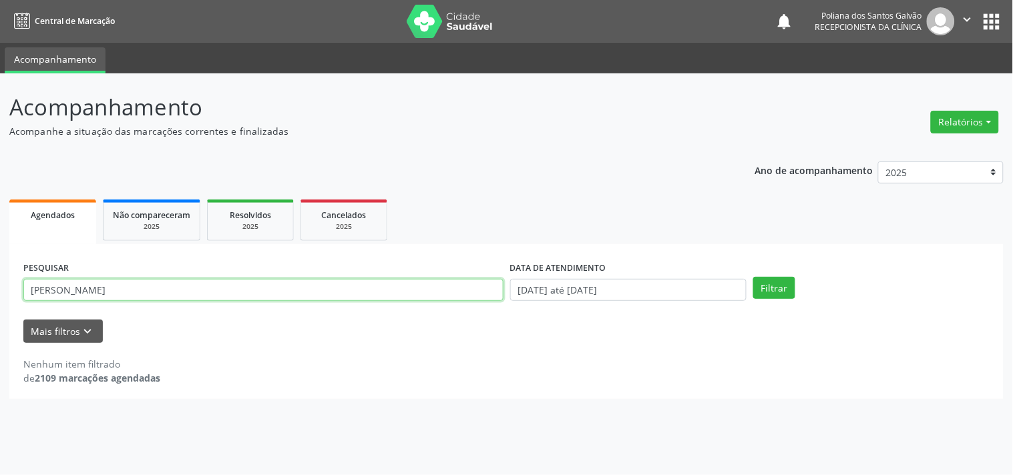
click at [753, 277] on button "Filtrar" at bounding box center [774, 288] width 42 height 23
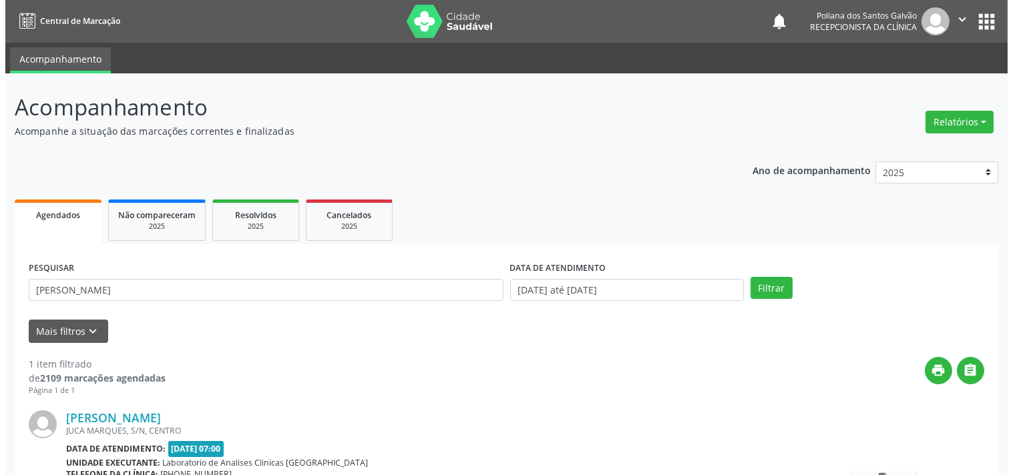
scroll to position [124, 0]
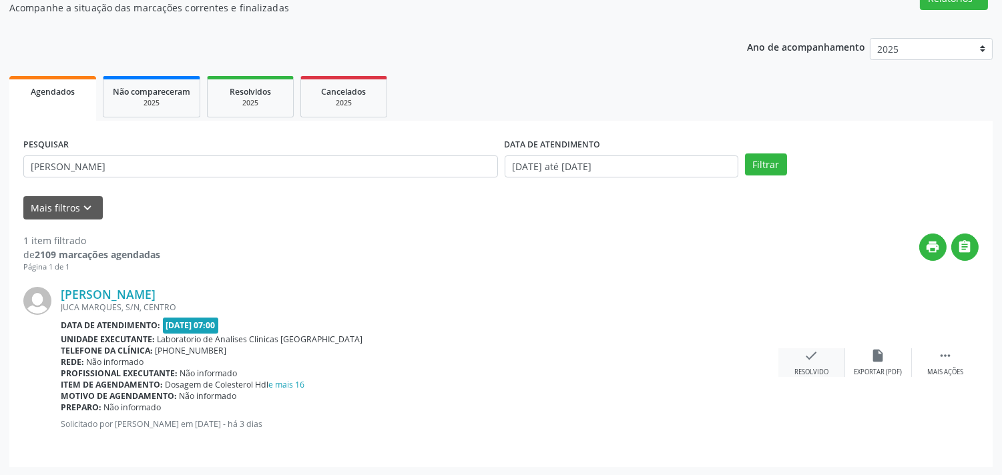
click at [811, 349] on icon "check" at bounding box center [812, 356] width 15 height 15
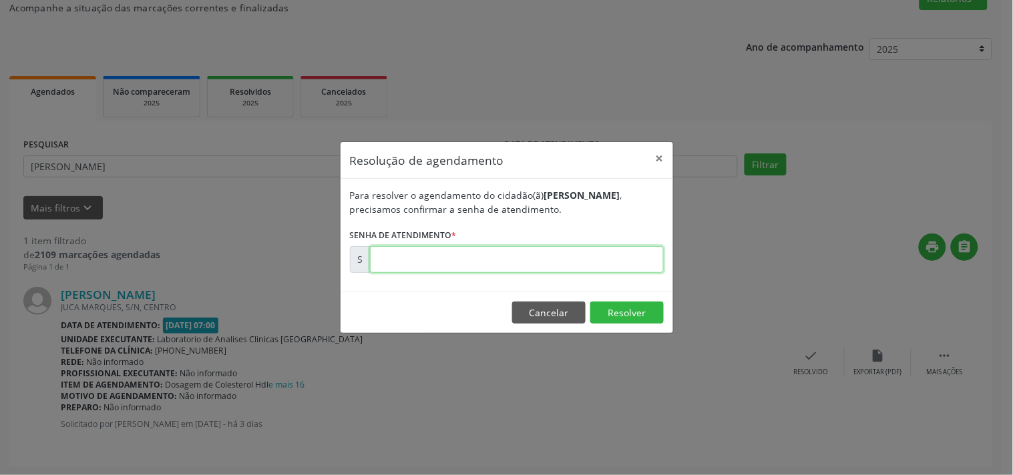
click at [549, 267] on input "text" at bounding box center [517, 259] width 294 height 27
type input "00177930"
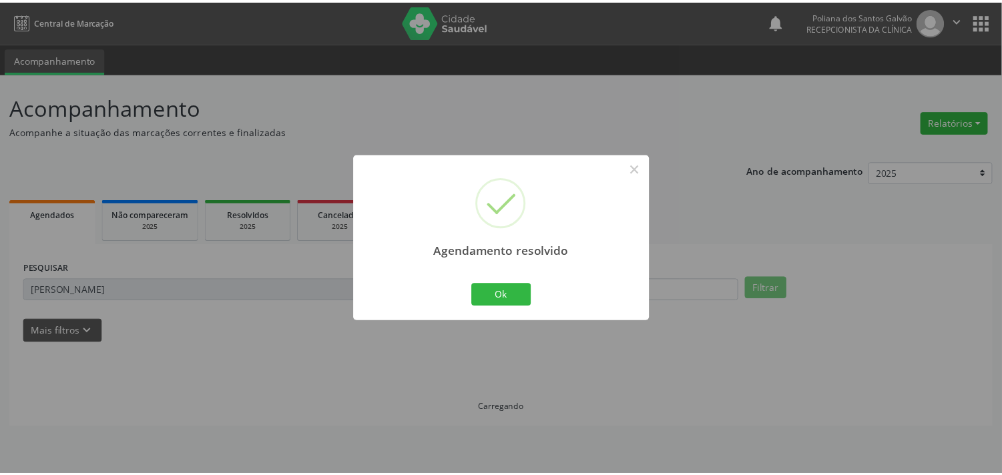
scroll to position [0, 0]
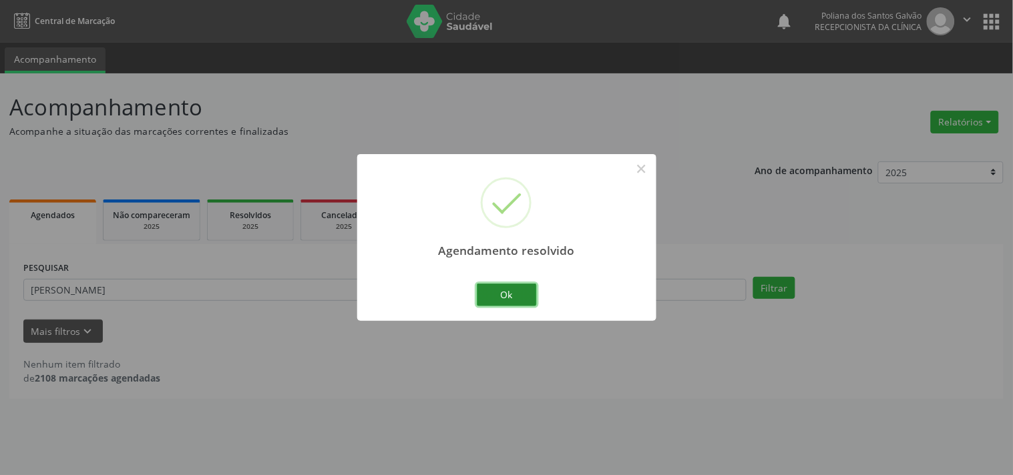
click at [499, 304] on button "Ok" at bounding box center [507, 295] width 60 height 23
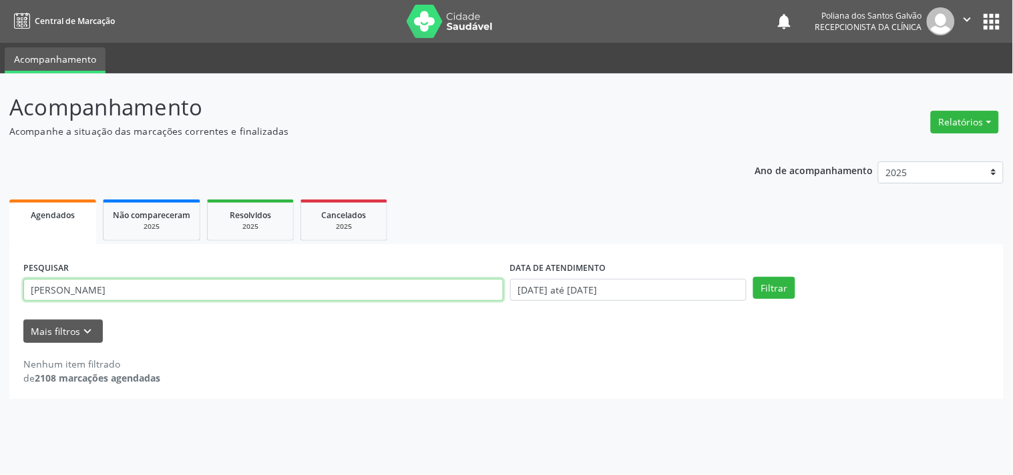
drag, startPoint x: 419, startPoint y: 294, endPoint x: 0, endPoint y: 151, distance: 442.4
click at [0, 162] on div "Acompanhamento Acompanhe a situação das marcações correntes e finalizadas Relat…" at bounding box center [506, 274] width 1013 height 402
type input "M"
type input "[PERSON_NAME]"
click at [753, 277] on button "Filtrar" at bounding box center [774, 288] width 42 height 23
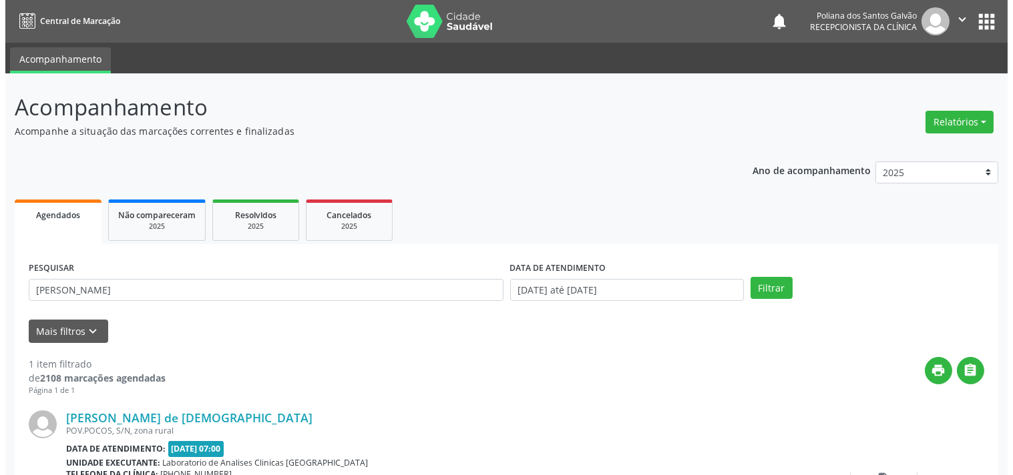
scroll to position [124, 0]
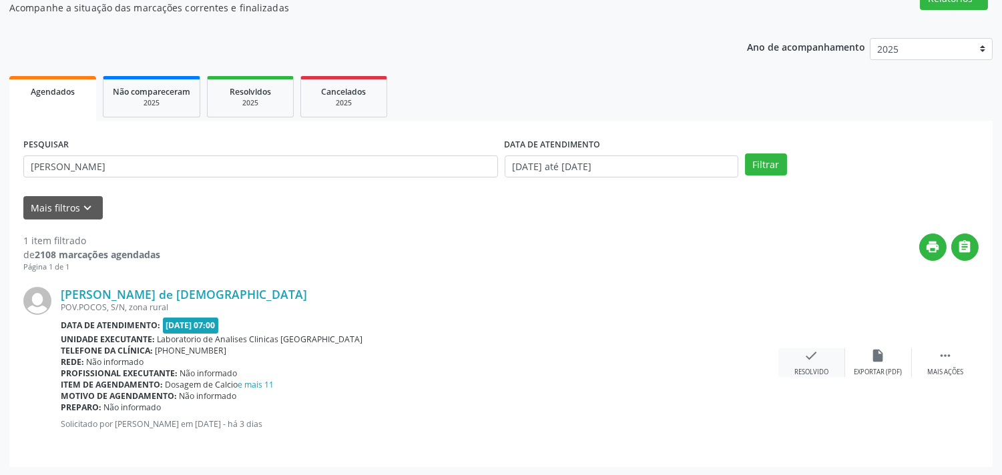
click at [805, 361] on icon "check" at bounding box center [812, 356] width 15 height 15
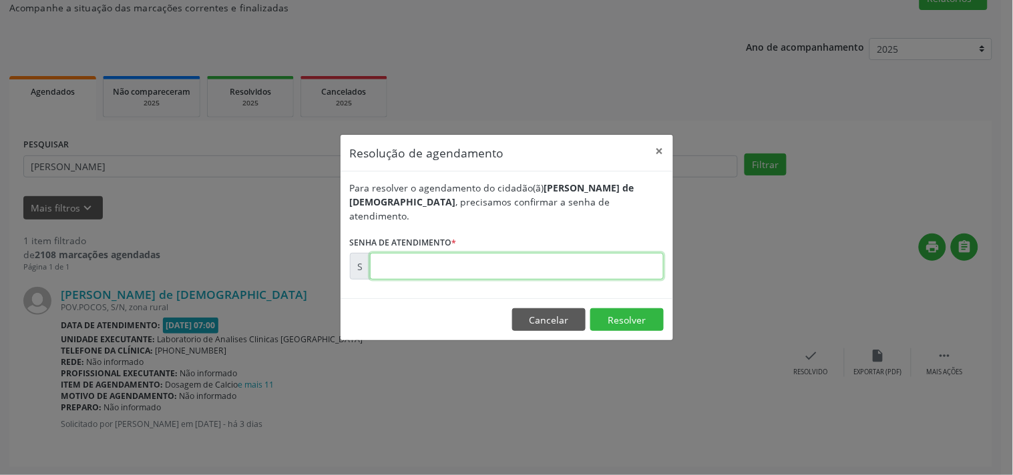
click at [618, 253] on input "text" at bounding box center [517, 266] width 294 height 27
type input "00177943"
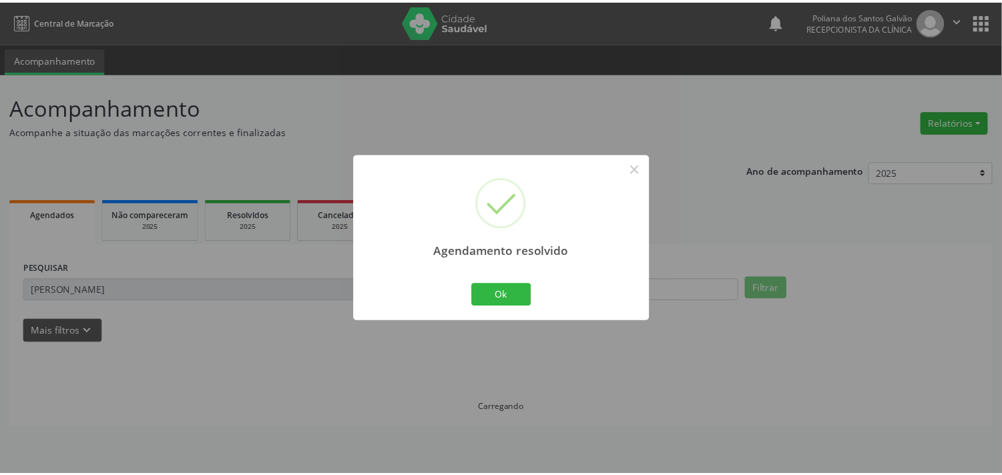
scroll to position [0, 0]
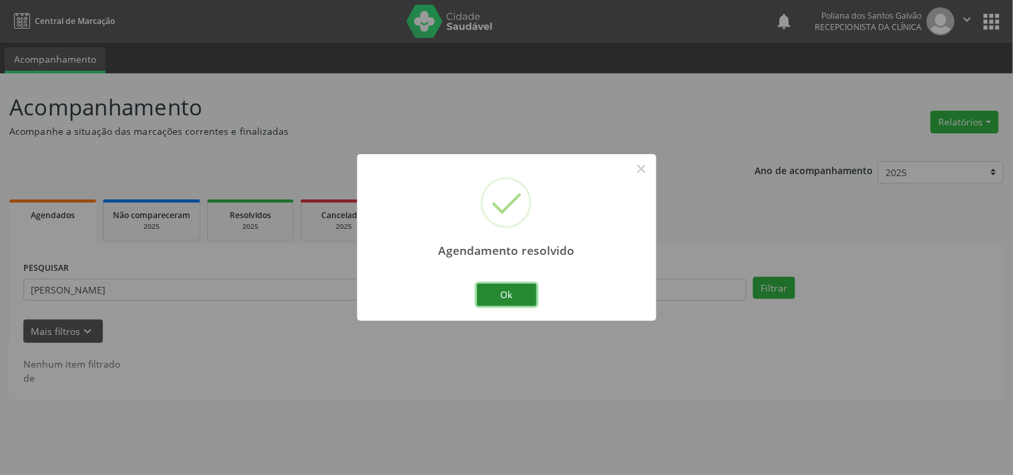
click at [519, 301] on button "Ok" at bounding box center [507, 295] width 60 height 23
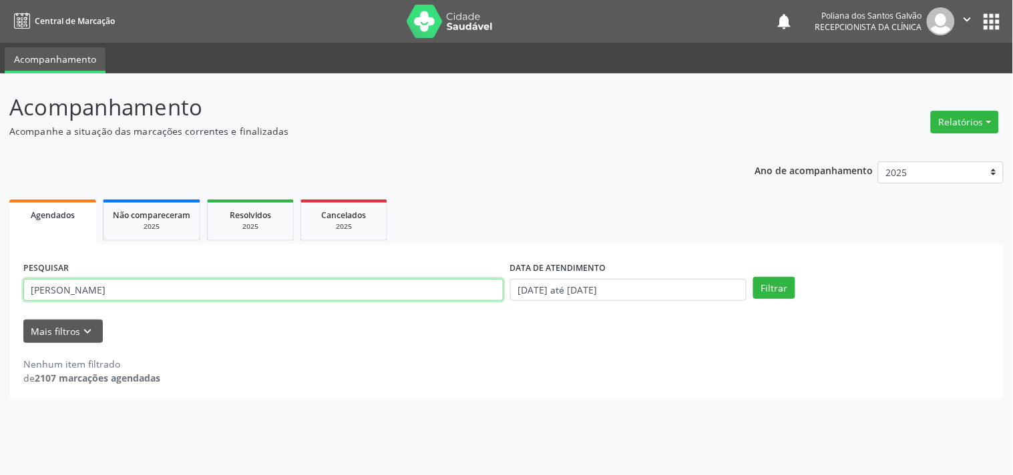
drag, startPoint x: 303, startPoint y: 290, endPoint x: 0, endPoint y: 174, distance: 324.4
click at [0, 199] on div "Acompanhamento Acompanhe a situação das marcações correntes e finalizadas Relat…" at bounding box center [506, 274] width 1013 height 402
type input "[PERSON_NAME]"
click at [753, 277] on button "Filtrar" at bounding box center [774, 288] width 42 height 23
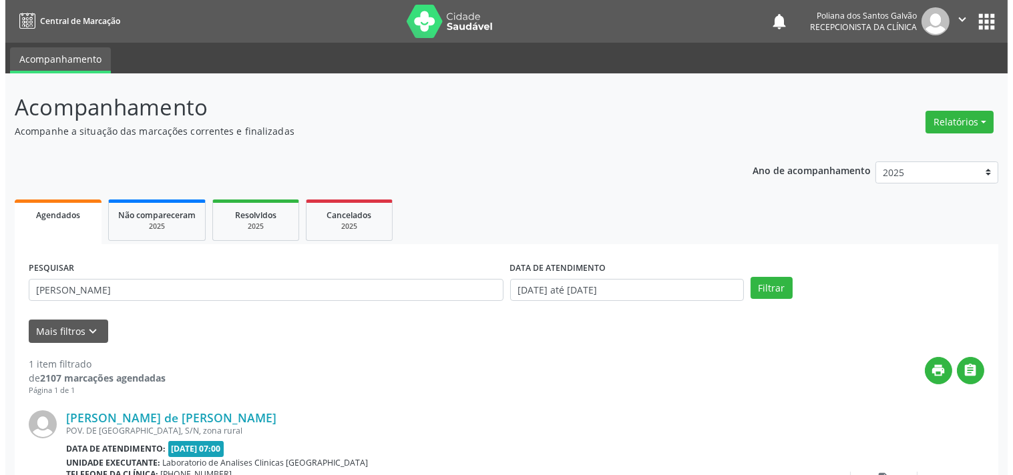
scroll to position [124, 0]
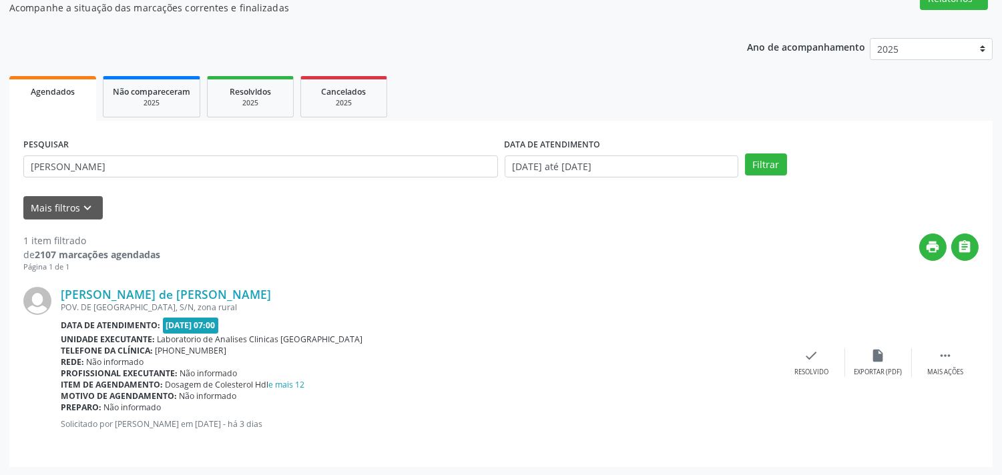
click at [822, 345] on div "[PERSON_NAME] de [PERSON_NAME] POV. DE [GEOGRAPHIC_DATA], S/N, zona rural Data …" at bounding box center [501, 363] width 956 height 180
click at [813, 356] on icon "check" at bounding box center [812, 356] width 15 height 15
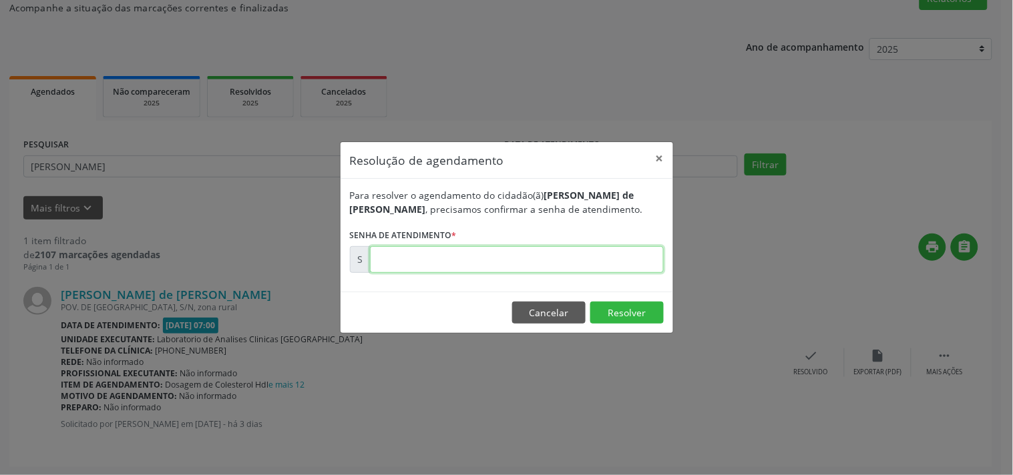
click at [455, 264] on input "text" at bounding box center [517, 259] width 294 height 27
type input "00177945"
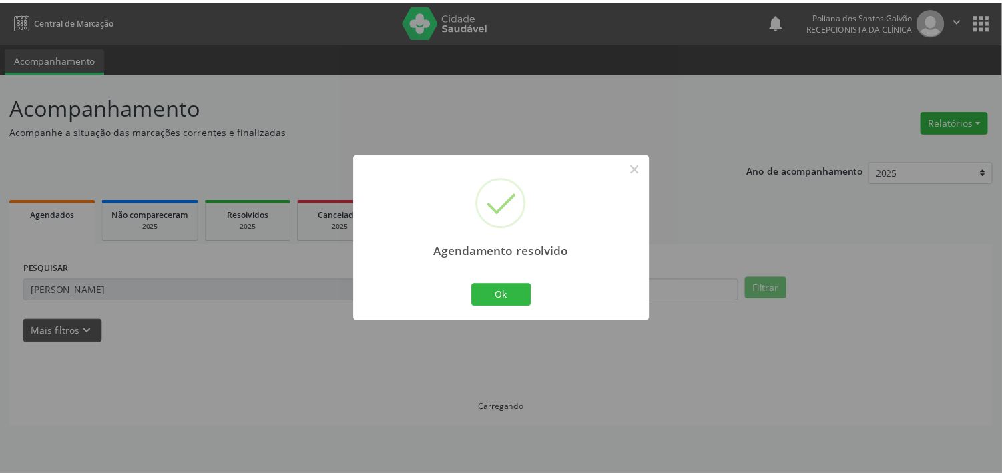
scroll to position [0, 0]
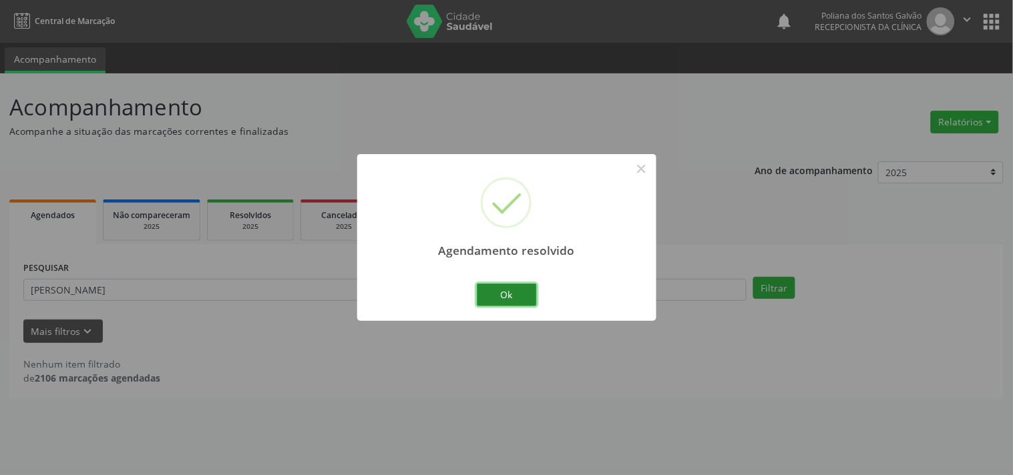
click at [491, 295] on button "Ok" at bounding box center [507, 295] width 60 height 23
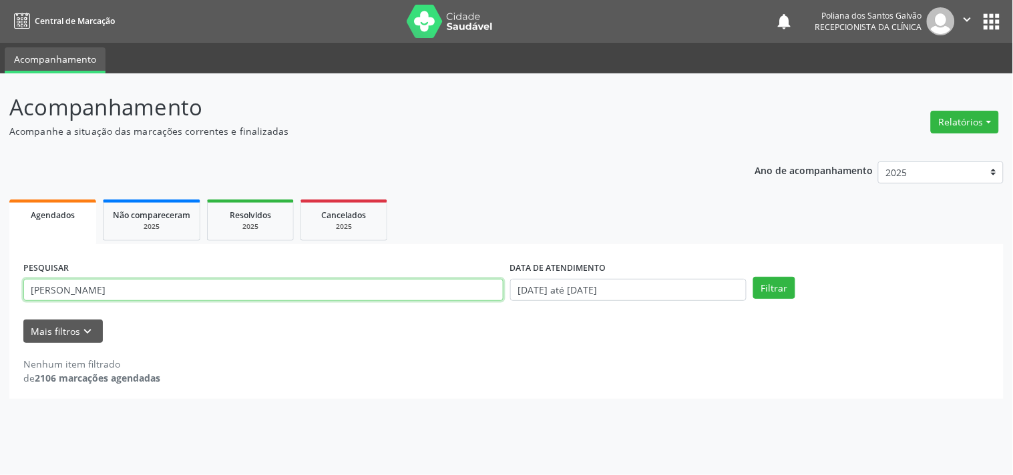
drag, startPoint x: 439, startPoint y: 289, endPoint x: 0, endPoint y: 137, distance: 464.4
click at [0, 156] on div "Acompanhamento Acompanhe a situação das marcações correntes e finalizadas Relat…" at bounding box center [506, 274] width 1013 height 402
type input "[PERSON_NAME]"
click at [753, 277] on button "Filtrar" at bounding box center [774, 288] width 42 height 23
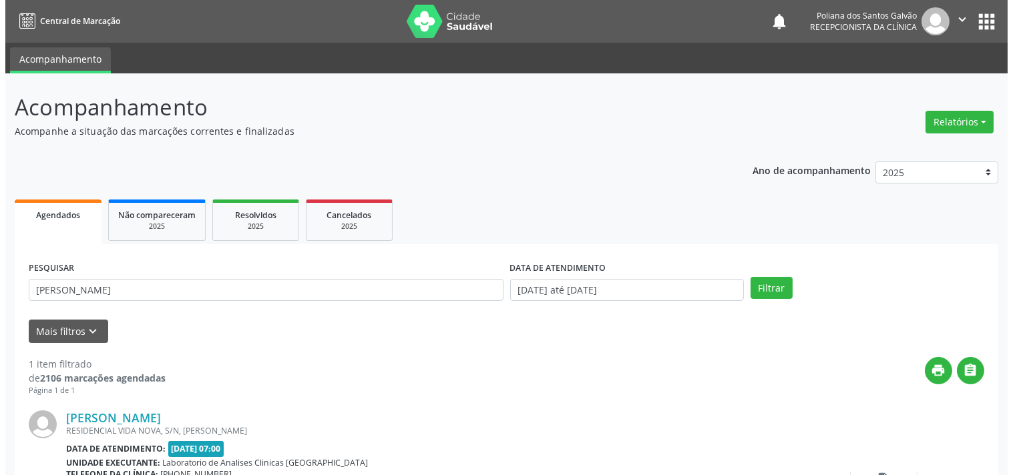
scroll to position [124, 0]
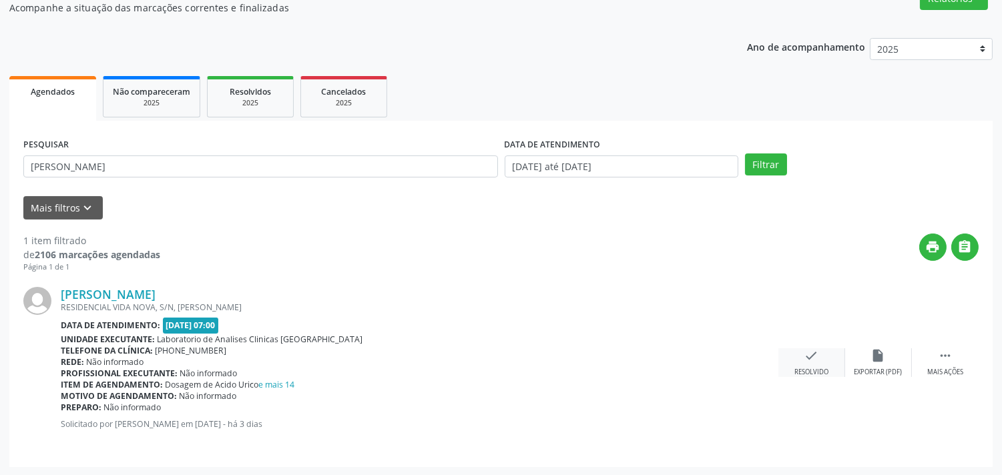
click at [815, 349] on icon "check" at bounding box center [812, 356] width 15 height 15
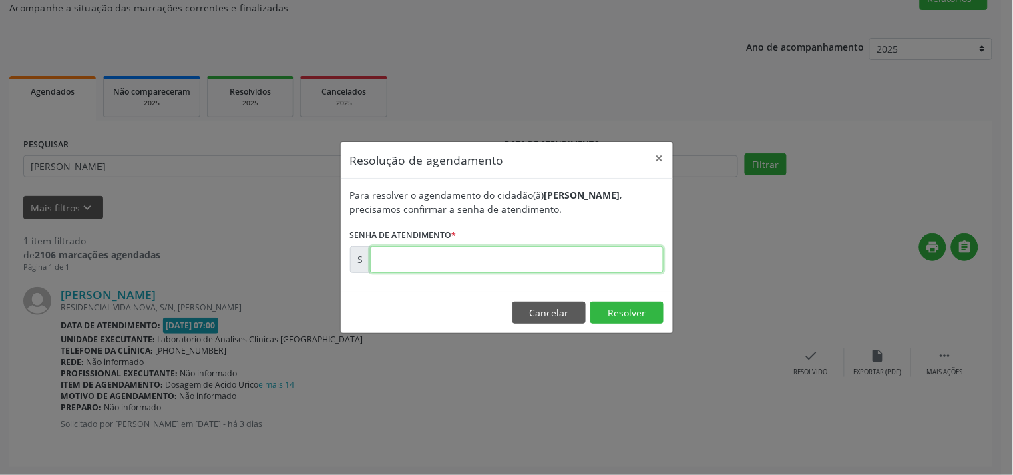
click at [620, 261] on input "text" at bounding box center [517, 259] width 294 height 27
type input "00178007"
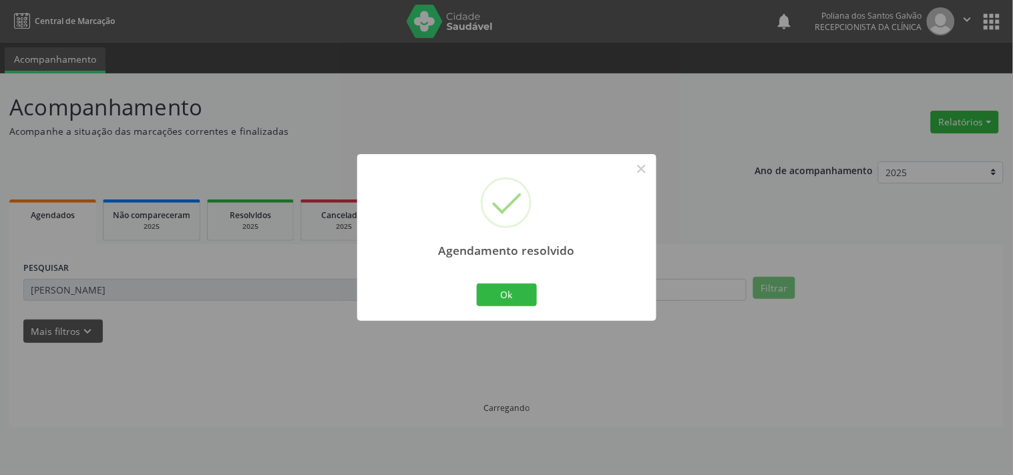
scroll to position [0, 0]
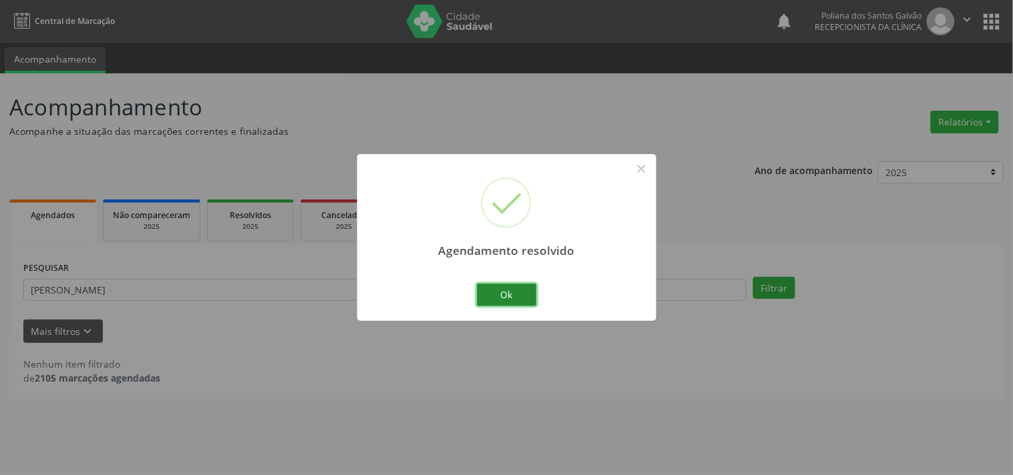
click at [501, 304] on button "Ok" at bounding box center [507, 295] width 60 height 23
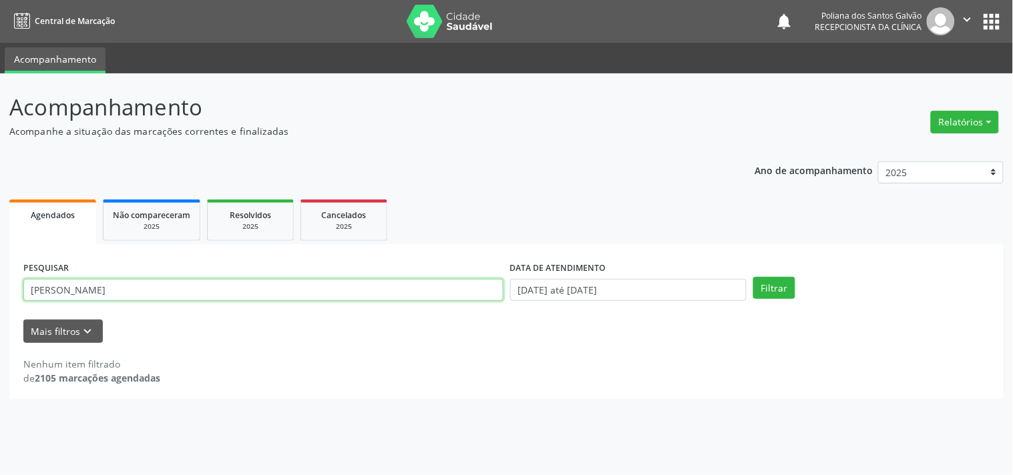
drag, startPoint x: 395, startPoint y: 286, endPoint x: 0, endPoint y: 194, distance: 405.3
click at [0, 195] on div "Acompanhamento Acompanhe a situação das marcações correntes e finalizadas Relat…" at bounding box center [506, 274] width 1013 height 402
